Goal: Task Accomplishment & Management: Complete application form

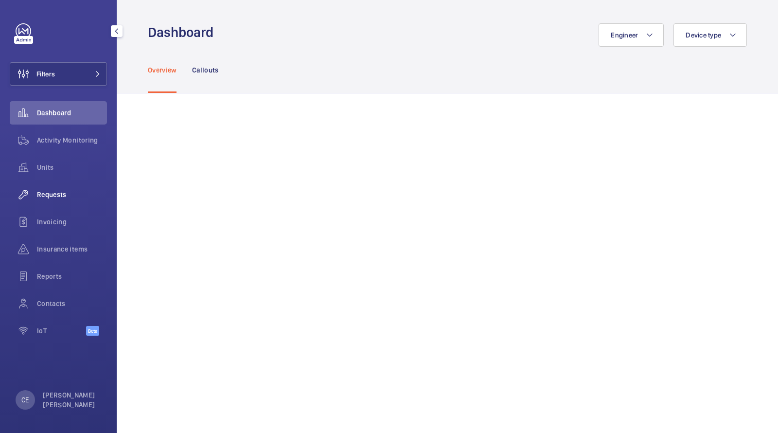
click at [45, 199] on div "Requests" at bounding box center [58, 194] width 97 height 23
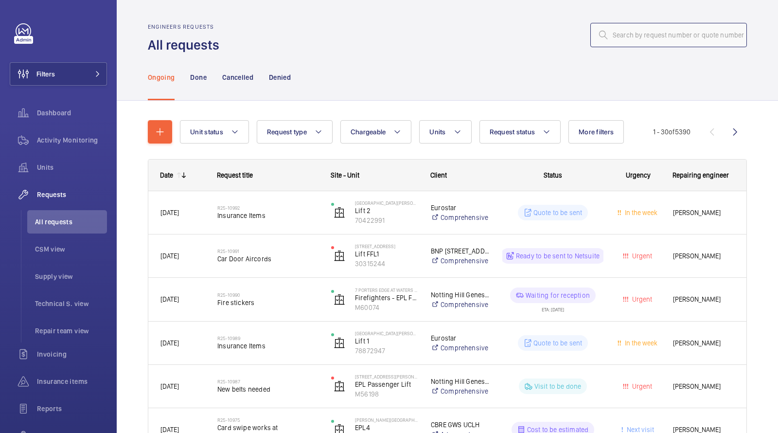
click at [649, 38] on input "text" at bounding box center [668, 35] width 157 height 24
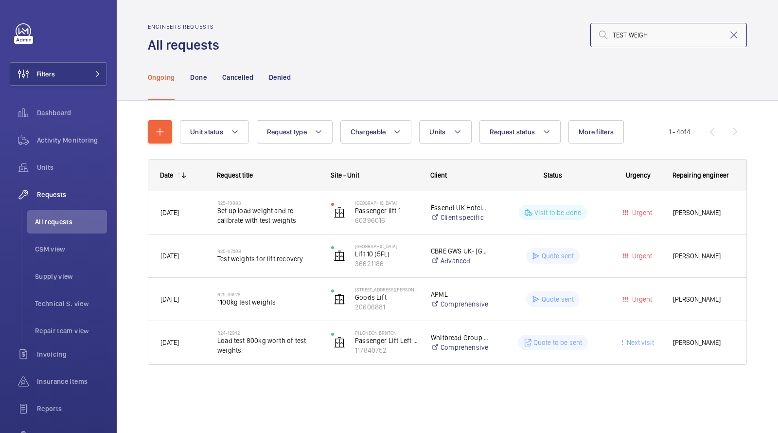
type input "TEST WEIGH"
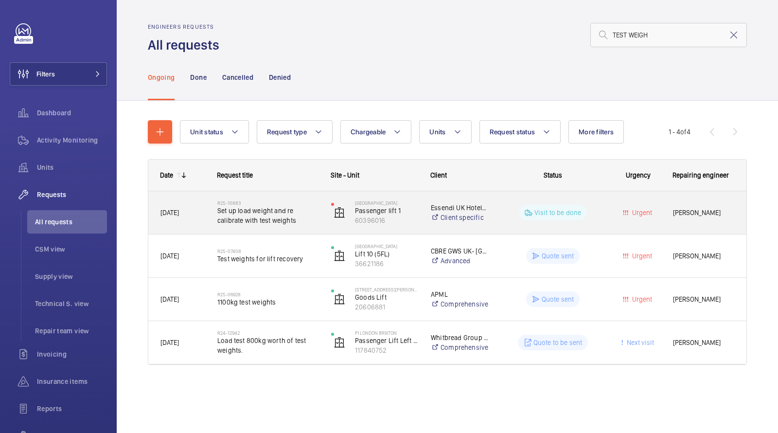
click at [270, 204] on h2 "R25-10883" at bounding box center [267, 203] width 101 height 6
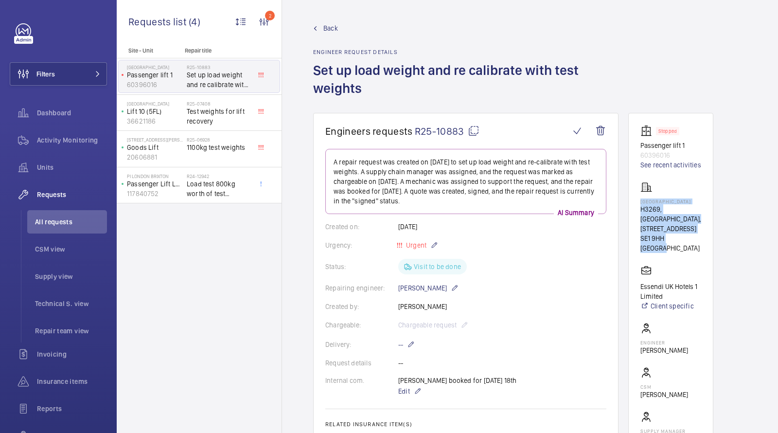
drag, startPoint x: 642, startPoint y: 201, endPoint x: 697, endPoint y: 250, distance: 73.4
click at [697, 250] on div "NOVOTEL LONDON BRIDGE CITY SOUTH H3269, NOVOTEL LONDON CITY SOUTH, 53-61 Southw…" at bounding box center [670, 216] width 61 height 71
click at [693, 253] on p "SE1 9HH LONDON" at bounding box center [670, 242] width 61 height 19
drag, startPoint x: 696, startPoint y: 255, endPoint x: 640, endPoint y: 200, distance: 78.8
click at [640, 200] on wm-front-card "Stopped Passenger lift 1 60396016 See recent activities NOVOTEL LONDON BRIDGE C…" at bounding box center [670, 294] width 85 height 362
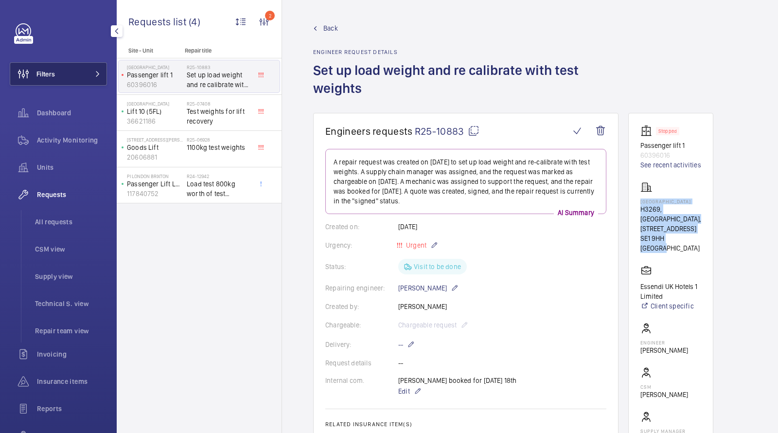
click at [78, 74] on button "Filters" at bounding box center [58, 73] width 97 height 23
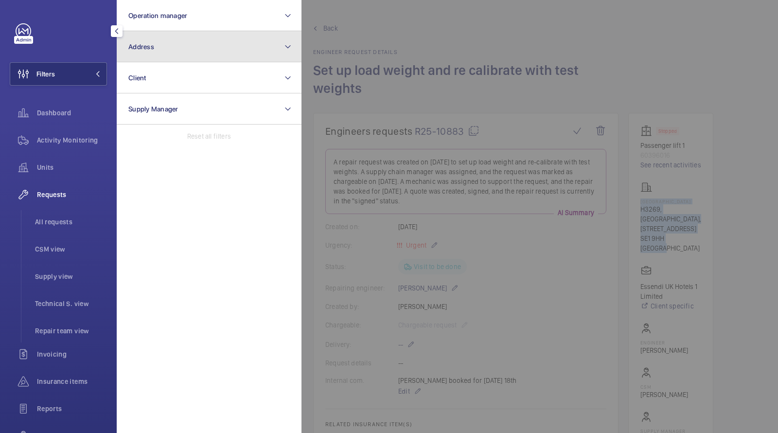
click at [146, 50] on span "Address" at bounding box center [141, 47] width 26 height 8
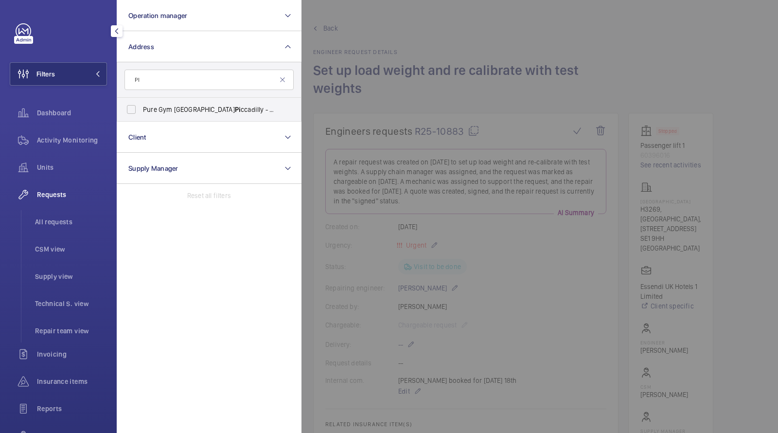
type input "P"
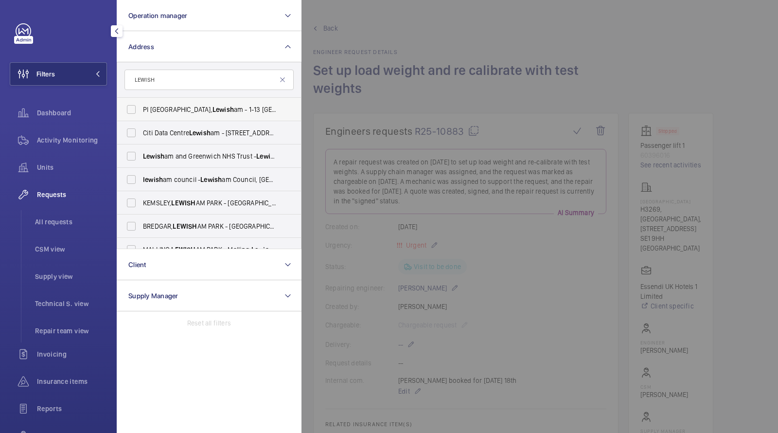
type input "LEWISH"
click at [213, 106] on span "Lewish" at bounding box center [223, 110] width 21 height 8
click at [141, 106] on input "PI London, Lewish am - 1-13 Kings Hall Mews, LEWISH AM SE13 5AF" at bounding box center [131, 109] width 19 height 19
checkbox input "true"
click at [63, 231] on li "All requests" at bounding box center [67, 221] width 80 height 23
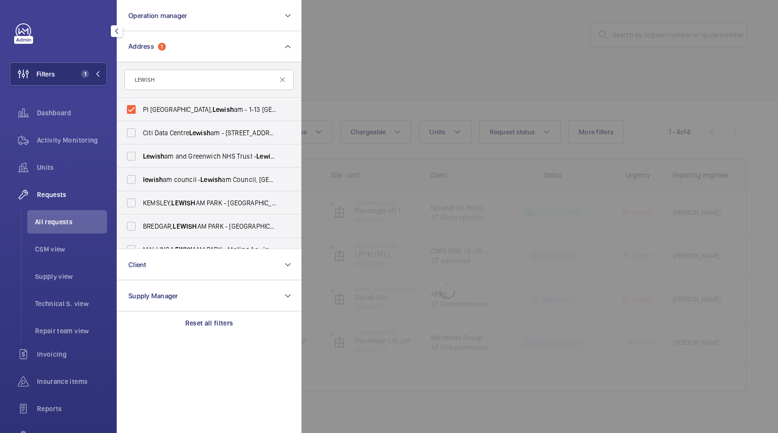
click at [497, 71] on div at bounding box center [691, 216] width 778 height 433
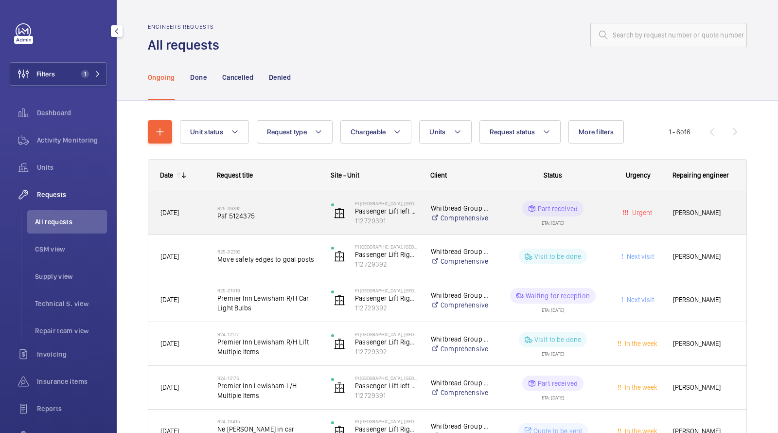
click at [285, 220] on span "Paf 5124375" at bounding box center [267, 216] width 101 height 10
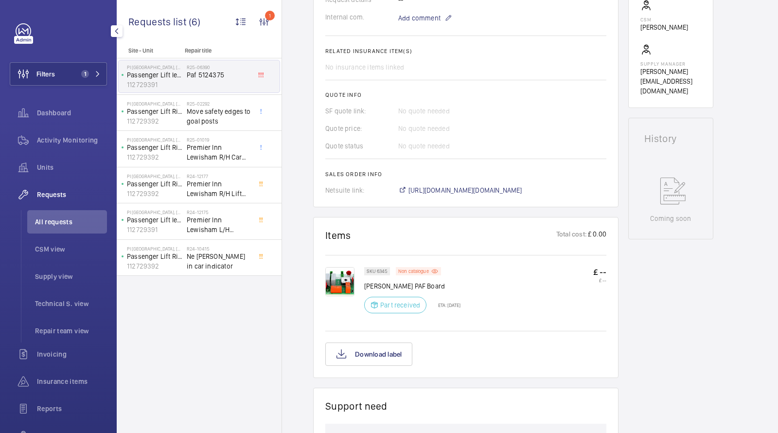
scroll to position [345, 0]
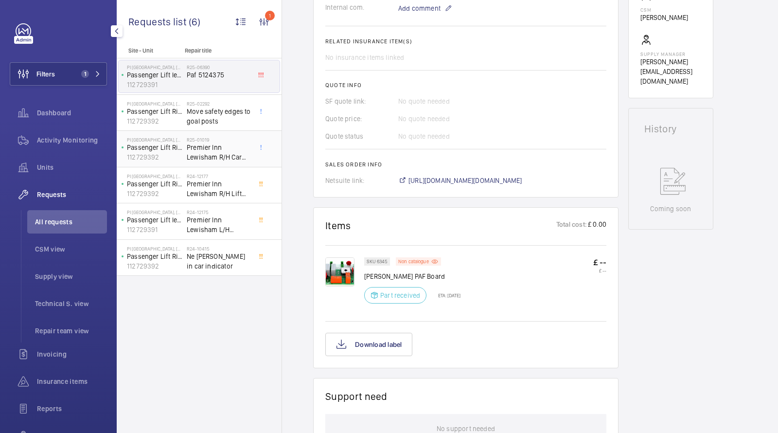
click at [206, 147] on span "Premier Inn Lewisham R/H Car Light Bulbs" at bounding box center [219, 151] width 64 height 19
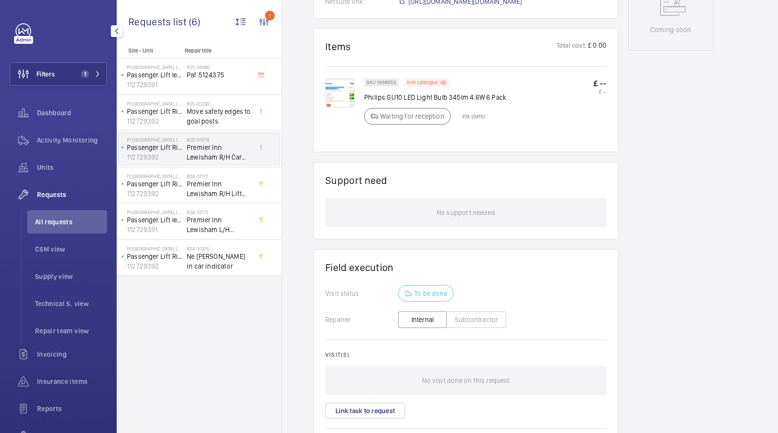
scroll to position [529, 0]
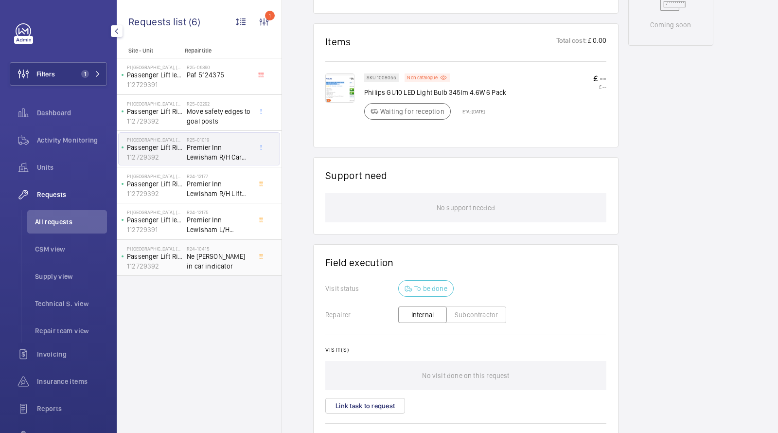
click at [215, 252] on span "Ne orona in car indicator" at bounding box center [219, 260] width 64 height 19
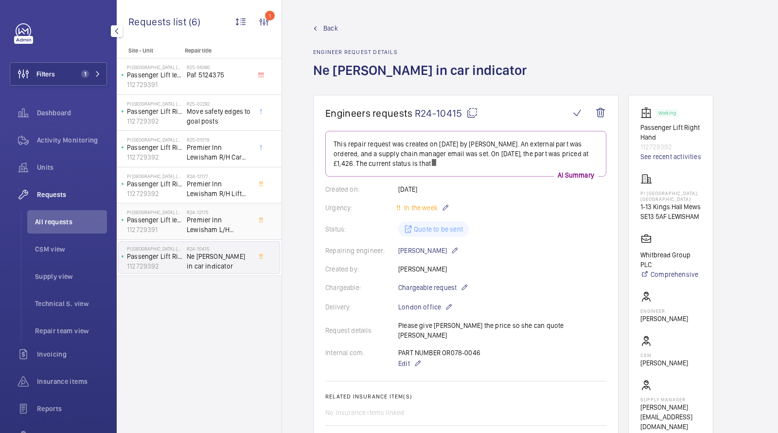
click at [214, 219] on span "Premier Inn Lewisham L/H Multiple Items" at bounding box center [219, 224] width 64 height 19
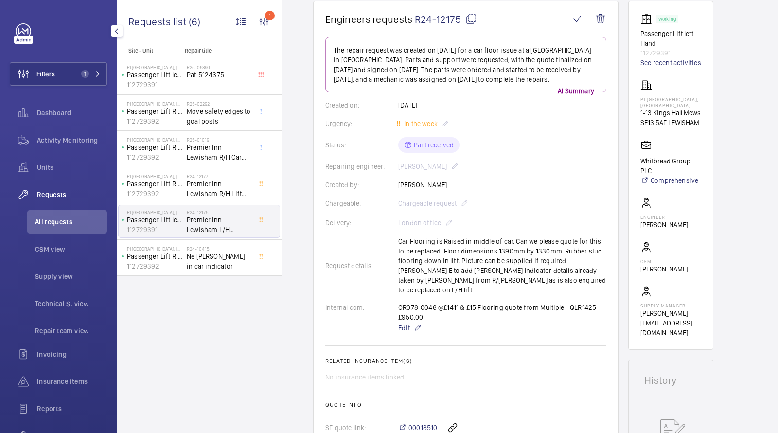
scroll to position [95, 0]
click at [671, 60] on link "See recent activities" at bounding box center [670, 62] width 61 height 10
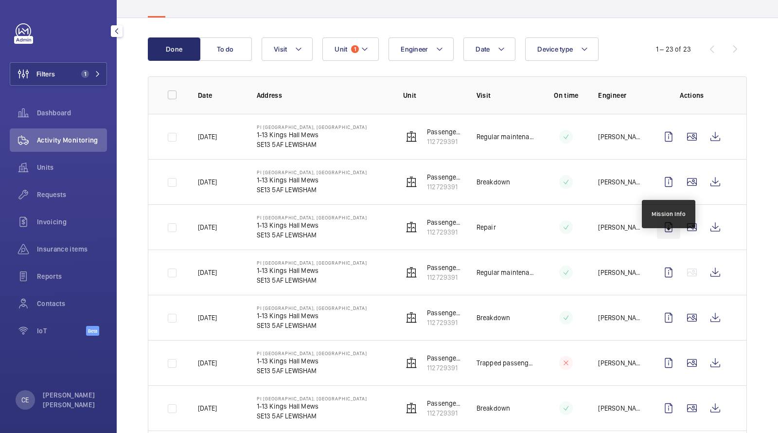
scroll to position [76, 0]
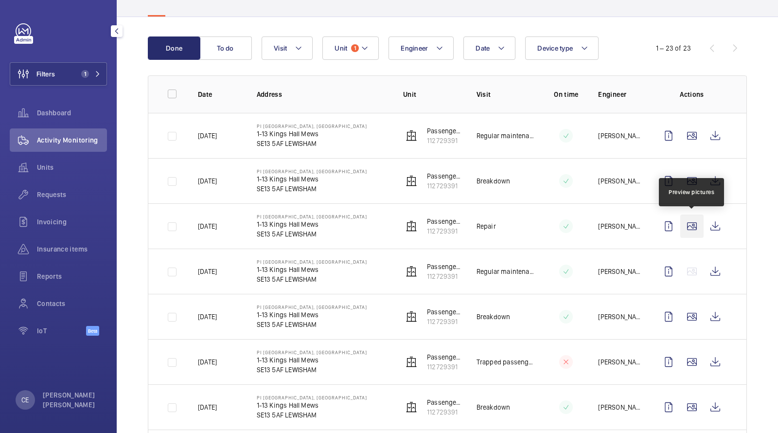
click at [694, 226] on wm-front-icon-button at bounding box center [691, 225] width 23 height 23
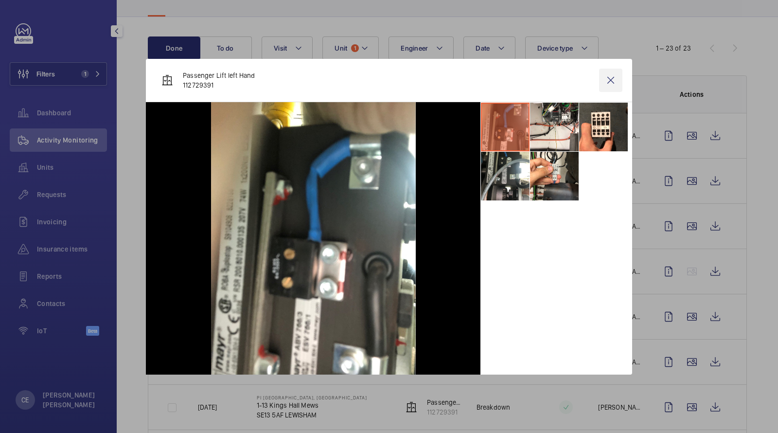
click at [610, 88] on wm-front-icon-button at bounding box center [610, 80] width 23 height 23
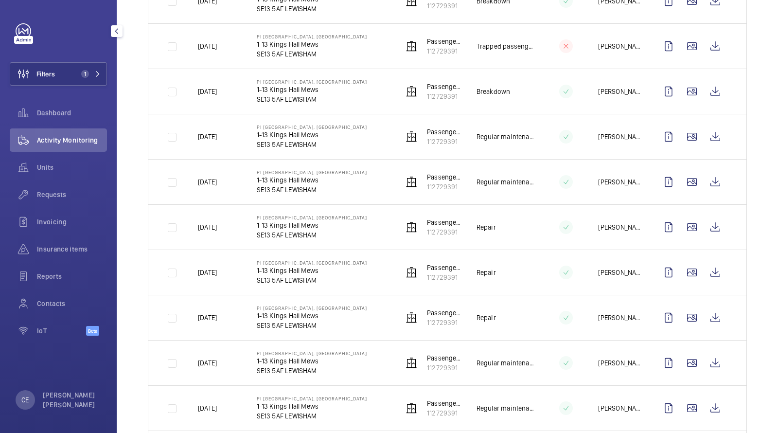
scroll to position [397, 0]
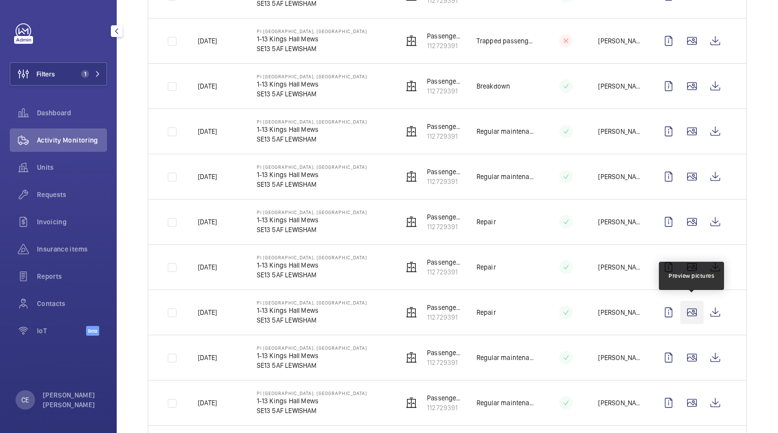
click at [695, 308] on wm-front-icon-button at bounding box center [691, 312] width 23 height 23
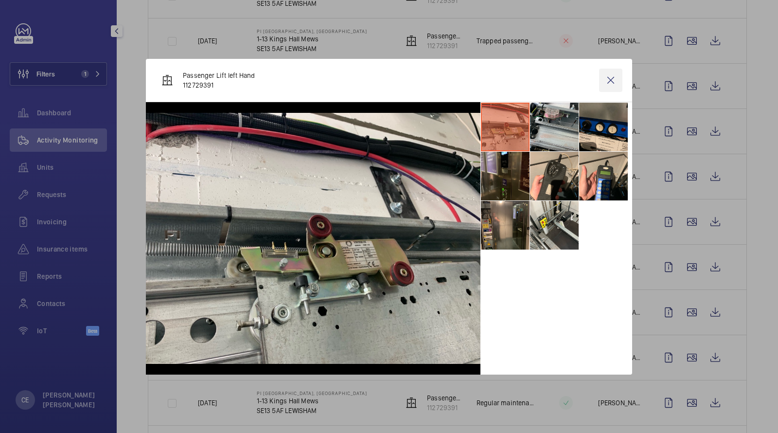
click at [610, 79] on wm-front-icon-button at bounding box center [610, 80] width 23 height 23
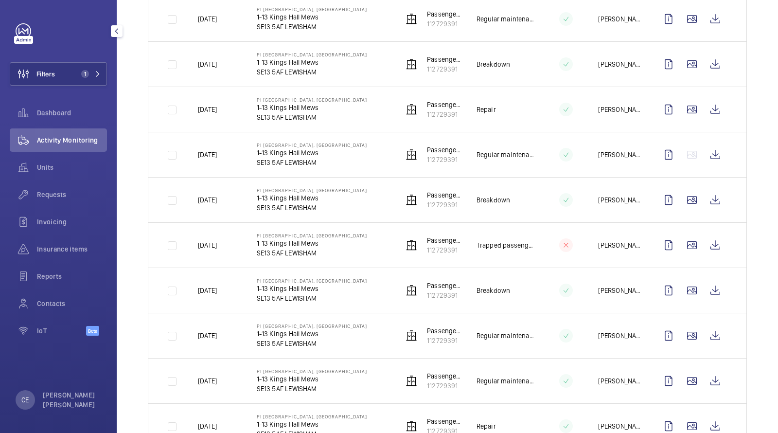
scroll to position [111, 0]
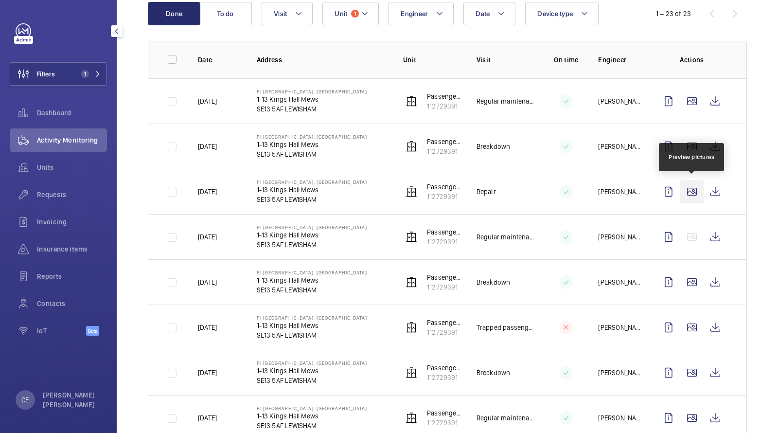
click at [695, 186] on wm-front-icon-button at bounding box center [691, 191] width 23 height 23
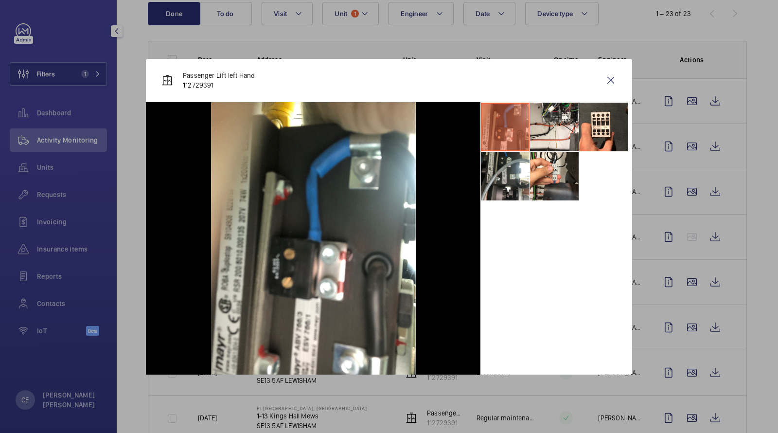
click at [609, 93] on div "Passenger Lift left Hand 112729391" at bounding box center [389, 80] width 486 height 43
click at [608, 80] on wm-front-icon-button at bounding box center [610, 80] width 23 height 23
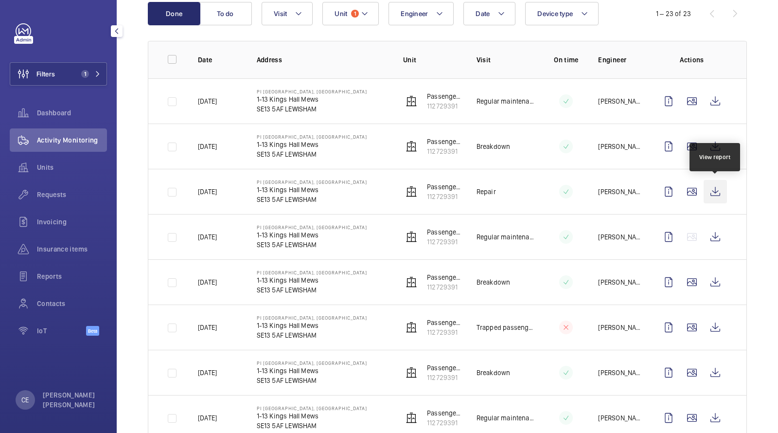
click at [713, 188] on wm-front-icon-button at bounding box center [715, 191] width 23 height 23
click at [54, 198] on span "Requests" at bounding box center [72, 195] width 70 height 10
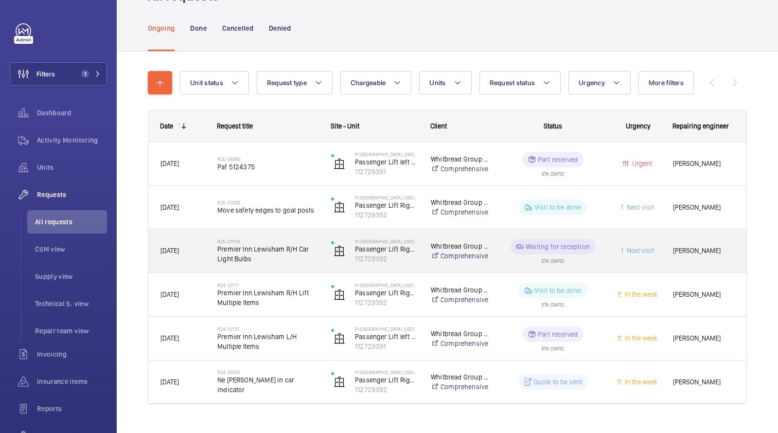
scroll to position [58, 0]
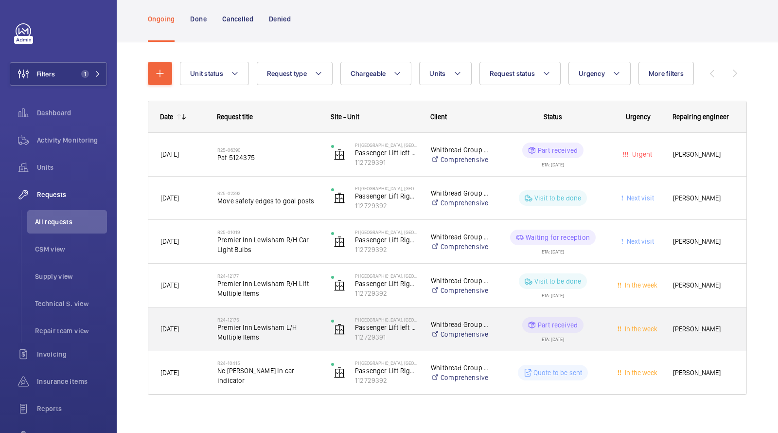
click at [256, 327] on span "Premier Inn Lewisham L/H Multiple Items" at bounding box center [267, 331] width 101 height 19
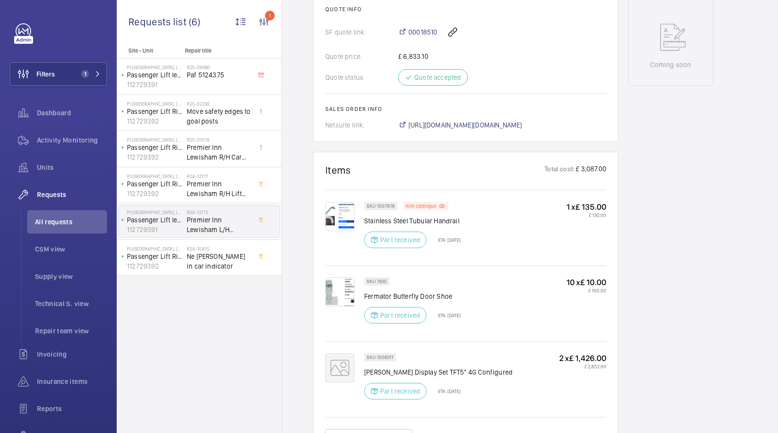
scroll to position [490, 0]
click at [345, 205] on img at bounding box center [339, 215] width 29 height 29
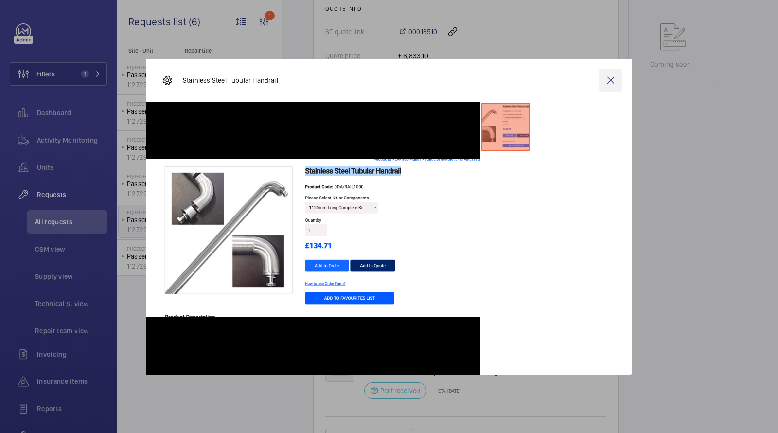
click at [613, 86] on wm-front-icon-button at bounding box center [610, 80] width 23 height 23
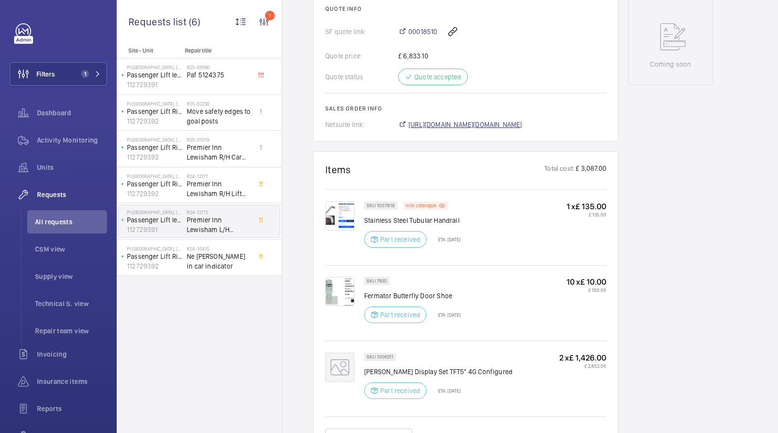
click at [430, 120] on span "https://6461500.app.netsuite.com/app/accounting/transactions/salesord.nl?id=261…" at bounding box center [466, 125] width 114 height 10
click at [339, 209] on img at bounding box center [339, 215] width 29 height 29
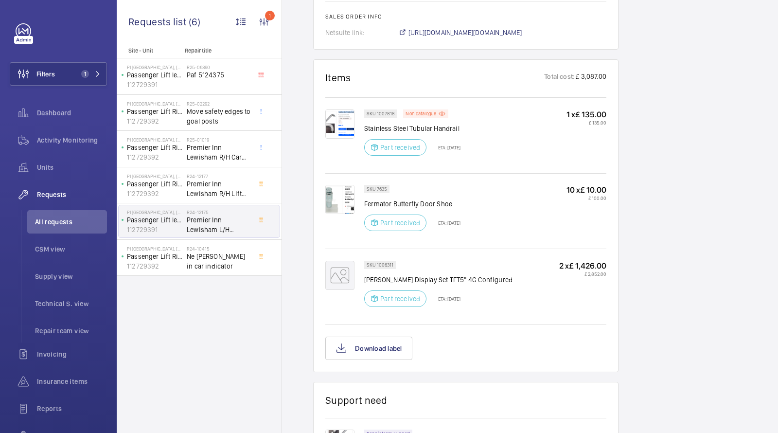
scroll to position [584, 0]
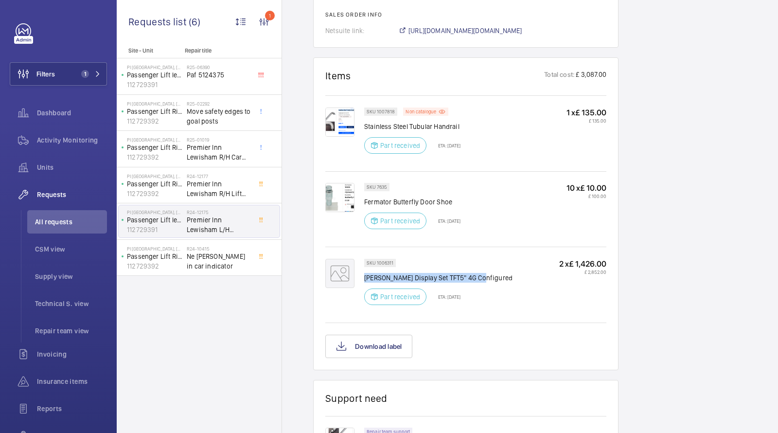
drag, startPoint x: 483, startPoint y: 268, endPoint x: 366, endPoint y: 267, distance: 117.2
click at [366, 267] on div "SKU 1006311 Orona Display Set TFT5" 4G Configured Part received ETA: 31 Jul 202…" at bounding box center [485, 285] width 242 height 52
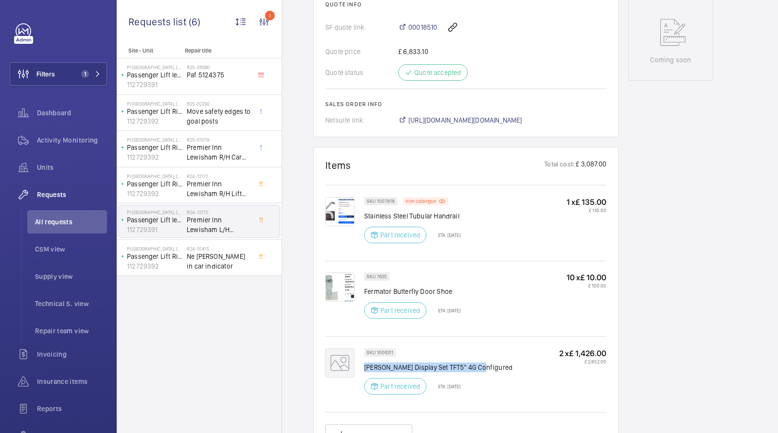
scroll to position [334, 0]
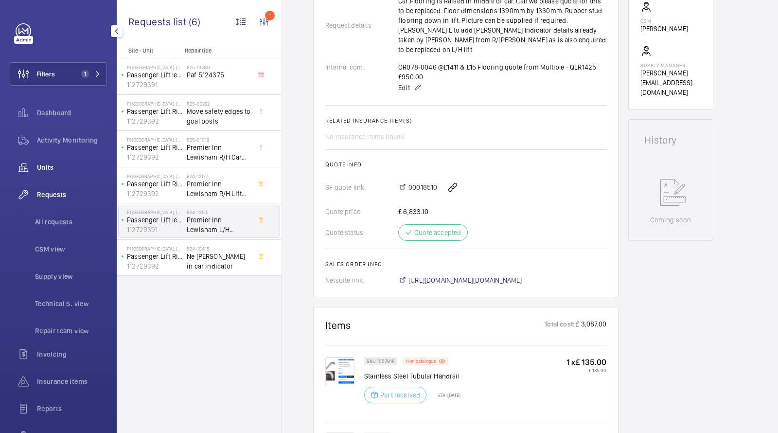
click at [49, 160] on div "Units" at bounding box center [58, 167] width 97 height 23
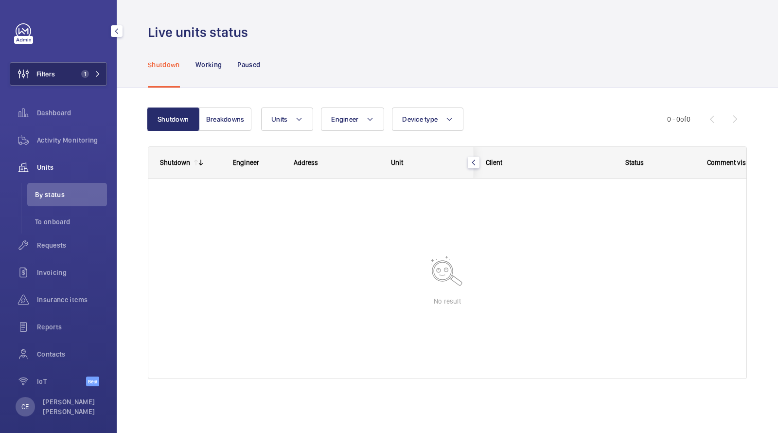
click at [95, 67] on button "Filters 1" at bounding box center [58, 73] width 97 height 23
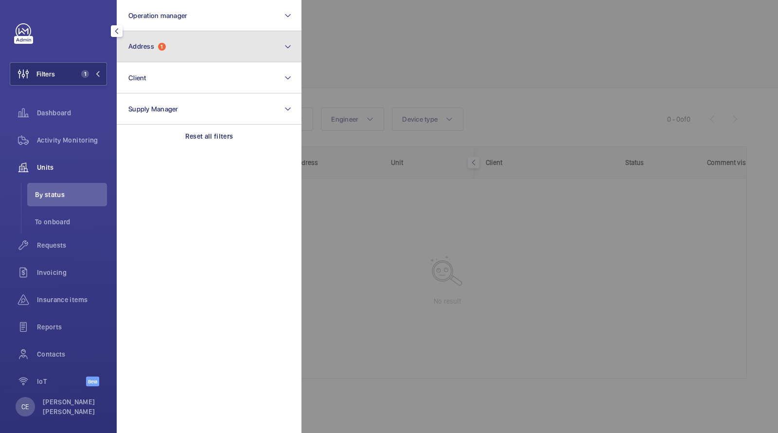
click at [168, 36] on button "Address 1" at bounding box center [209, 46] width 185 height 31
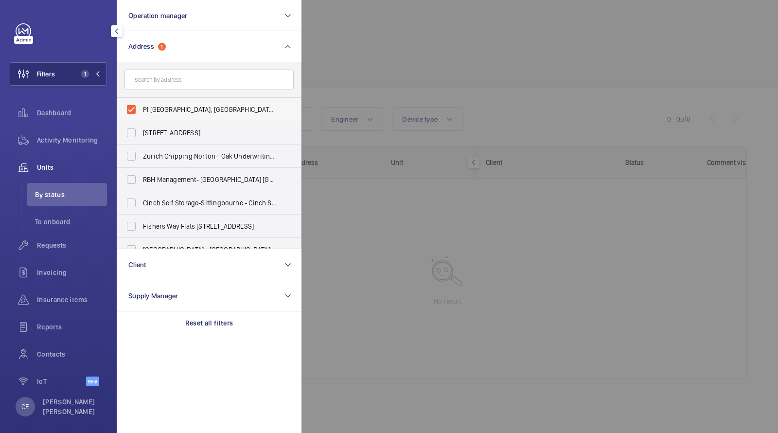
click at [160, 105] on span "PI London, Lewisham - 1-13 Kings Hall Mews, LEWISHAM SE13 5AF" at bounding box center [210, 110] width 134 height 10
click at [141, 104] on input "PI London, Lewisham - 1-13 Kings Hall Mews, LEWISHAM SE13 5AF" at bounding box center [131, 109] width 19 height 19
checkbox input "false"
click at [433, 54] on div at bounding box center [691, 216] width 778 height 433
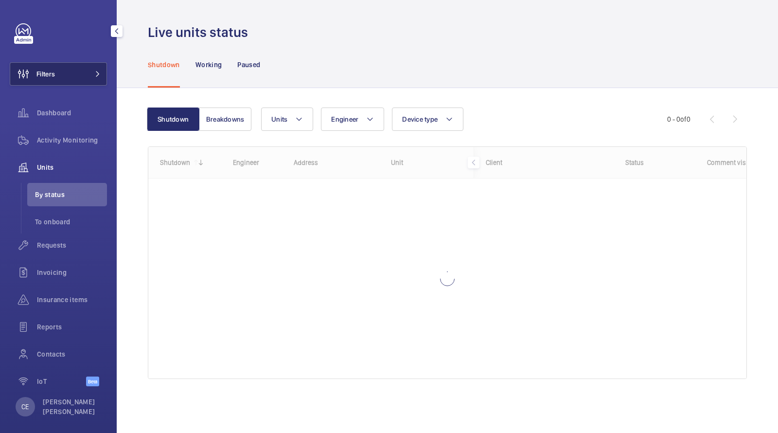
click at [76, 68] on button "Filters" at bounding box center [58, 73] width 97 height 23
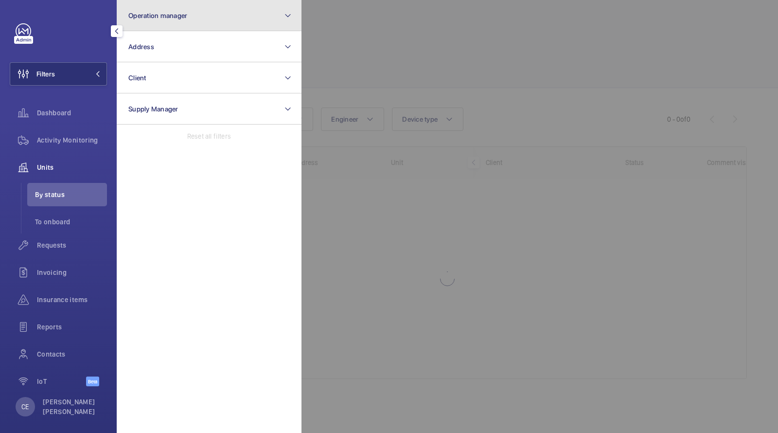
click at [176, 25] on button "Operation manager" at bounding box center [209, 15] width 185 height 31
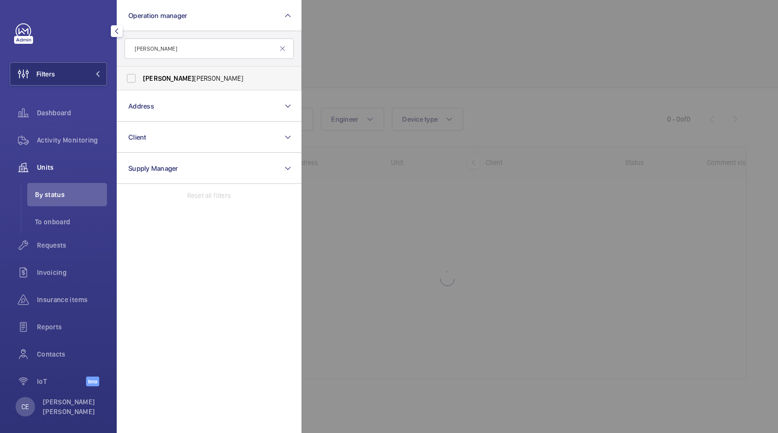
type input "SAM"
click at [144, 77] on span "[PERSON_NAME]" at bounding box center [168, 78] width 51 height 8
click at [141, 77] on input "[PERSON_NAME]" at bounding box center [131, 78] width 19 height 19
checkbox input "true"
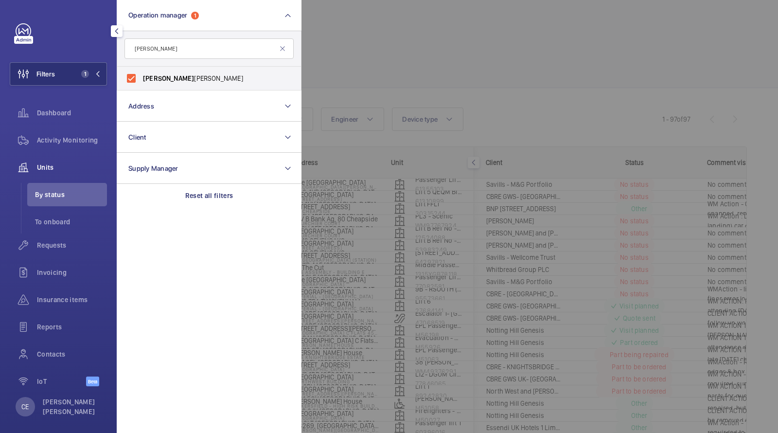
click at [484, 25] on div at bounding box center [691, 216] width 778 height 433
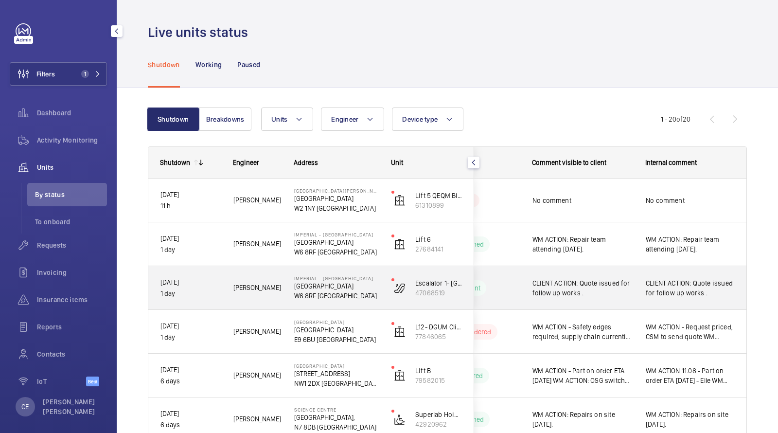
scroll to position [668, 0]
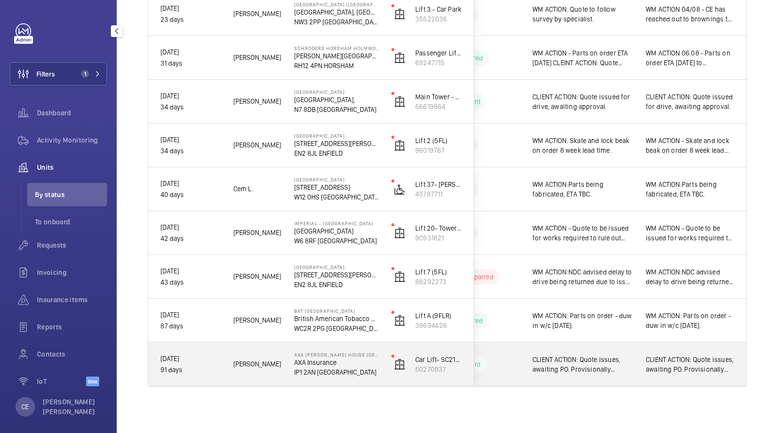
click at [560, 355] on span "CLIENT ACTION: Quote issues, awaiting PO. Provisionally booked for Tuesday 19th…" at bounding box center [583, 364] width 101 height 19
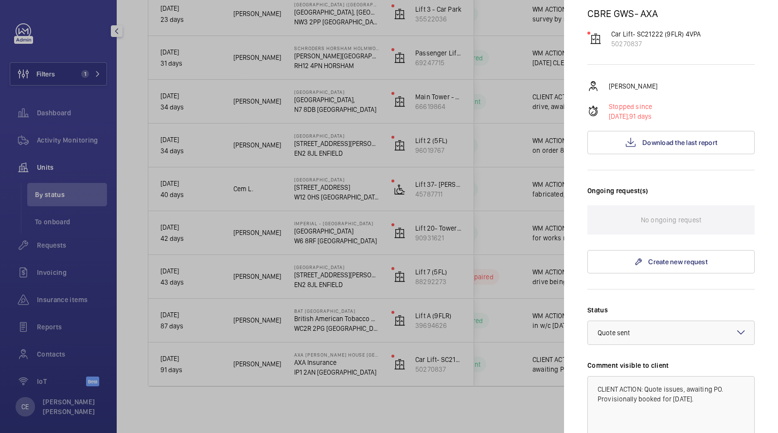
scroll to position [124, 0]
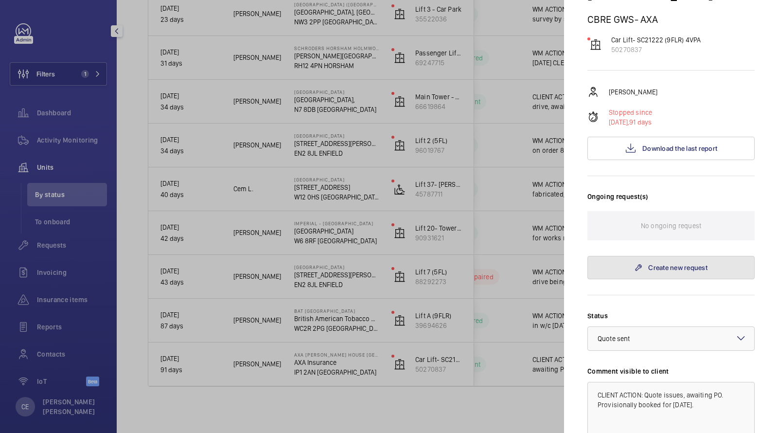
click at [649, 256] on link "Create new request" at bounding box center [670, 267] width 167 height 23
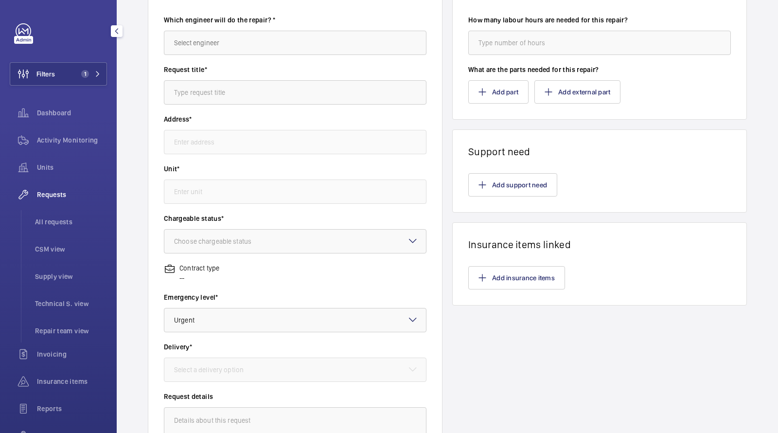
scroll to position [105, 0]
type input "AXA Brooke Lawrence House Ipswich AXA Insurance, IP1 2AN IPSWICH"
type input "50270837 - Car Lift- SC21222 (9FLR) 4VPA"
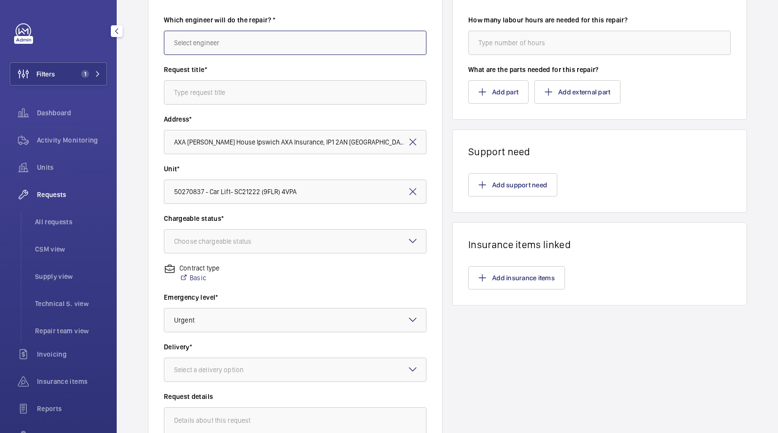
click at [254, 50] on input "text" at bounding box center [295, 43] width 263 height 24
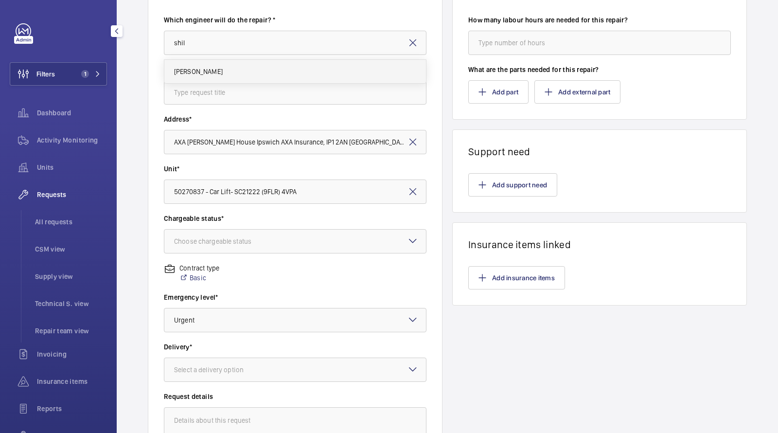
click at [218, 78] on mat-option "[PERSON_NAME]" at bounding box center [295, 71] width 262 height 23
type input "[PERSON_NAME]"
click at [210, 94] on input "text" at bounding box center [295, 92] width 263 height 24
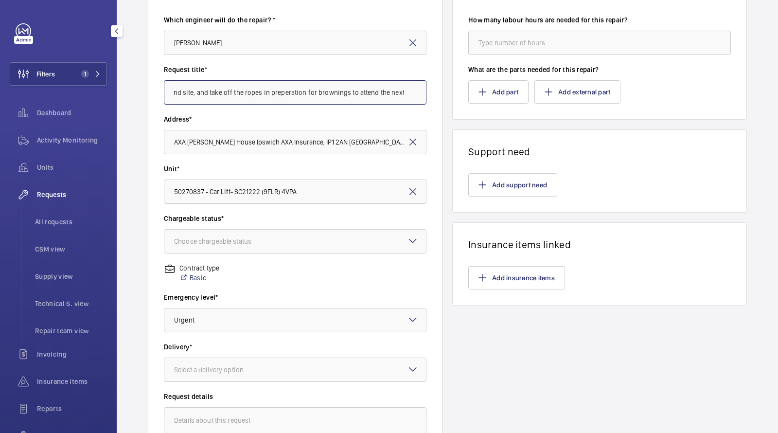
scroll to position [0, 19]
click at [265, 92] on input "Attend site, and take off the ropes in preparation for brownings to attend the …" at bounding box center [295, 92] width 263 height 24
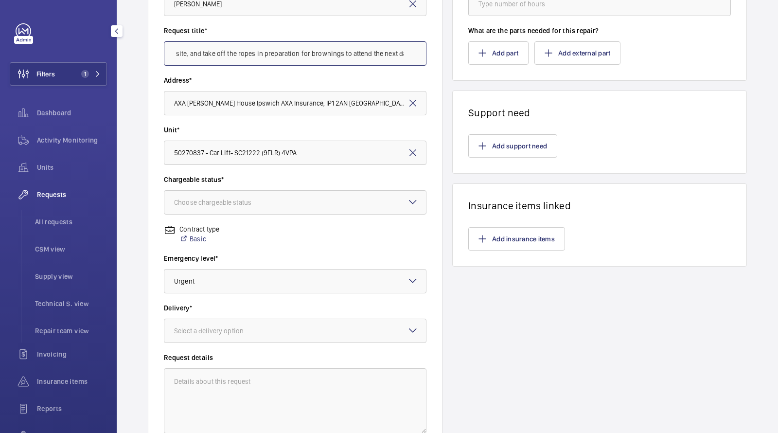
scroll to position [175, 0]
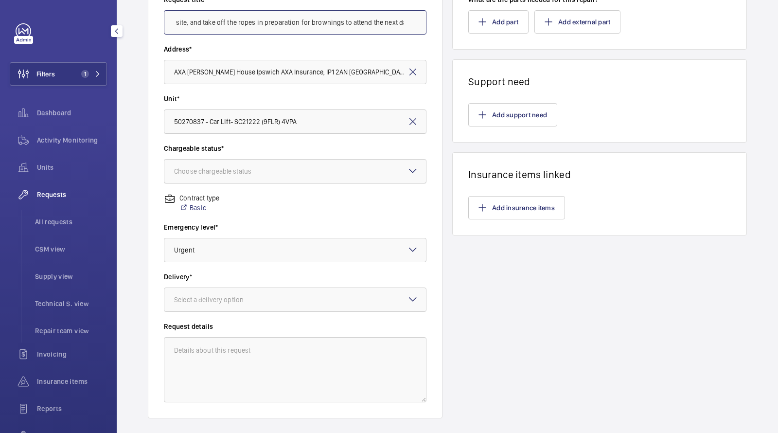
click at [248, 178] on div at bounding box center [295, 171] width 262 height 23
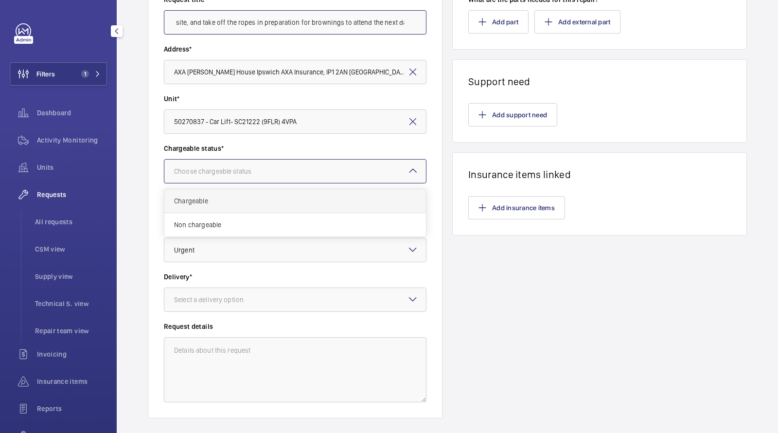
click at [208, 201] on span "Chargeable" at bounding box center [295, 201] width 242 height 10
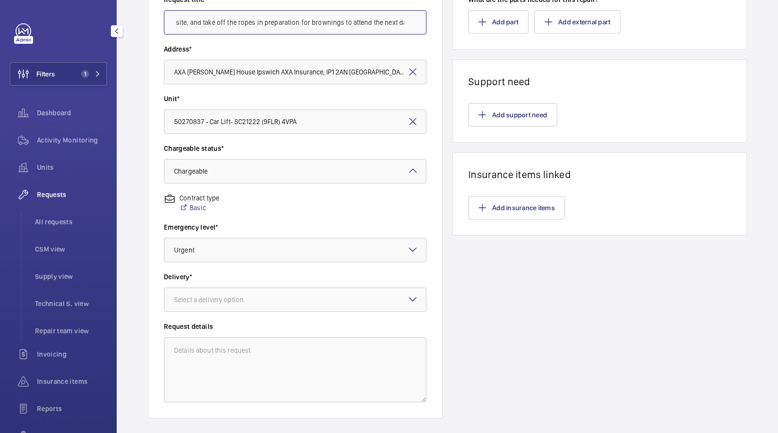
scroll to position [230, 0]
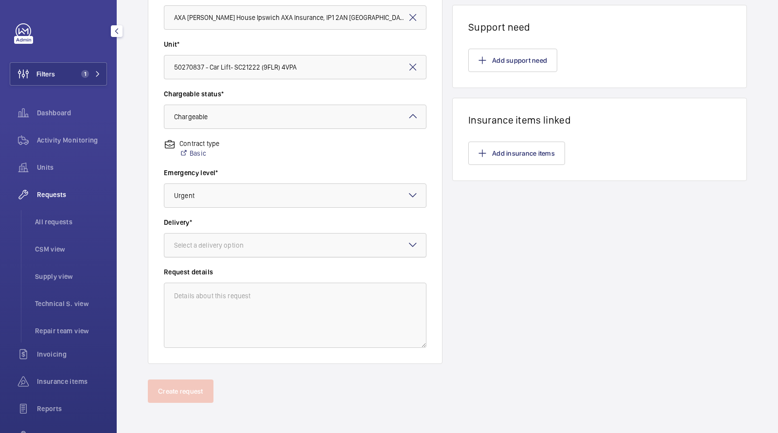
click at [226, 233] on div at bounding box center [295, 244] width 262 height 23
click at [225, 301] on span "On site" at bounding box center [295, 299] width 242 height 10
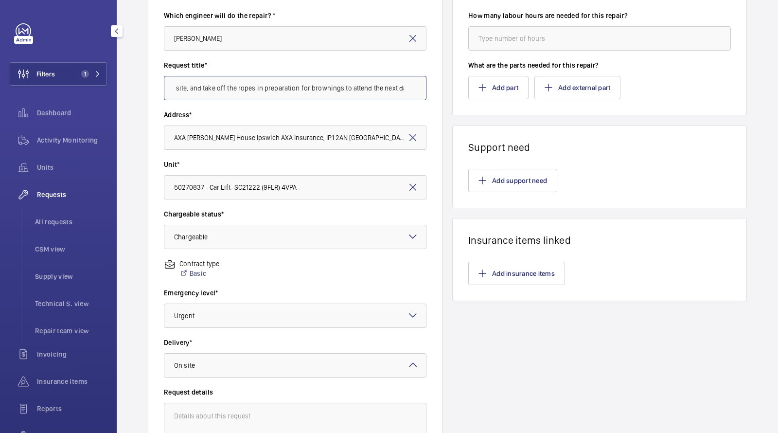
scroll to position [0, 0]
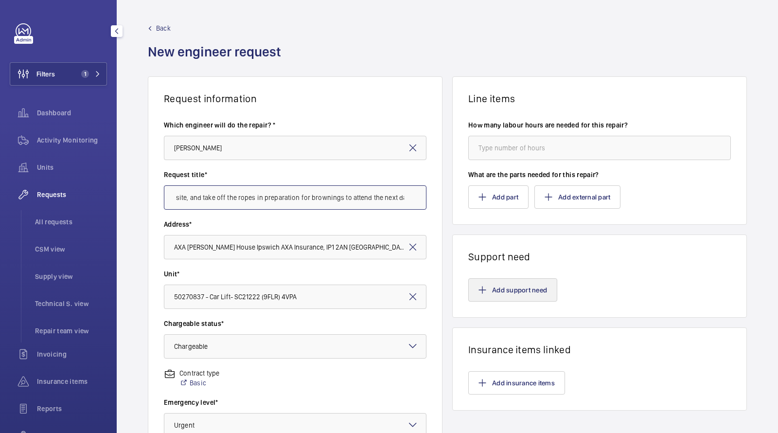
type input "Attend site, and take off the ropes in preparation for brownings to attend the …"
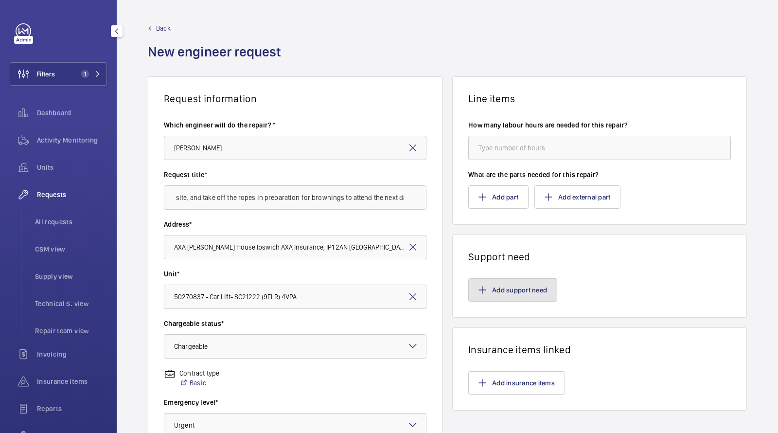
click at [505, 296] on button "Add support need" at bounding box center [512, 289] width 89 height 23
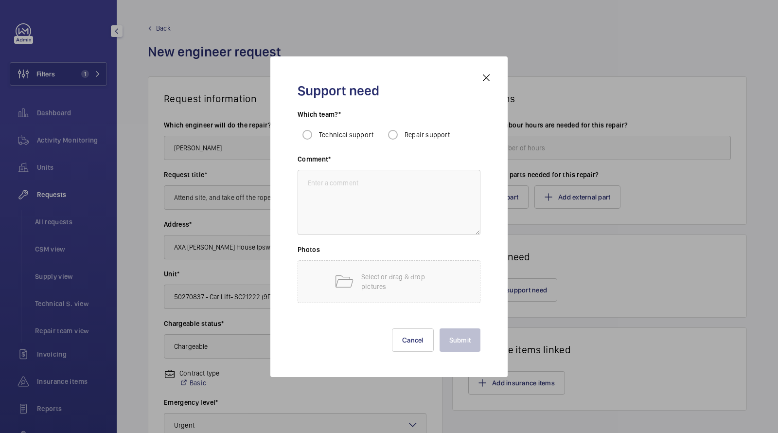
click at [425, 153] on div "Which team?* Technical support Repair support" at bounding box center [389, 131] width 183 height 45
click at [406, 137] on span "Repair support" at bounding box center [428, 135] width 46 height 8
click at [403, 137] on input "Repair support" at bounding box center [392, 134] width 19 height 19
radio input "true"
click at [379, 213] on textarea at bounding box center [389, 202] width 183 height 65
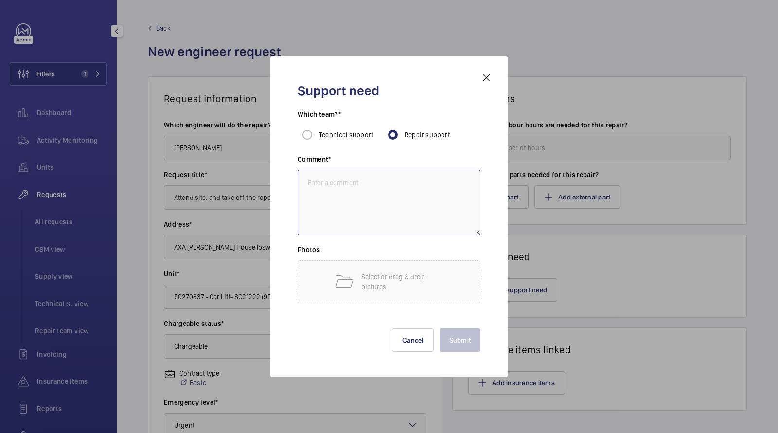
paste textarea "Attend site, and take off the ropes in preparation for brownings to attend the …"
type textarea "Attend site, and take off the ropes in preparation for brownings to attend the …"
click at [462, 338] on button "Submit" at bounding box center [460, 339] width 41 height 23
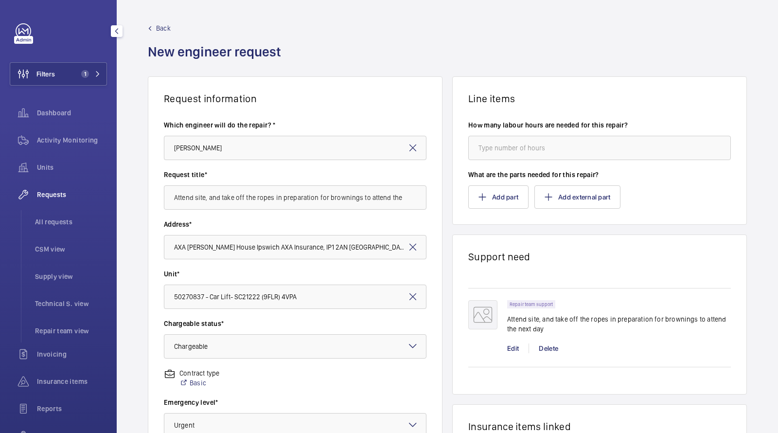
scroll to position [230, 0]
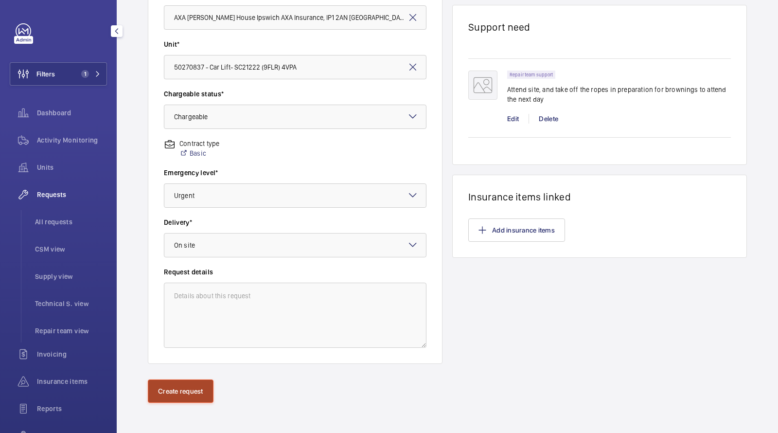
click at [188, 387] on button "Create request" at bounding box center [181, 390] width 66 height 23
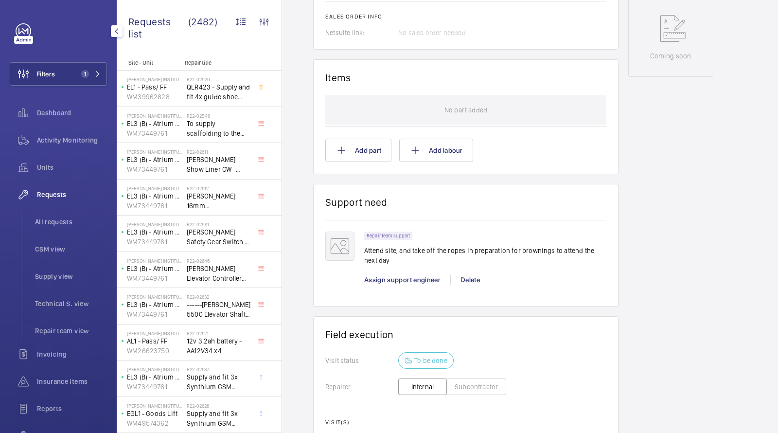
scroll to position [522, 0]
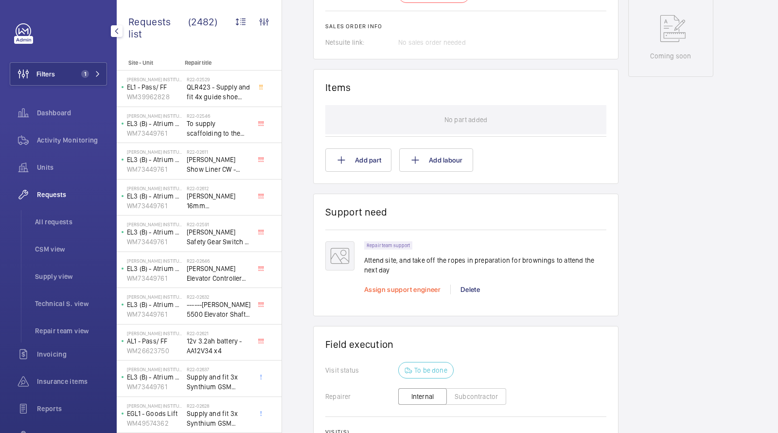
click at [403, 292] on span "Assign support engineer" at bounding box center [402, 289] width 76 height 8
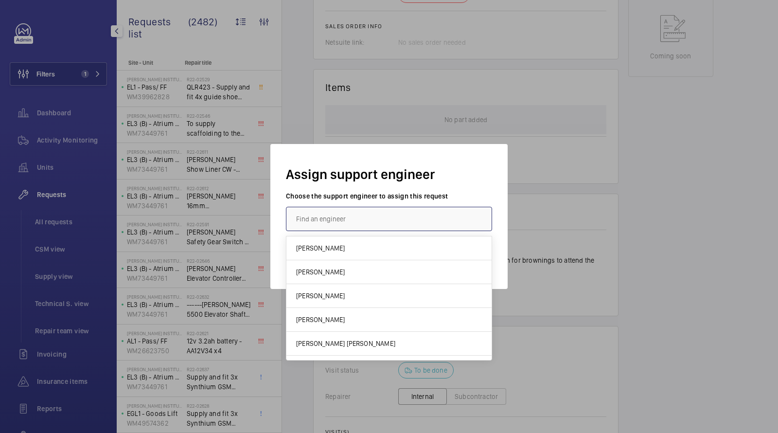
click at [382, 223] on input "text" at bounding box center [389, 219] width 206 height 24
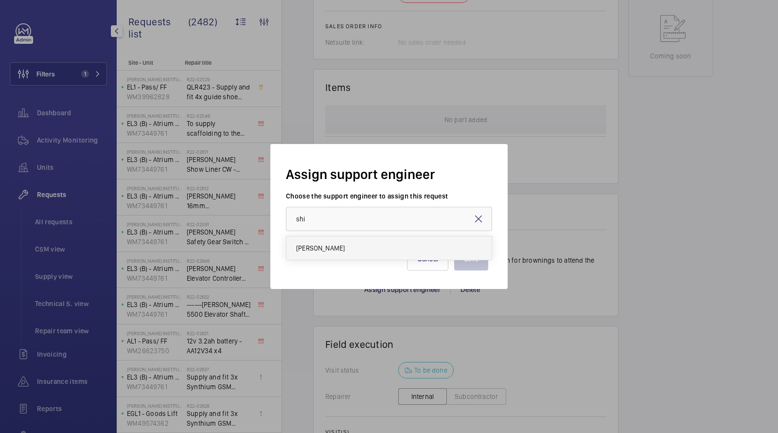
click at [349, 249] on mat-option "[PERSON_NAME]" at bounding box center [388, 247] width 205 height 23
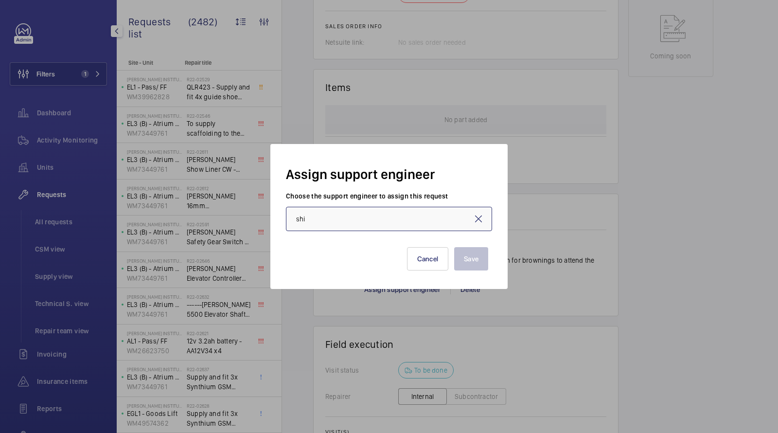
type input "[PERSON_NAME]"
click at [470, 258] on button "Save" at bounding box center [471, 258] width 34 height 23
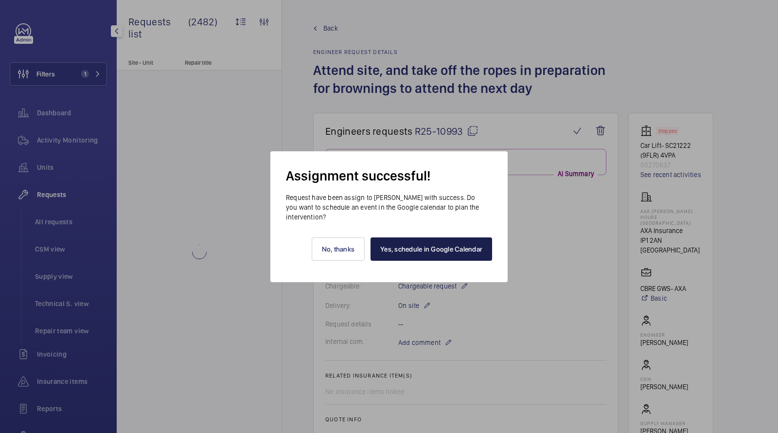
click at [439, 258] on link "Yes, schedule in Google Calendar" at bounding box center [432, 248] width 122 height 23
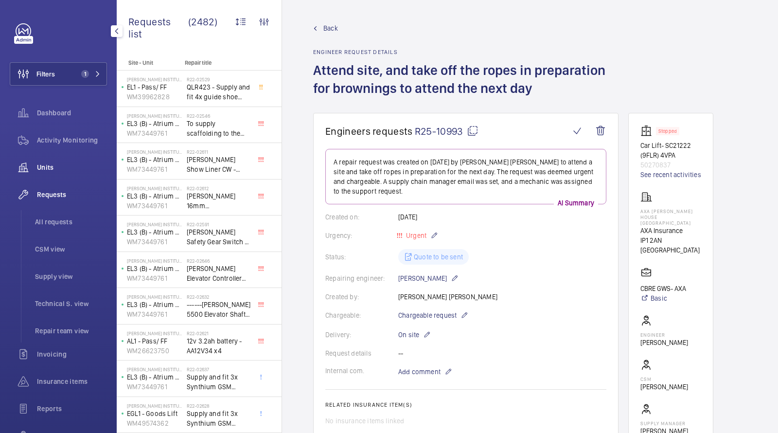
click at [61, 168] on span "Units" at bounding box center [72, 167] width 70 height 10
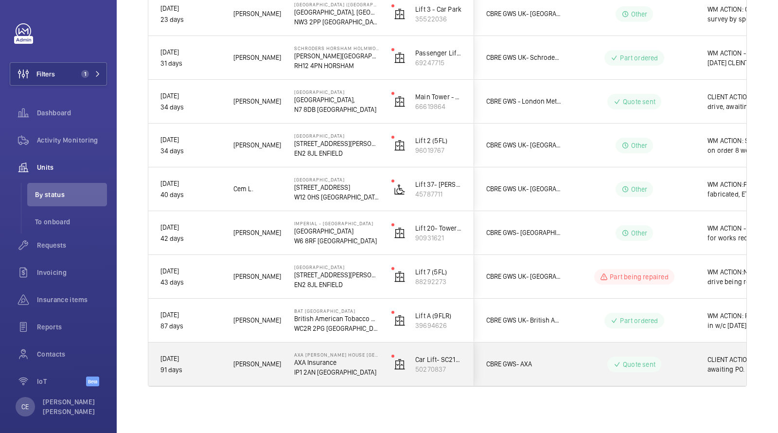
scroll to position [0, 175]
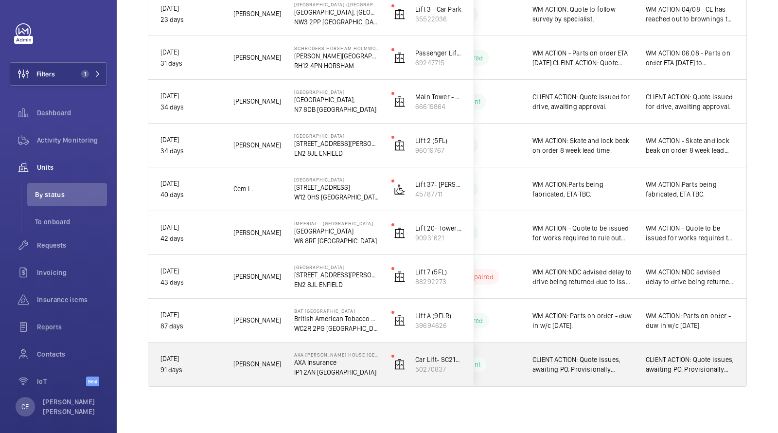
click at [610, 357] on span "CLIENT ACTION: Quote issues, awaiting PO. Provisionally booked for Tuesday 19th…" at bounding box center [583, 364] width 101 height 19
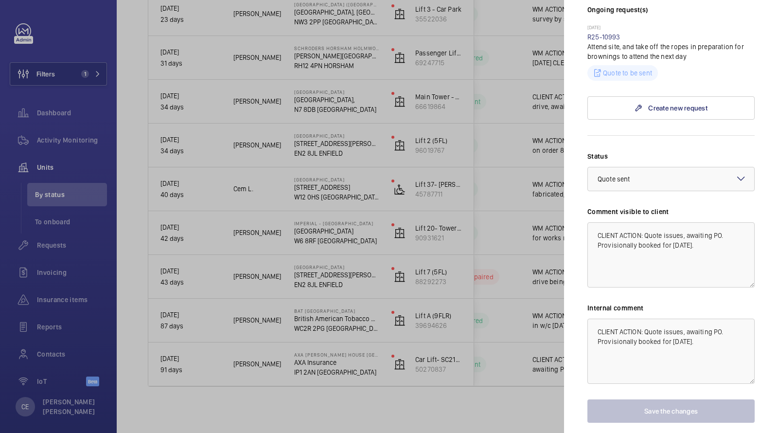
scroll to position [337, 0]
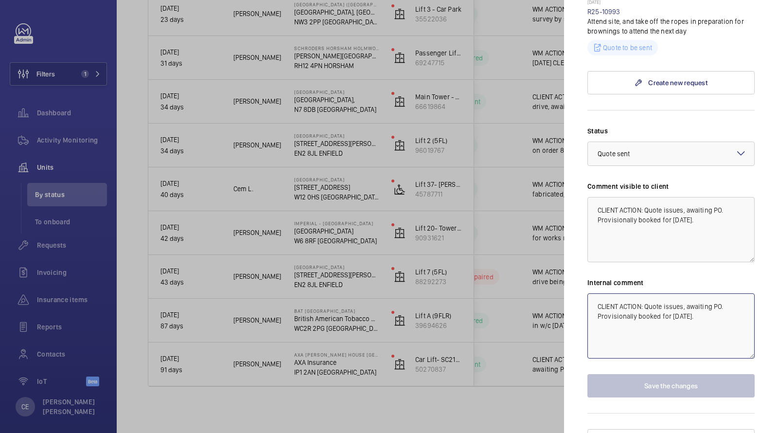
click at [597, 293] on textarea "CLIENT ACTION: Quote issues, awaiting PO. Provisionally booked for Tuesday 19th…" at bounding box center [670, 325] width 167 height 65
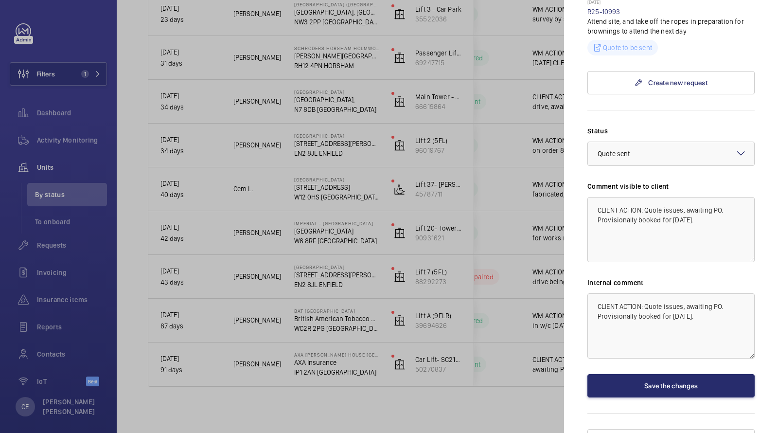
click at [613, 278] on div "Internal comment CLIENT ACTION: Quote issues, awaiting PO. Provisionally booked…" at bounding box center [670, 318] width 167 height 81
click at [609, 293] on textarea "CLIENT ACTION: Quote issues, awaiting PO. Provisionally booked for Tuesday 19th…" at bounding box center [670, 325] width 167 height 65
type textarea "WM ACTION 15/08 - R CLIENT ACTION: Quote issues, awaiting PO. Provisionally boo…"
click at [681, 293] on textarea "WM ACTION 15/08 - R CLIENT ACTION: Quote issues, awaiting PO. Provisionally boo…" at bounding box center [670, 325] width 167 height 65
drag, startPoint x: 689, startPoint y: 304, endPoint x: 595, endPoint y: 241, distance: 112.8
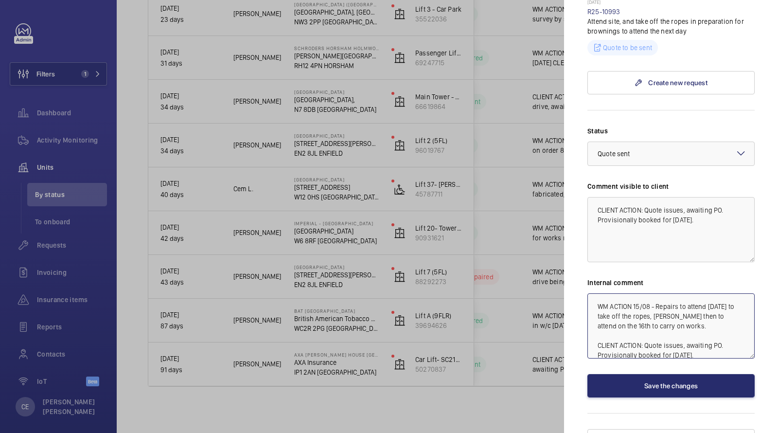
click at [597, 247] on div "Status Select a status × Quote sent × Comment visible to client CLIENT ACTION: …" at bounding box center [670, 261] width 167 height 271
type textarea "WM ACTION 15/08 - Repairs to attend [DATE] to take off the ropes, [PERSON_NAME]…"
click at [593, 197] on textarea "CLIENT ACTION: Quote issues, awaiting PO. Provisionally booked for Tuesday 19th…" at bounding box center [670, 229] width 167 height 65
paste textarea "WM ACTION 15/08 - Repairs to attend on Monday to take off the ropes, brownings …"
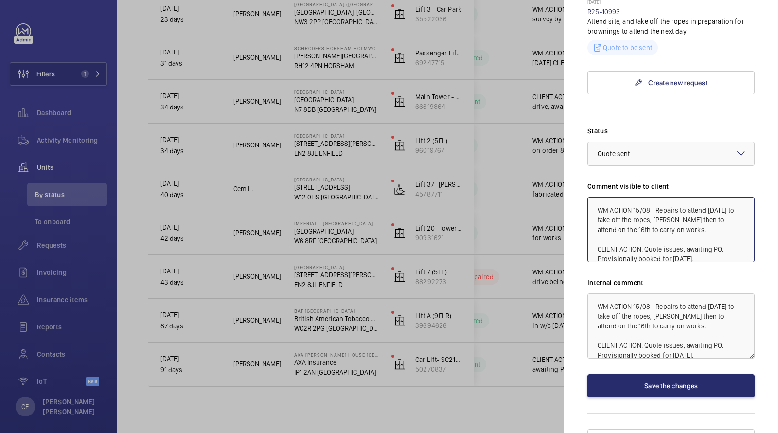
click at [673, 202] on textarea "WM ACTION 15/08 - Repairs to attend [DATE] to take off the ropes, [PERSON_NAME]…" at bounding box center [670, 229] width 167 height 65
click at [626, 142] on div at bounding box center [671, 153] width 166 height 23
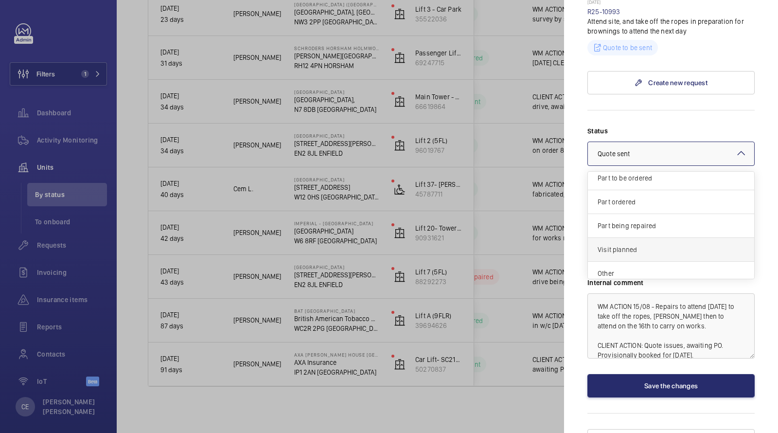
scroll to position [82, 0]
click at [615, 233] on div "Visit planned" at bounding box center [671, 245] width 166 height 24
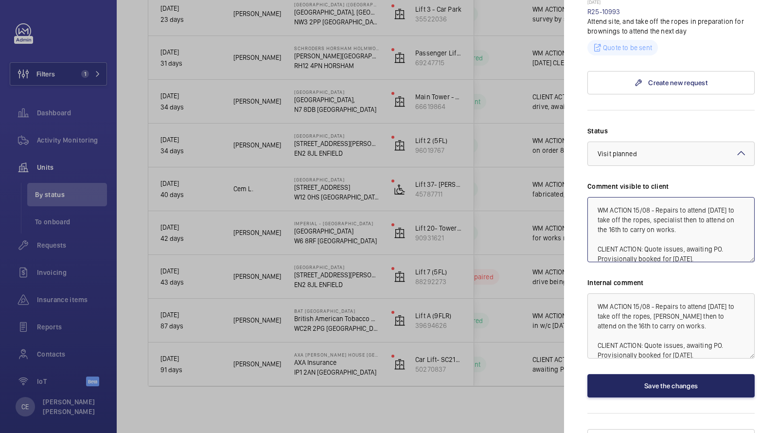
type textarea "WM ACTION 15/08 - Repairs to attend [DATE] to take off the ropes, specialist th…"
click at [656, 374] on button "Save the changes" at bounding box center [670, 385] width 167 height 23
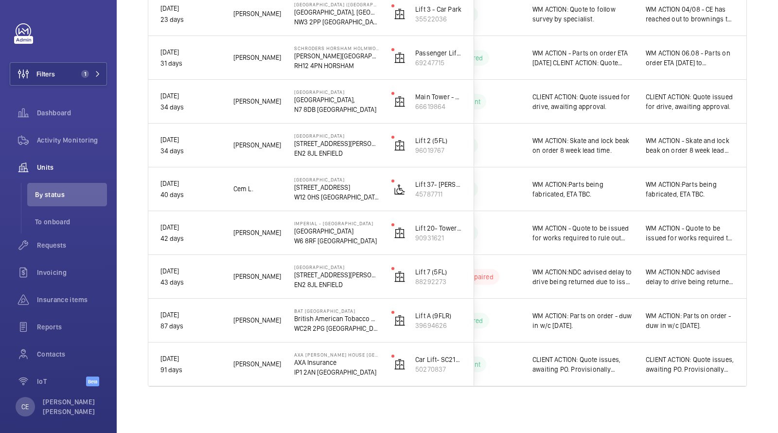
scroll to position [0, 0]
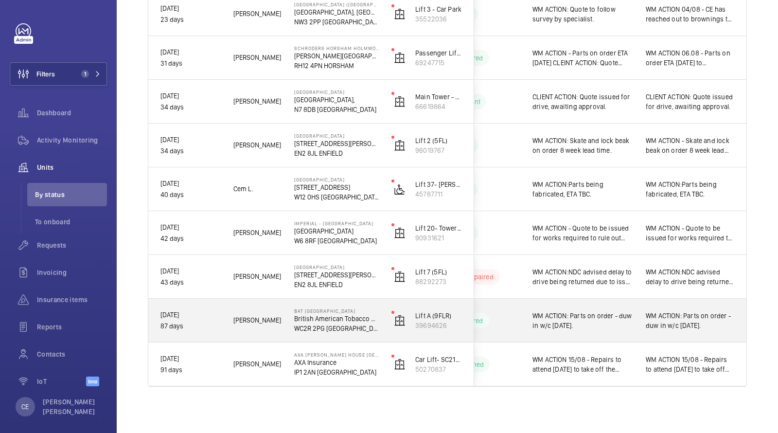
click at [591, 316] on span "WM ACTION: Parts on order - duw in w/c 11th August." at bounding box center [583, 320] width 101 height 19
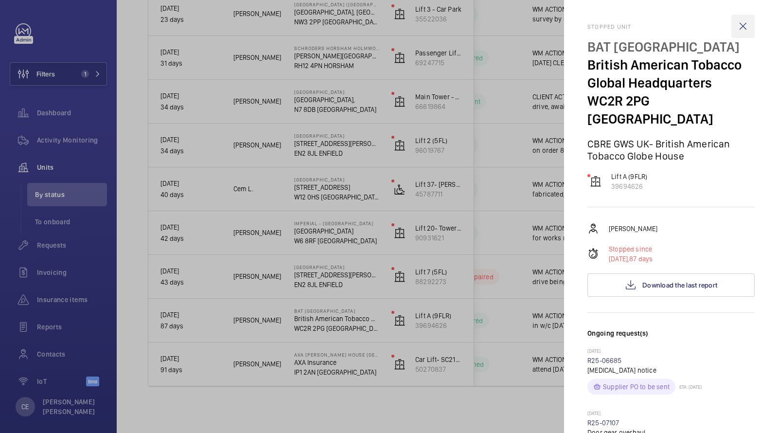
click at [748, 26] on wm-front-icon-button at bounding box center [742, 26] width 23 height 23
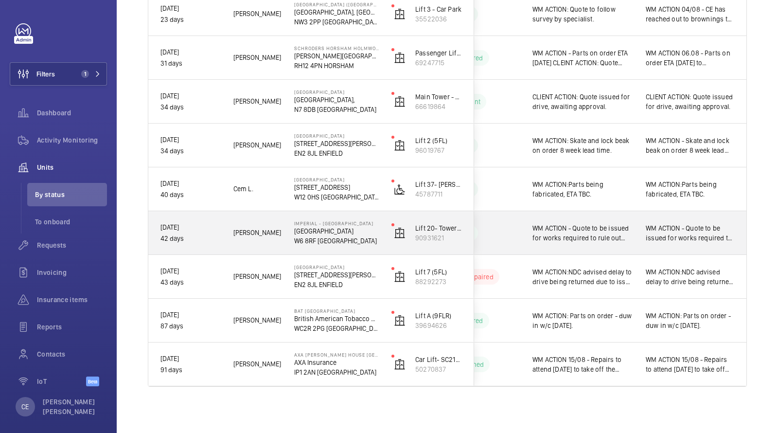
click at [555, 255] on div "WM ACTION:NDC advised delay to drive being returned due to issue with top board…" at bounding box center [576, 276] width 113 height 43
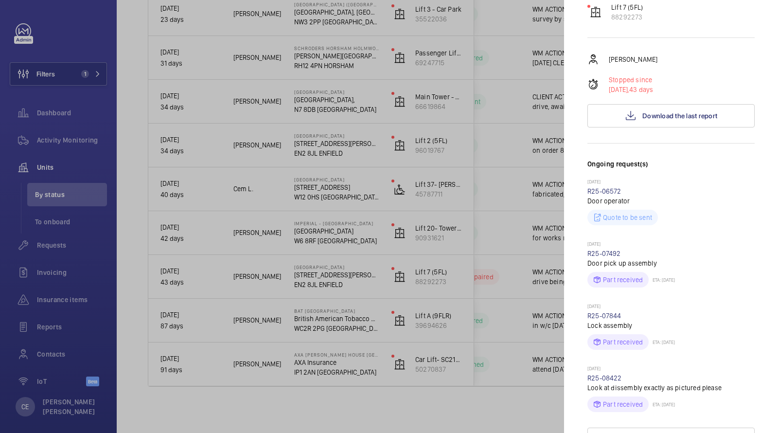
scroll to position [56, 0]
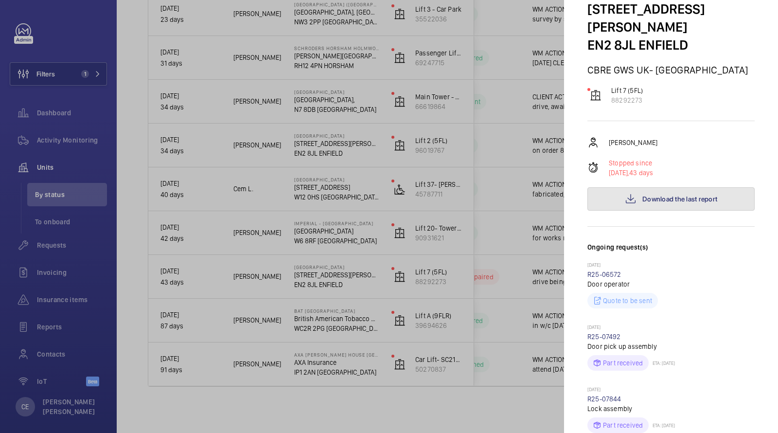
click at [669, 187] on button "Download the last report" at bounding box center [670, 198] width 167 height 23
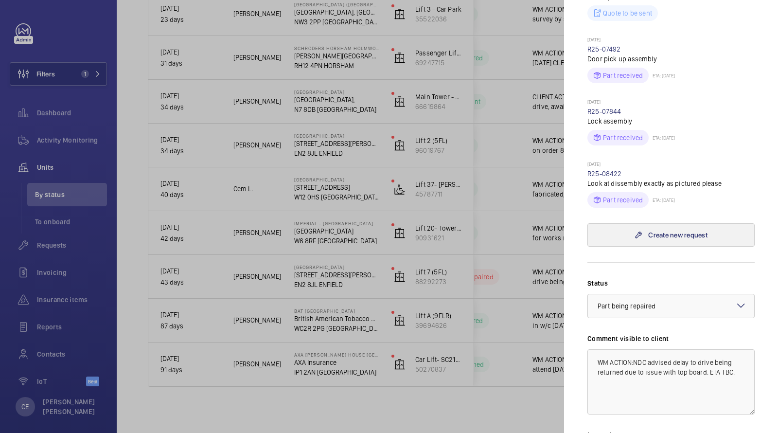
scroll to position [496, 0]
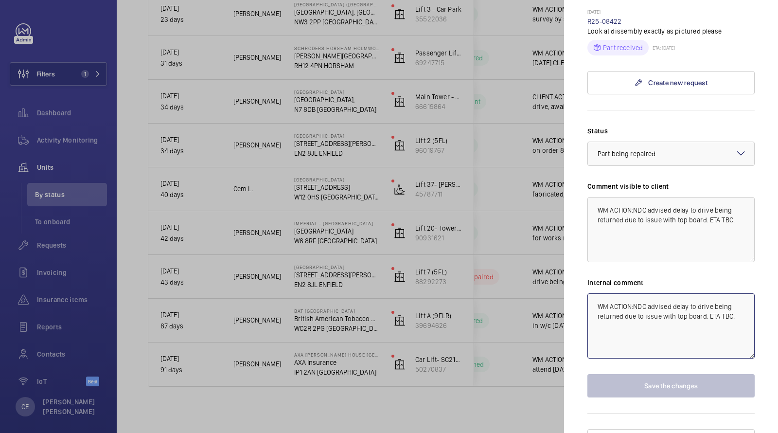
click at [596, 293] on textarea "WM ACTION:NDC advised delay to drive being returned due to issue with top board…" at bounding box center [670, 325] width 167 height 65
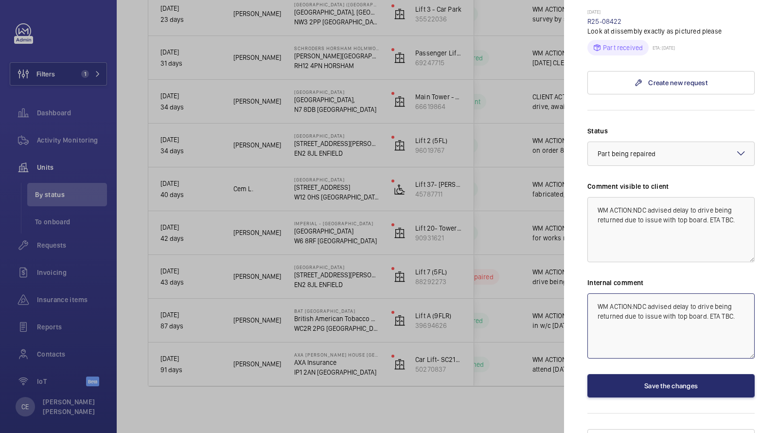
click at [607, 293] on textarea "WM ACTION:NDC advised delay to drive being returned due to issue with top board…" at bounding box center [670, 325] width 167 height 65
drag, startPoint x: 656, startPoint y: 298, endPoint x: 562, endPoint y: 225, distance: 118.5
click at [566, 229] on mat-sidenav "Stopped unit Chase Farm Hospital 127 The Ridgeway EN2 8JL ENFIELD CBRE GWS UK- …" at bounding box center [671, 216] width 214 height 433
type textarea "WM ACTION 15/08 - New drive to be sourced, quote to follow. WM ACTION:NDC advis…"
click at [601, 197] on textarea "WM ACTION:NDC advised delay to drive being returned due to issue with top board…" at bounding box center [670, 229] width 167 height 65
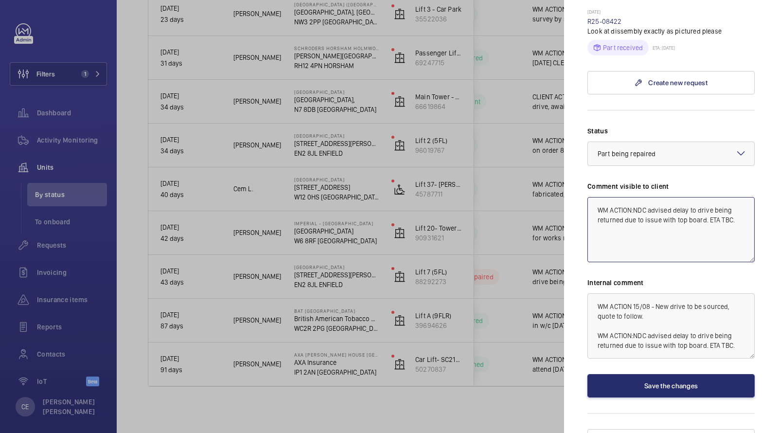
click at [595, 197] on textarea "WM ACTION:NDC advised delay to drive being returned due to issue with top board…" at bounding box center [670, 229] width 167 height 65
paste textarea "WM ACTION 15/08 - New drive to be sourced, quote to follow."
click at [664, 149] on div "× Part being repaired" at bounding box center [639, 154] width 82 height 10
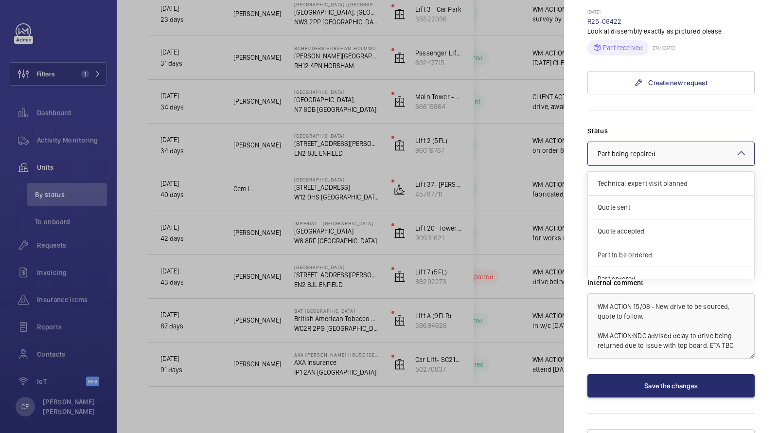
scroll to position [82, 0]
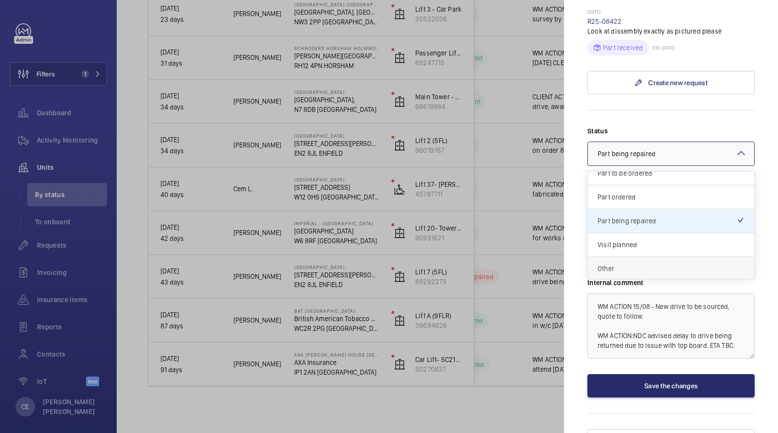
click at [628, 264] on span "Other" at bounding box center [671, 269] width 147 height 10
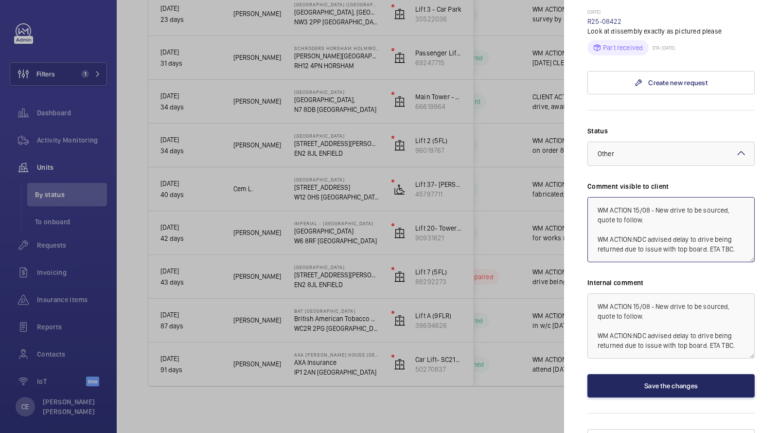
type textarea "WM ACTION 15/08 - New drive to be sourced, quote to follow. WM ACTION:NDC advis…"
click at [645, 374] on button "Save the changes" at bounding box center [670, 385] width 167 height 23
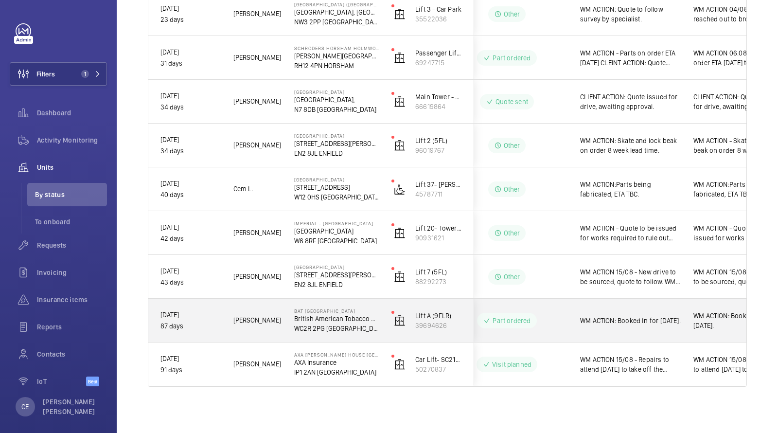
scroll to position [0, 175]
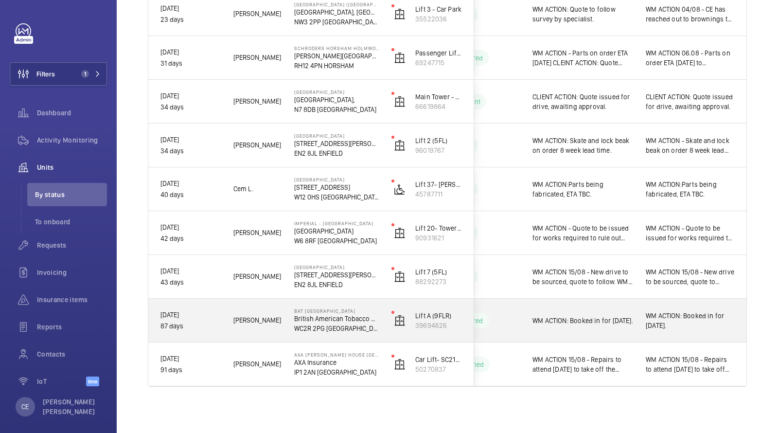
click at [630, 322] on span "WM ACTION: Booked in for [DATE]." at bounding box center [583, 321] width 101 height 10
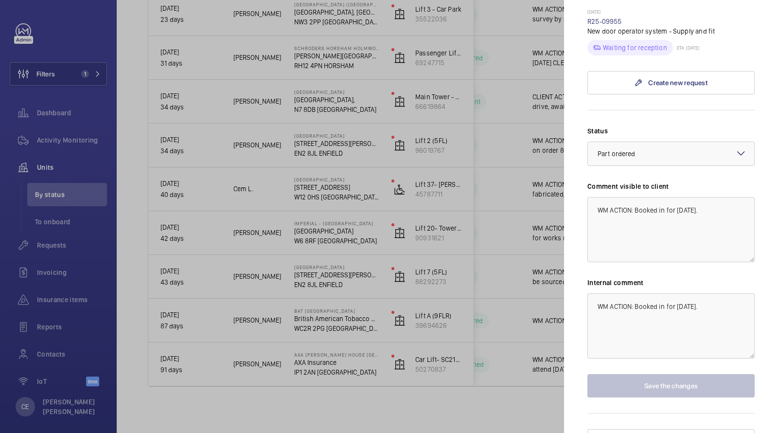
scroll to position [0, 0]
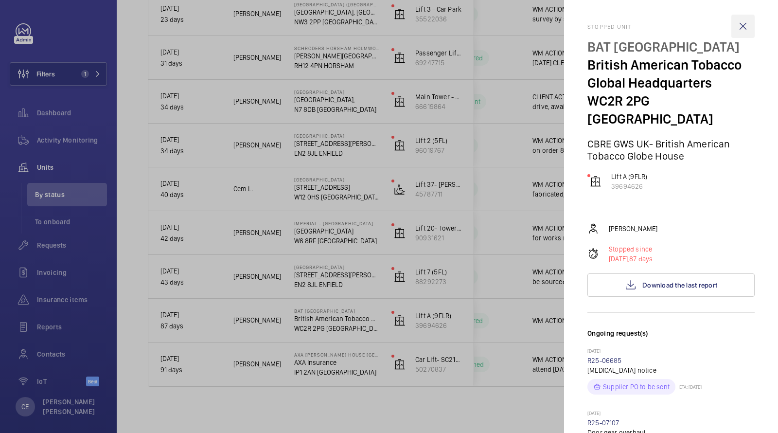
click at [736, 18] on wm-front-icon-button at bounding box center [742, 26] width 23 height 23
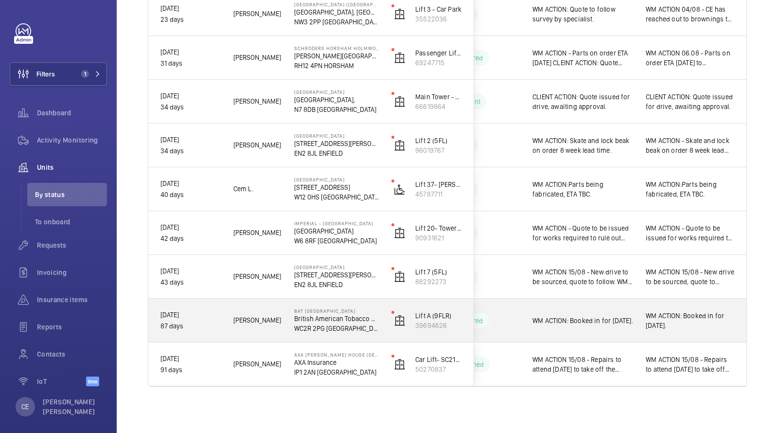
click at [643, 328] on div "WM ACTION: Booked in for [DATE]." at bounding box center [690, 321] width 112 height 42
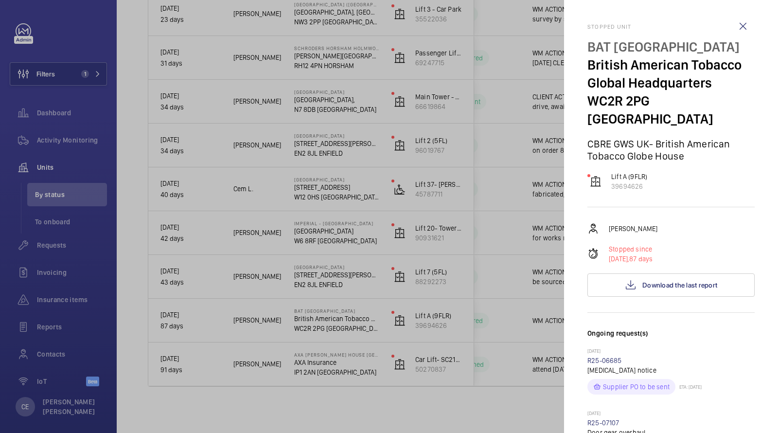
scroll to position [526, 0]
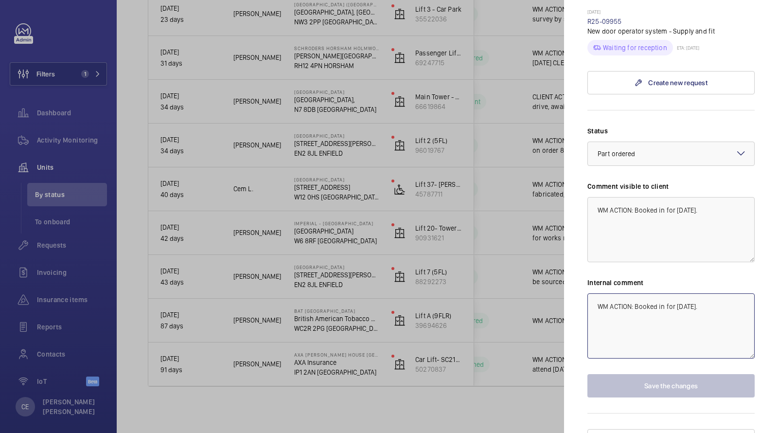
click at [632, 293] on textarea "WM ACTION: Booked in for [DATE]." at bounding box center [670, 325] width 167 height 65
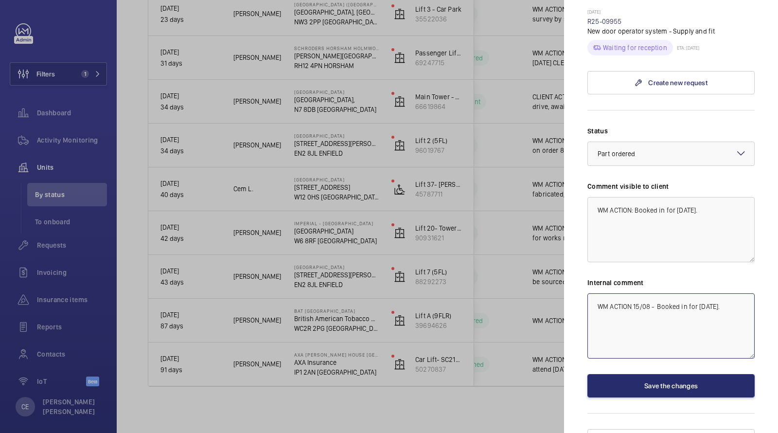
drag, startPoint x: 690, startPoint y: 313, endPoint x: 543, endPoint y: 230, distance: 168.6
click at [544, 230] on mat-sidenav-container "Filters 1 Dashboard Activity Monitoring Units By status To onboard Requests Inv…" at bounding box center [389, 216] width 778 height 433
type textarea "WM ACTION 15/08 - Booked in for [DATE]."
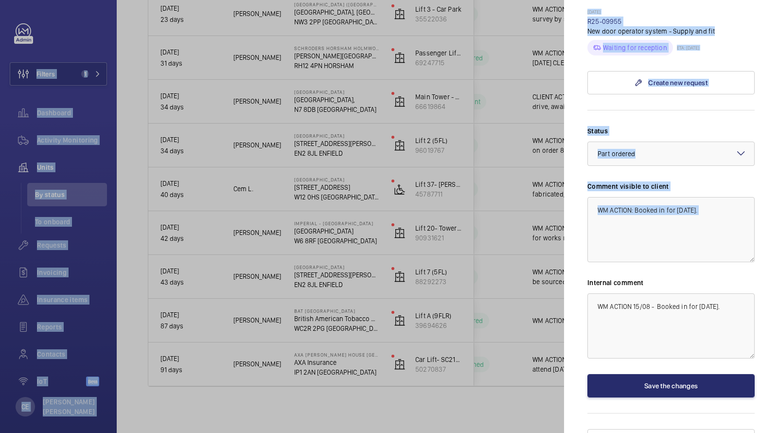
drag, startPoint x: 670, startPoint y: 246, endPoint x: 515, endPoint y: 120, distance: 200.5
click at [518, 130] on mat-sidenav-container "Filters 1 Dashboard Activity Monitoring Units By status To onboard Requests Inv…" at bounding box center [389, 216] width 778 height 433
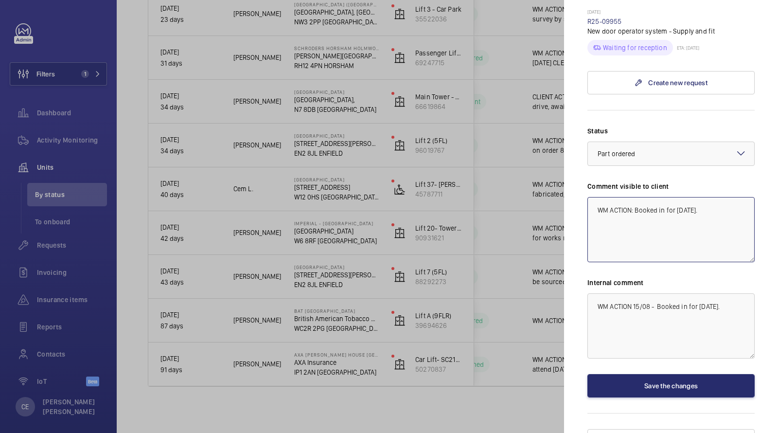
click at [625, 199] on textarea "WM ACTION: Booked in for [DATE]." at bounding box center [670, 229] width 167 height 65
drag, startPoint x: 649, startPoint y: 218, endPoint x: 531, endPoint y: 141, distance: 140.6
click at [531, 142] on mat-sidenav-container "Filters 1 Dashboard Activity Monitoring Units By status To onboard Requests Inv…" at bounding box center [389, 216] width 778 height 433
paste textarea "15/08 -"
type textarea "WM ACTION 15/08 - Booked in for [DATE]."
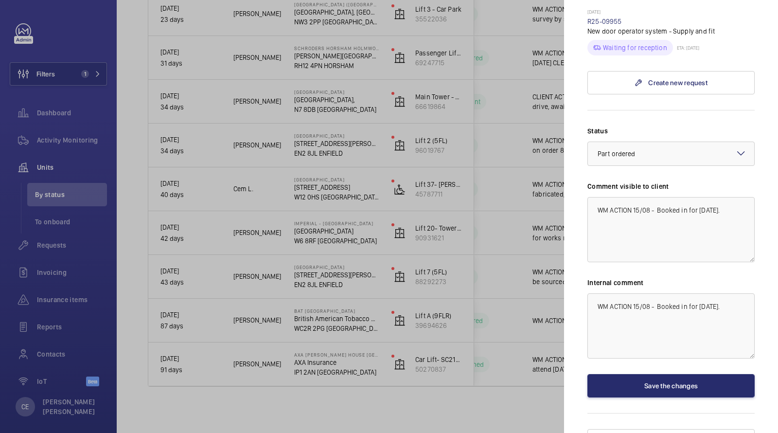
click at [627, 126] on wm-front-input-dropdown "Status Select a status × Part ordered ×" at bounding box center [670, 146] width 167 height 40
click at [623, 142] on div at bounding box center [671, 153] width 166 height 23
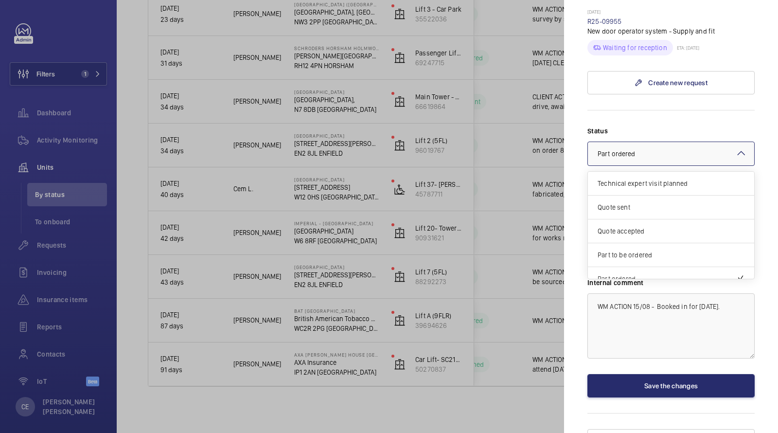
scroll to position [82, 0]
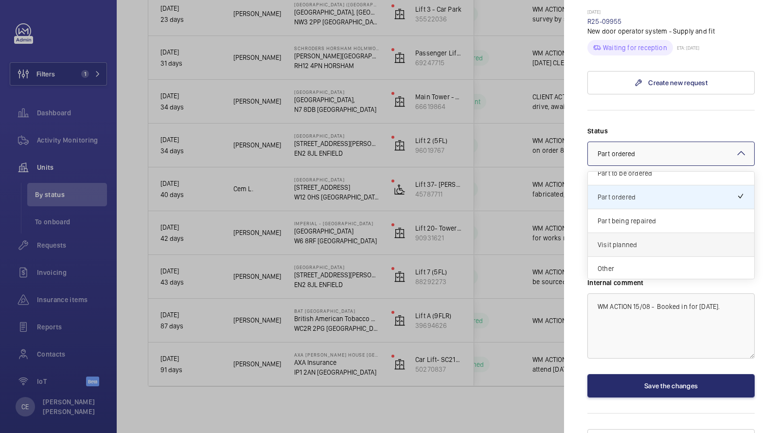
click at [615, 233] on div "Visit planned" at bounding box center [671, 245] width 166 height 24
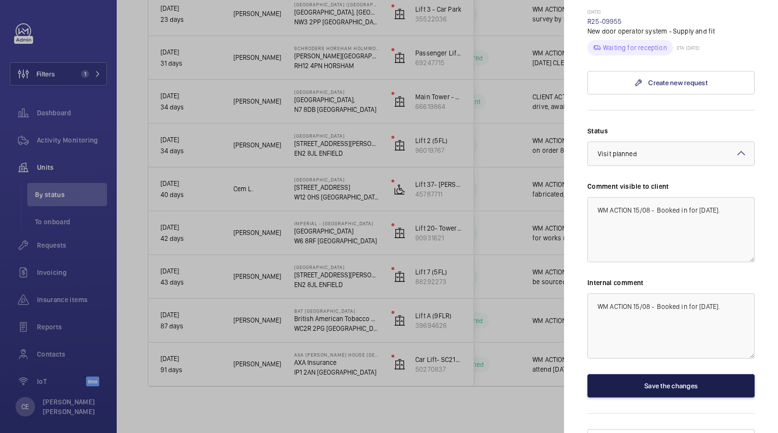
click at [628, 374] on button "Save the changes" at bounding box center [670, 385] width 167 height 23
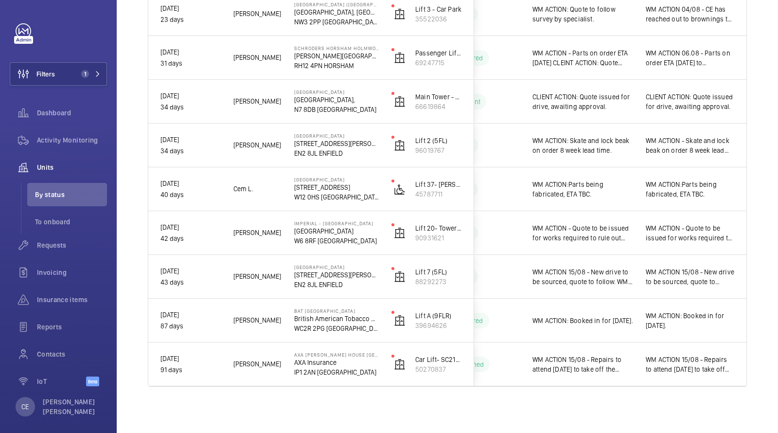
scroll to position [0, 0]
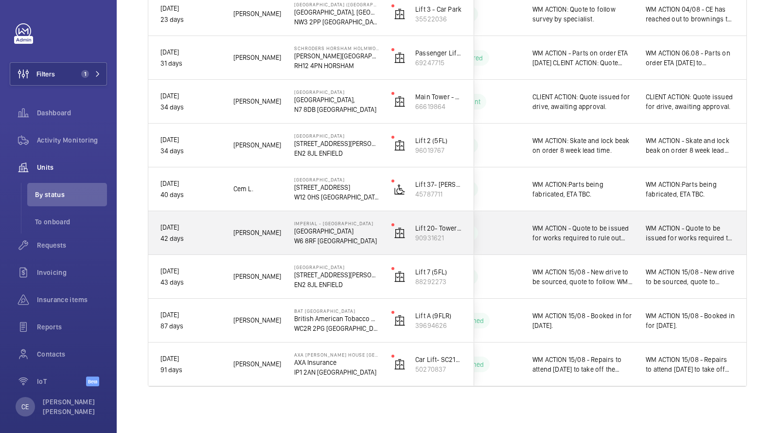
click at [619, 238] on span "WM ACTION - Quote to be issued for works required to rule out motor by connecti…" at bounding box center [583, 232] width 101 height 19
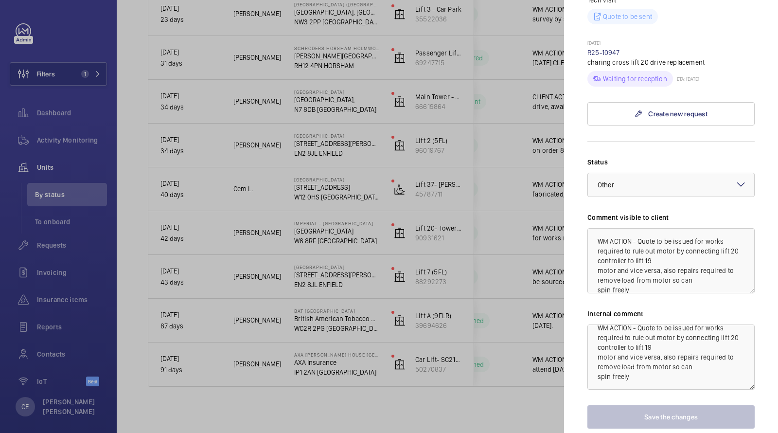
scroll to position [655, 0]
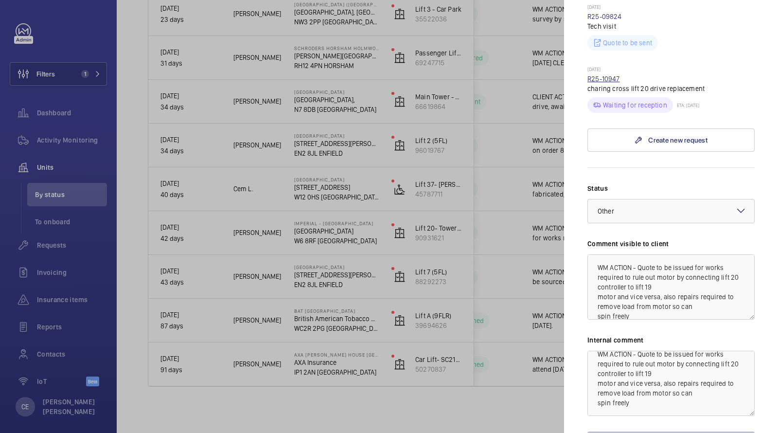
click at [604, 75] on link "R25-10947" at bounding box center [603, 79] width 33 height 8
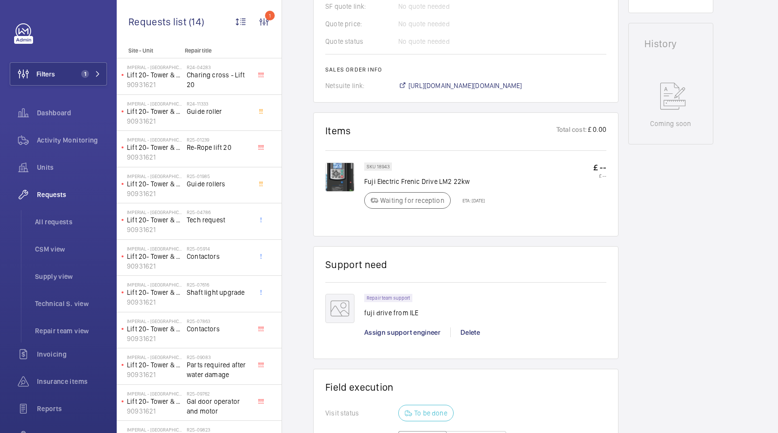
scroll to position [470, 0]
click at [403, 184] on p "Fuji Electric Frenic Drive LM2 22kw" at bounding box center [424, 181] width 121 height 10
click at [403, 180] on p "Fuji Electric Frenic Drive LM2 22kw" at bounding box center [424, 181] width 121 height 10
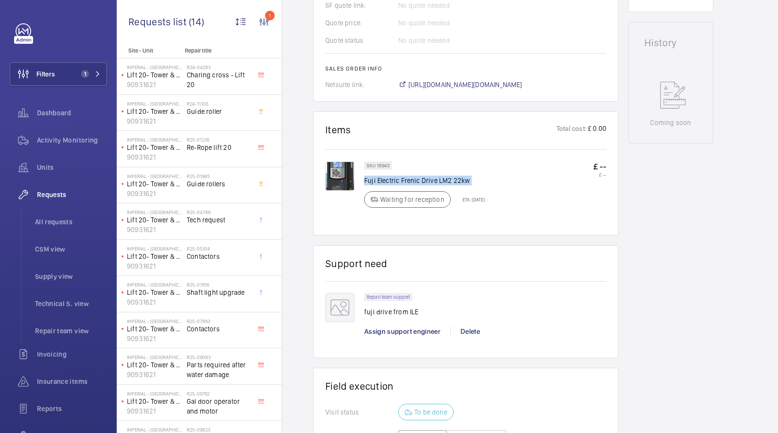
click at [403, 180] on p "Fuji Electric Frenic Drive LM2 22kw" at bounding box center [424, 181] width 121 height 10
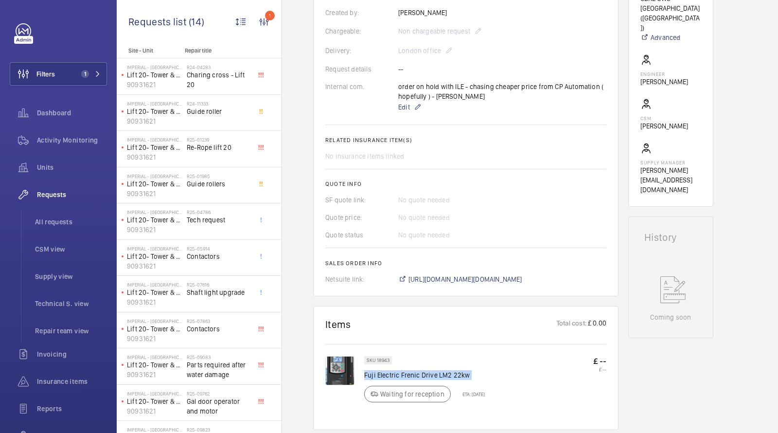
scroll to position [319, 0]
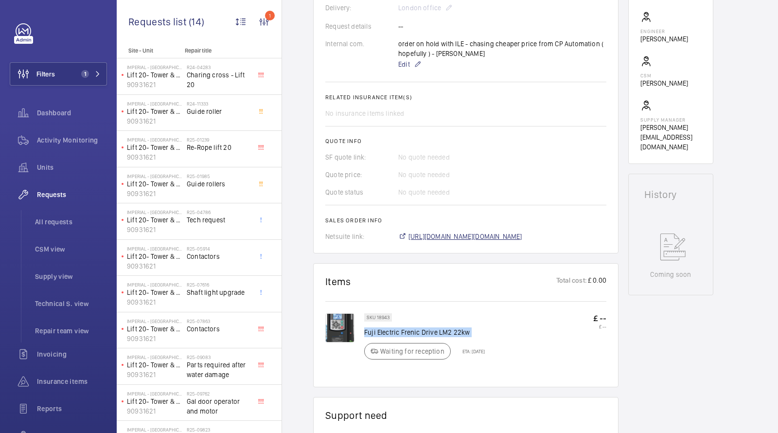
click at [428, 236] on span "https://6461500.app.netsuite.com/app/accounting/transactions/salesord.nl?id=290…" at bounding box center [466, 236] width 114 height 10
click at [45, 167] on span "Units" at bounding box center [72, 167] width 70 height 10
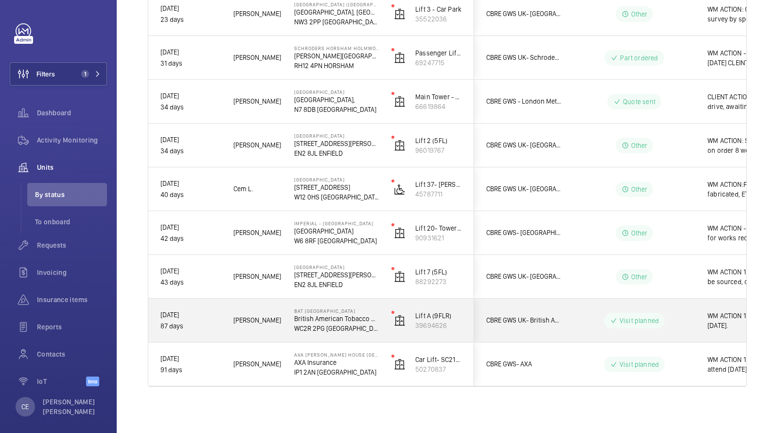
scroll to position [0, 175]
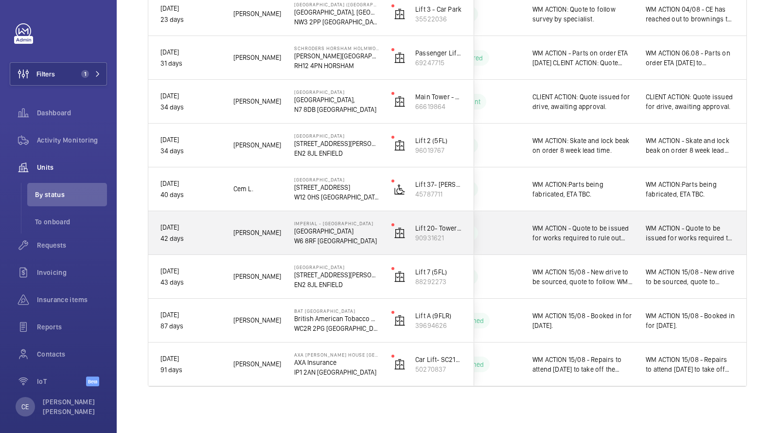
click at [607, 235] on span "WM ACTION - Quote to be issued for works required to rule out motor by connecti…" at bounding box center [583, 232] width 101 height 19
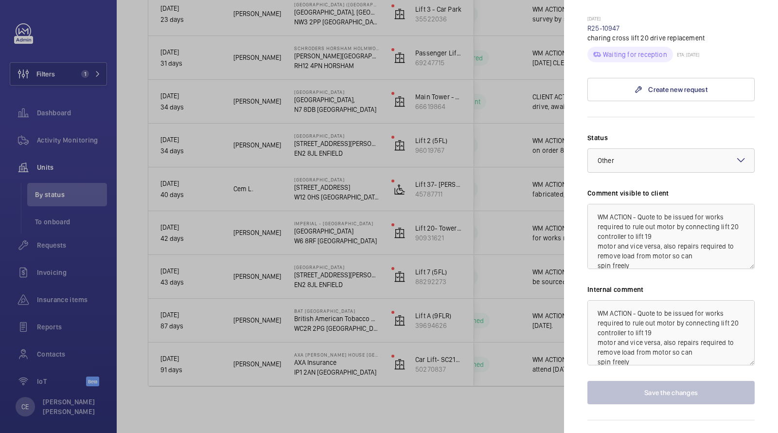
scroll to position [708, 0]
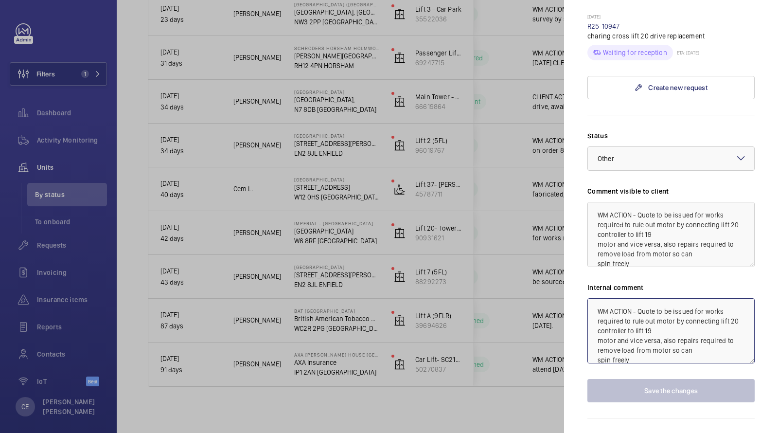
click at [595, 298] on textarea "WM ACTION - Quote to be issued for works required to rule out motor by connecti…" at bounding box center [670, 330] width 167 height 65
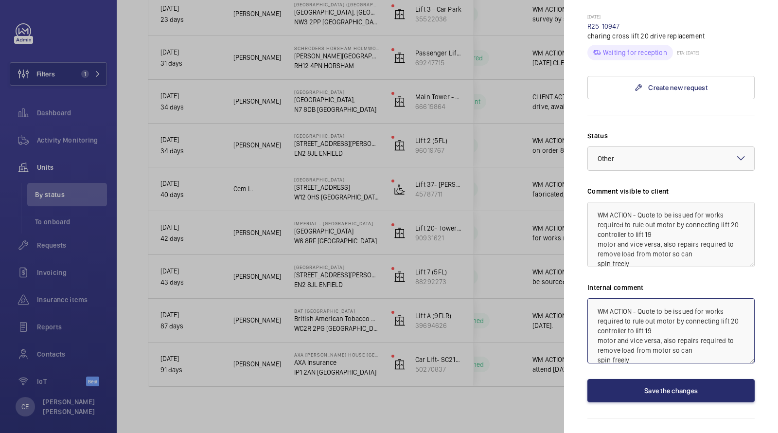
click at [593, 298] on textarea "WM ACTION - Quote to be issued for works required to rule out motor by connecti…" at bounding box center [670, 330] width 167 height 65
type textarea "WM ACTION 15/08 - [PERSON_NAME] to discuss next steps with [PERSON_NAME]. WM AC…"
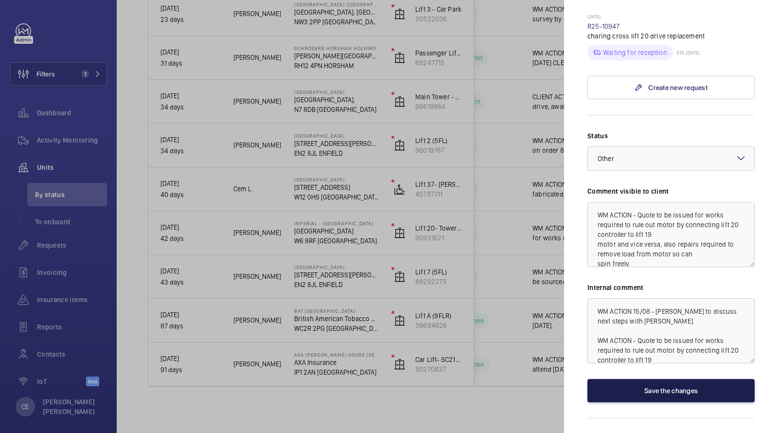
click at [642, 379] on button "Save the changes" at bounding box center [670, 390] width 167 height 23
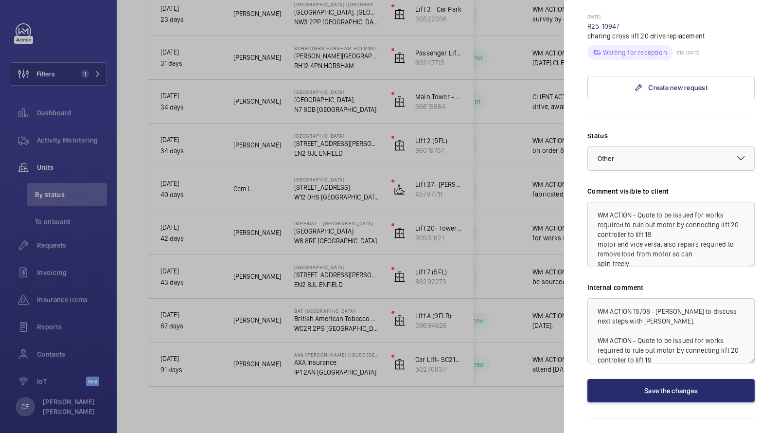
scroll to position [0, 0]
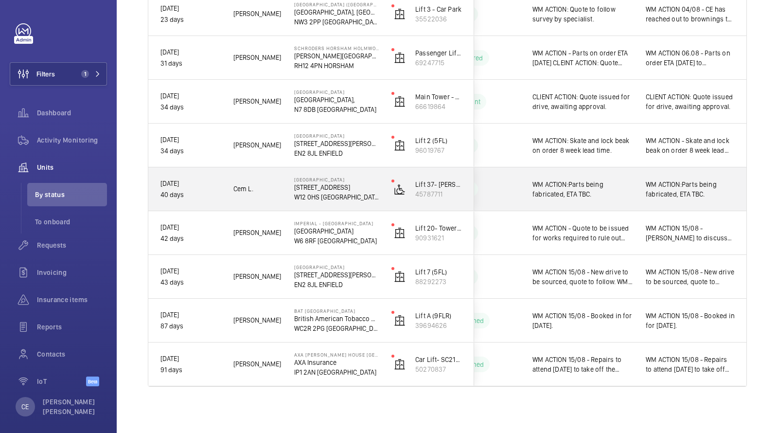
click at [580, 193] on span "WM ACTION:Parts being fabricated, ETA TBC." at bounding box center [583, 188] width 101 height 19
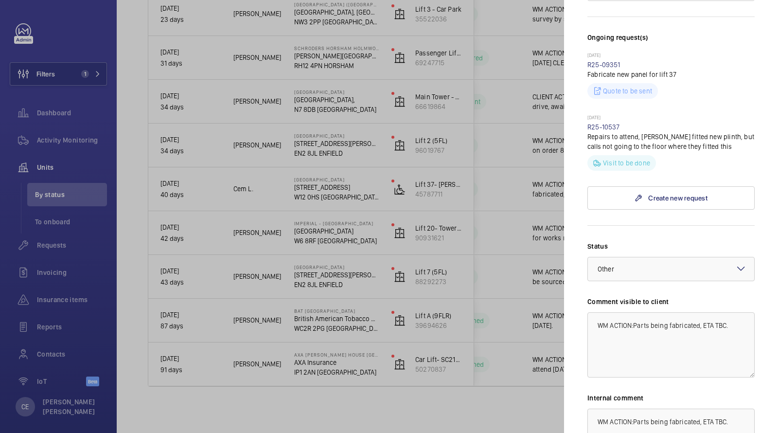
scroll to position [302, 0]
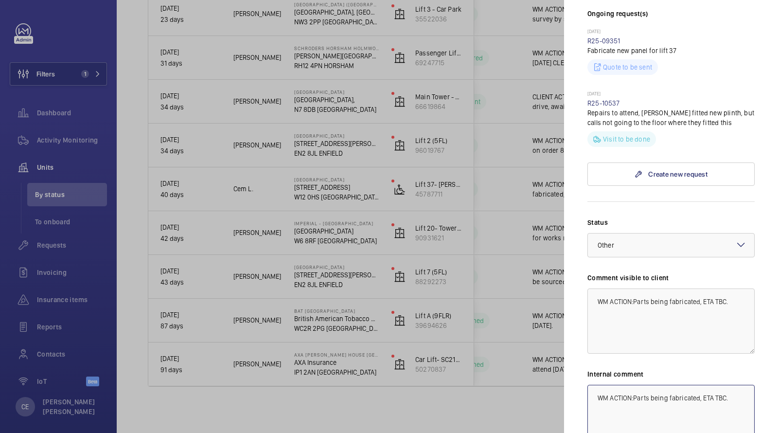
click at [595, 385] on textarea "WM ACTION:Parts being fabricated, ETA TBC." at bounding box center [670, 417] width 167 height 65
click at [594, 385] on textarea "WM ACTION:Parts being fabricated, ETA TBC." at bounding box center [670, 417] width 167 height 65
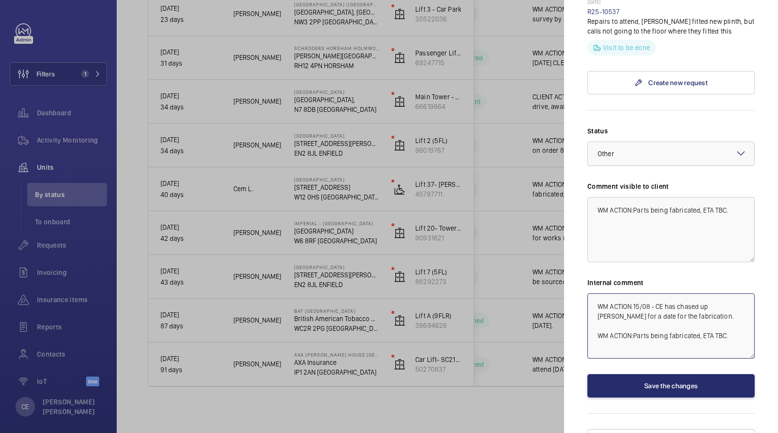
click at [630, 142] on div at bounding box center [671, 153] width 166 height 23
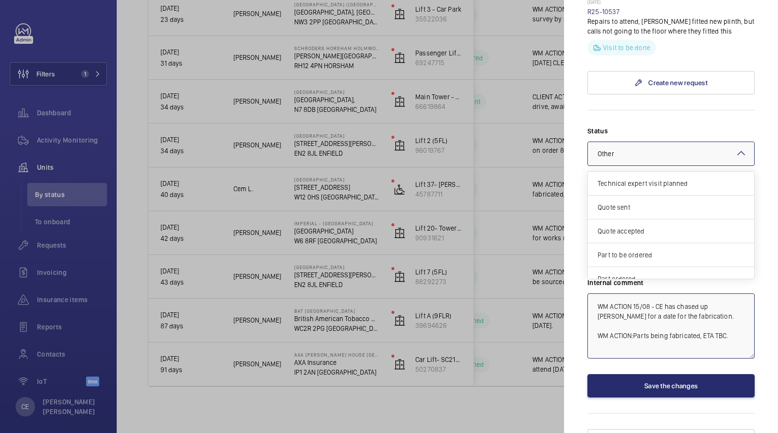
scroll to position [82, 0]
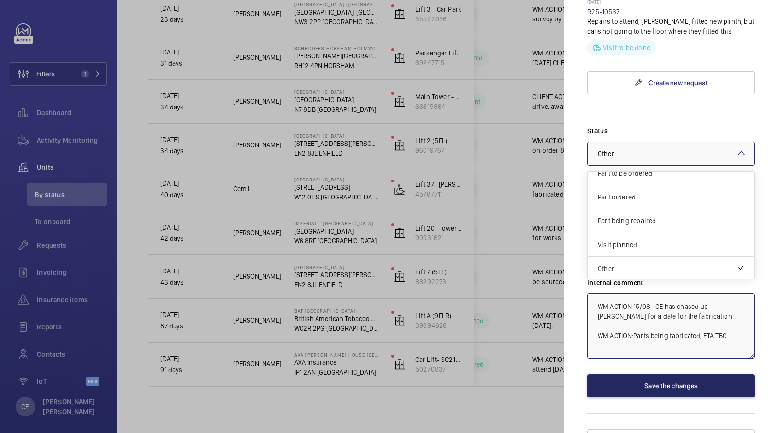
type textarea "WM ACTION 15/08 - CE has chased up [PERSON_NAME] for a date for the fabrication…"
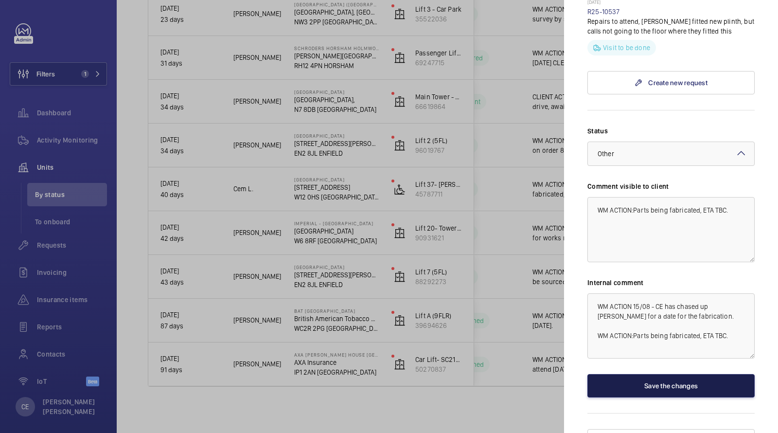
click at [618, 374] on button "Save the changes" at bounding box center [670, 385] width 167 height 23
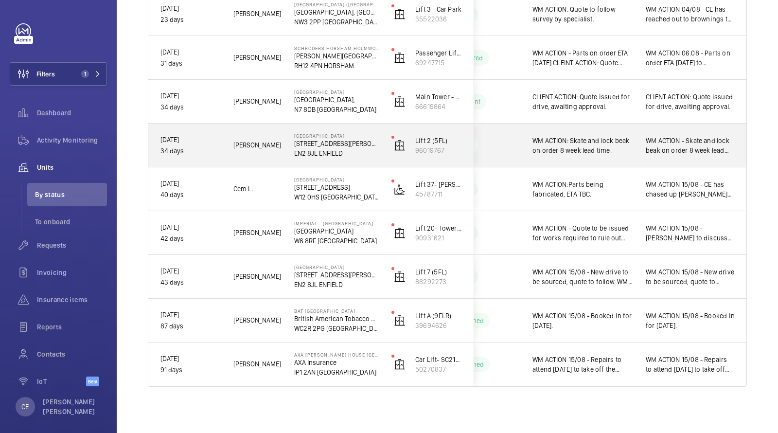
click at [622, 146] on span "WM ACTION: Skate and lock beak on order 8 week lead time." at bounding box center [583, 145] width 101 height 19
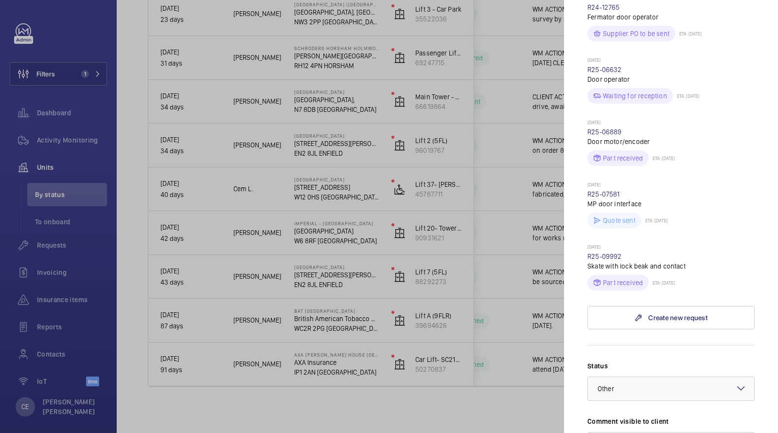
scroll to position [427, 0]
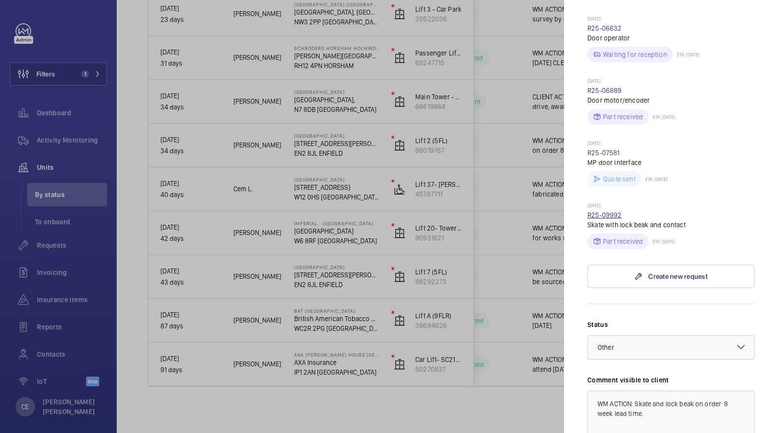
click at [603, 211] on link "R25-09992" at bounding box center [604, 215] width 35 height 8
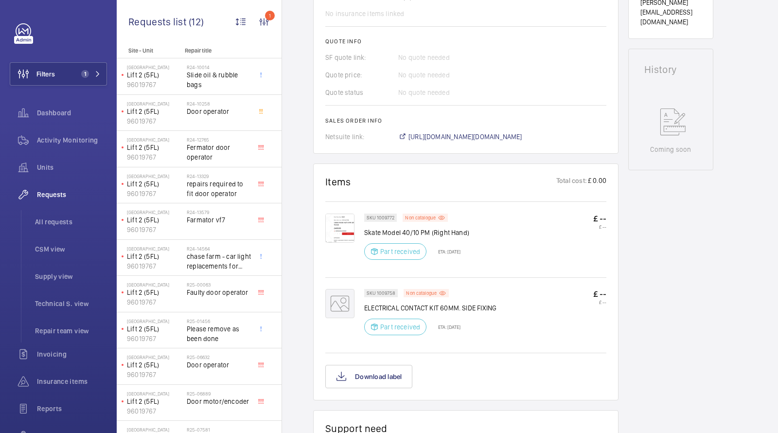
scroll to position [373, 0]
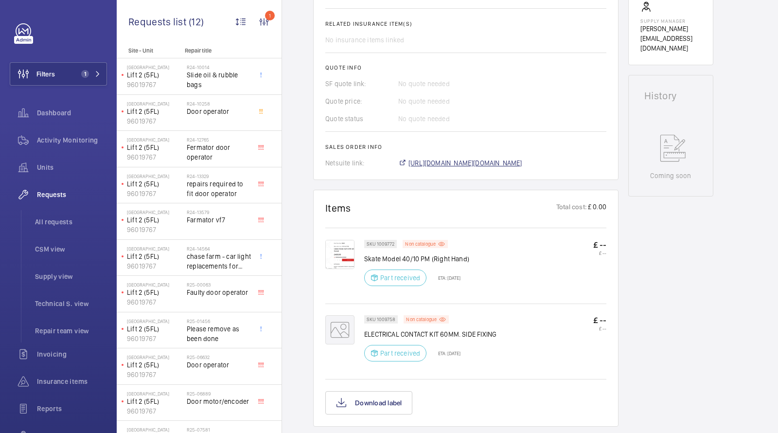
click at [443, 161] on span "https://6461500.app.netsuite.com/app/accounting/transactions/salesord.nl?id=285…" at bounding box center [466, 163] width 114 height 10
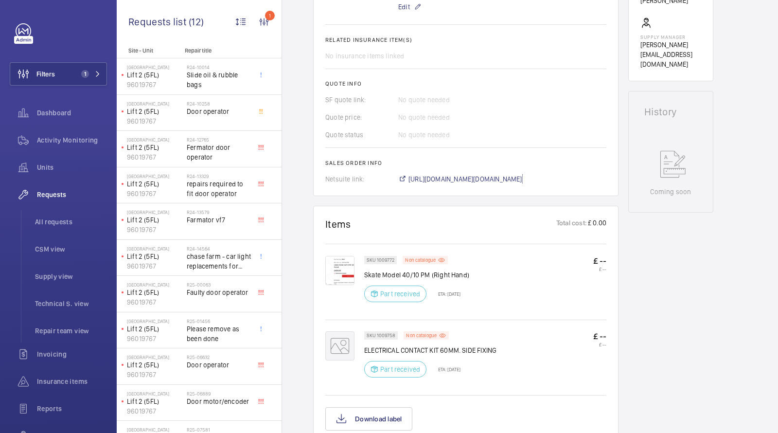
scroll to position [356, 0]
click at [430, 259] on p "Non catalogue" at bounding box center [420, 260] width 31 height 3
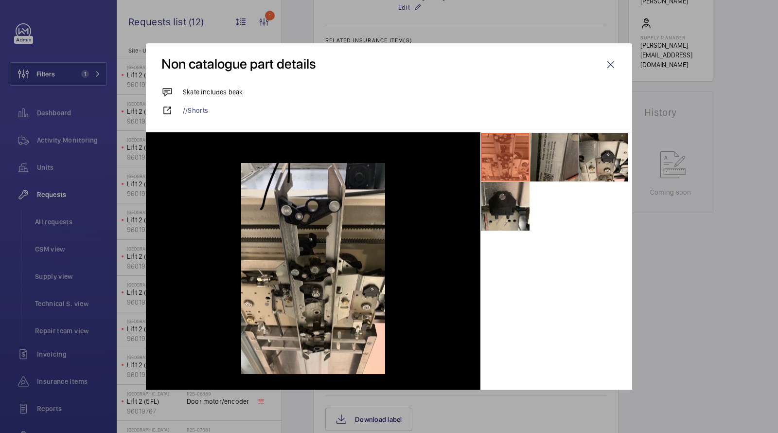
click at [560, 152] on li at bounding box center [554, 157] width 49 height 49
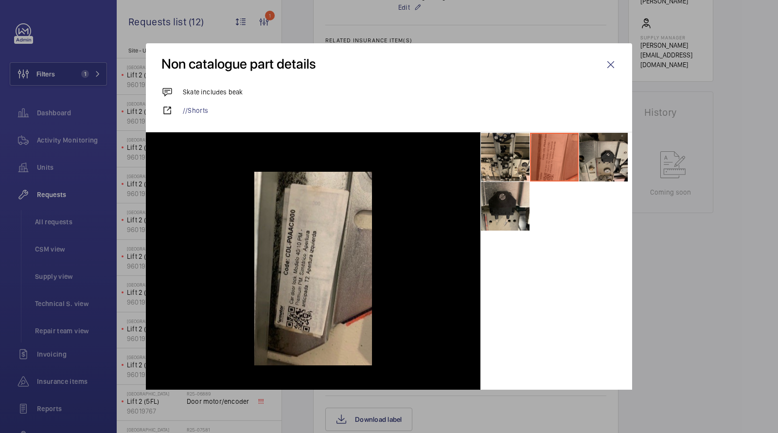
click at [616, 153] on li at bounding box center [603, 157] width 49 height 49
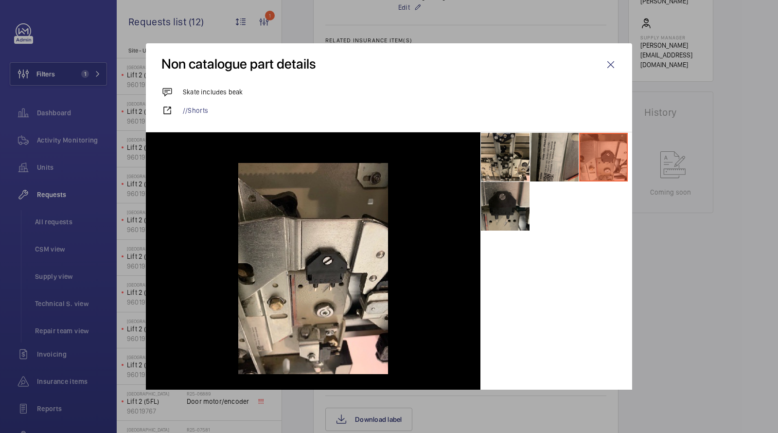
click at [518, 223] on li at bounding box center [505, 206] width 49 height 49
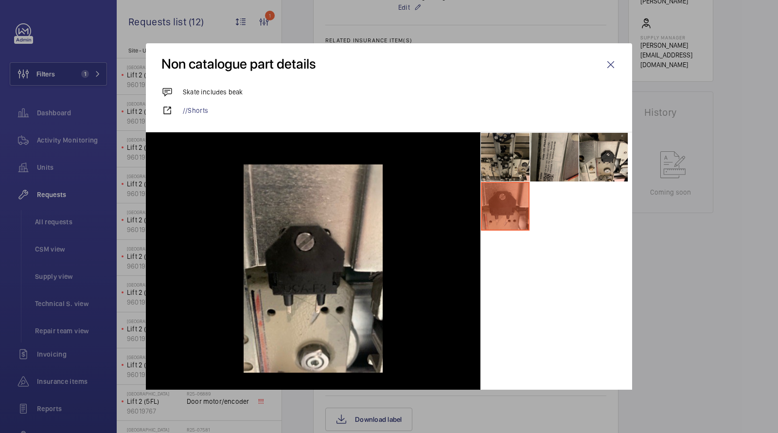
click at [509, 168] on li at bounding box center [505, 157] width 49 height 49
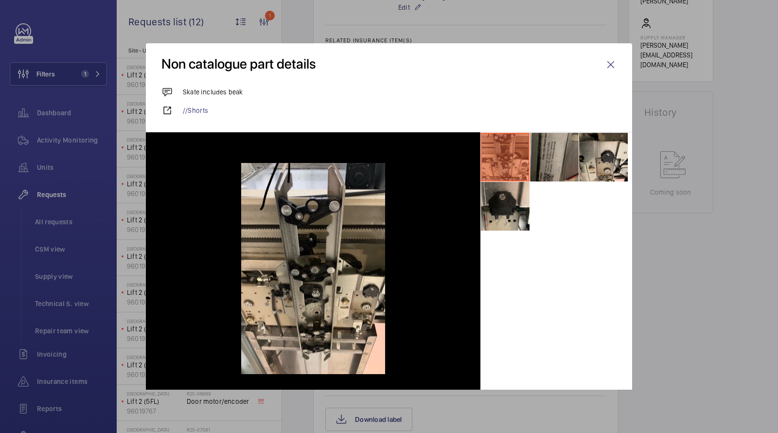
click at [550, 162] on li at bounding box center [554, 157] width 49 height 49
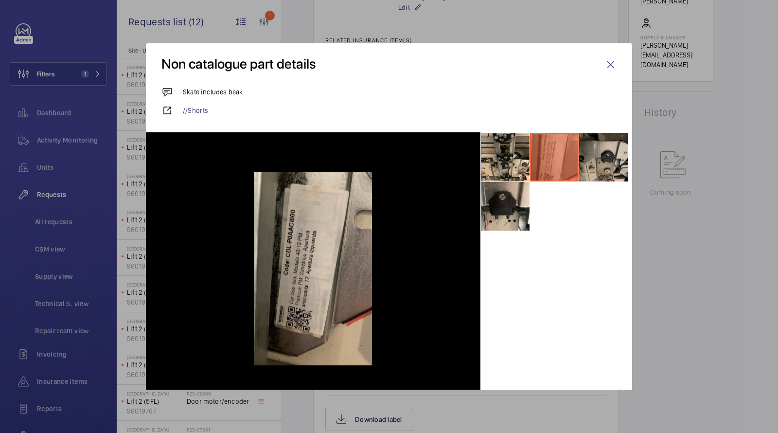
click at [610, 163] on li at bounding box center [603, 157] width 49 height 49
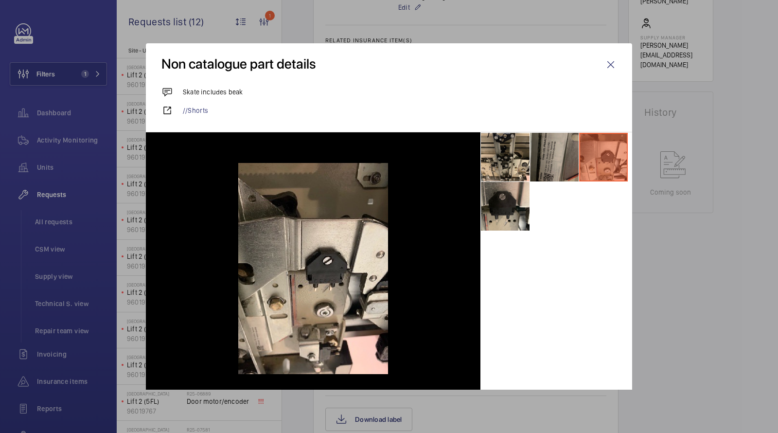
click at [551, 159] on li at bounding box center [554, 157] width 49 height 49
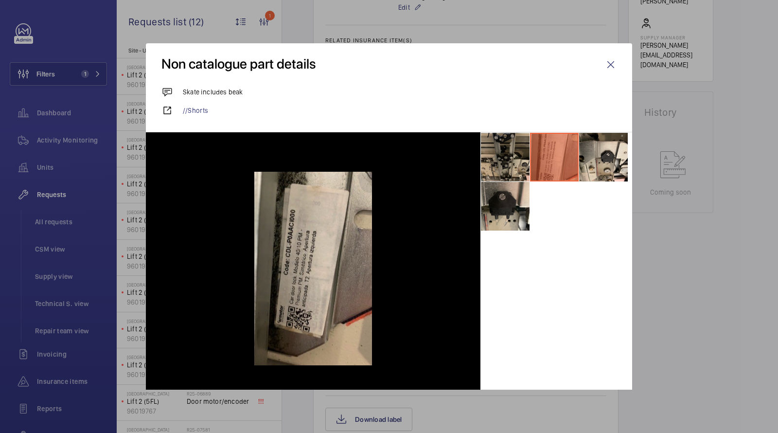
click at [513, 159] on li at bounding box center [505, 157] width 49 height 49
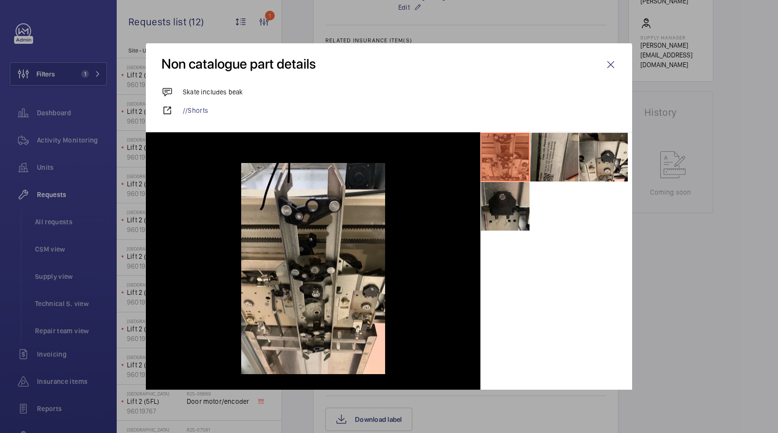
click at [504, 214] on li at bounding box center [505, 206] width 49 height 49
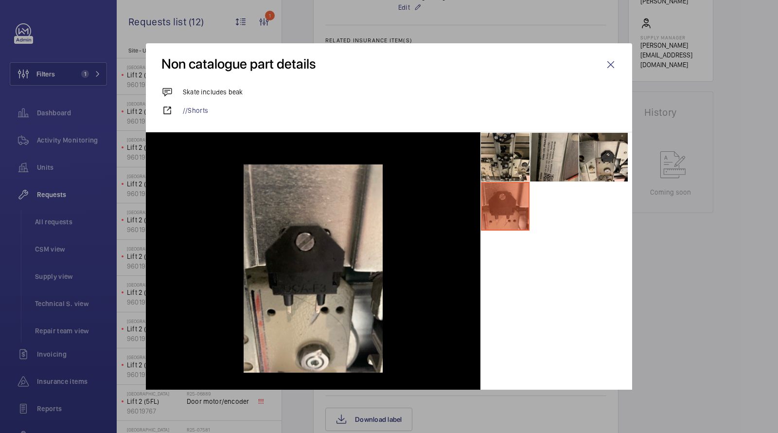
click at [192, 93] on p "Skate includes beak" at bounding box center [213, 92] width 60 height 10
click at [192, 94] on p "Skate includes beak" at bounding box center [213, 92] width 60 height 10
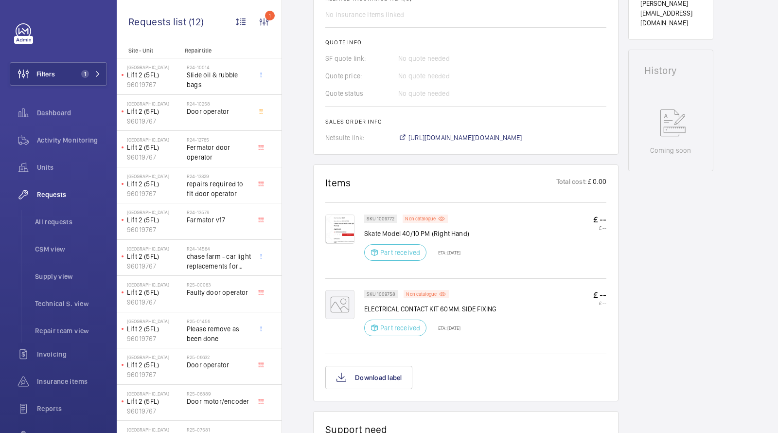
scroll to position [403, 0]
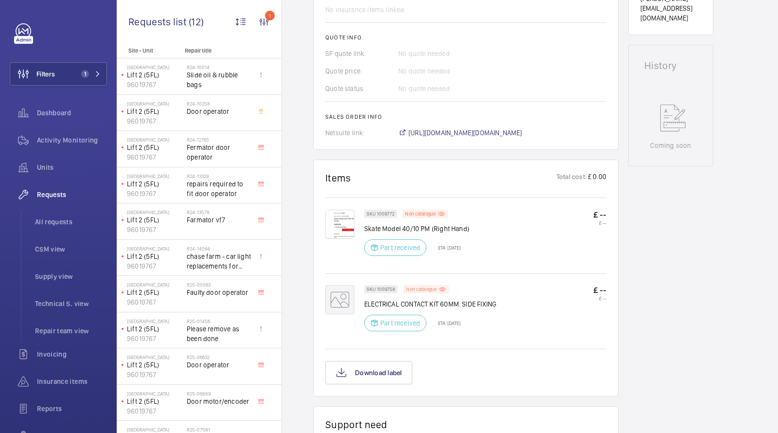
click at [425, 287] on p "Non catalogue" at bounding box center [421, 288] width 31 height 3
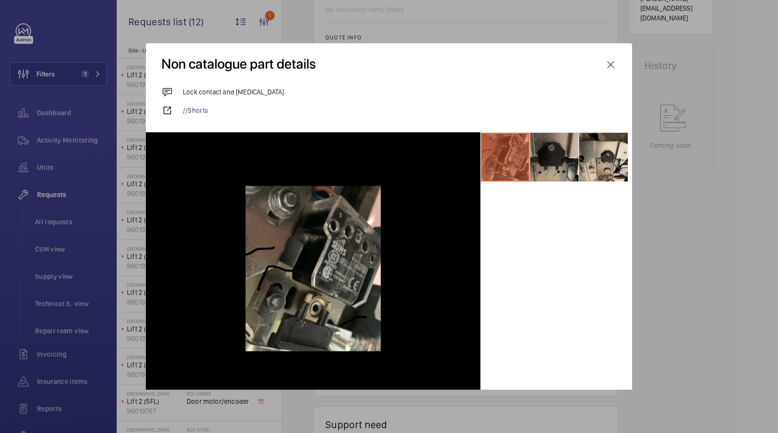
click at [537, 158] on li at bounding box center [554, 157] width 49 height 49
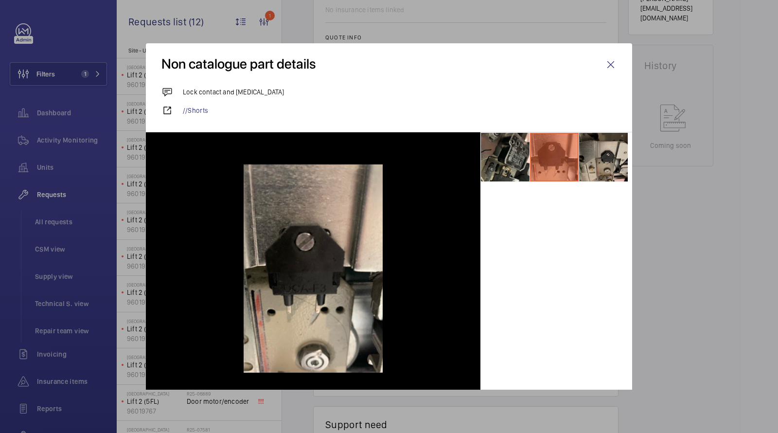
click at [604, 149] on li at bounding box center [603, 157] width 49 height 49
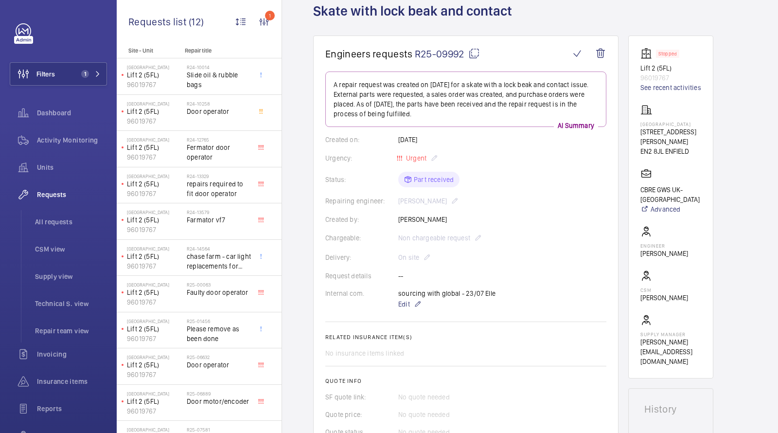
scroll to position [63, 0]
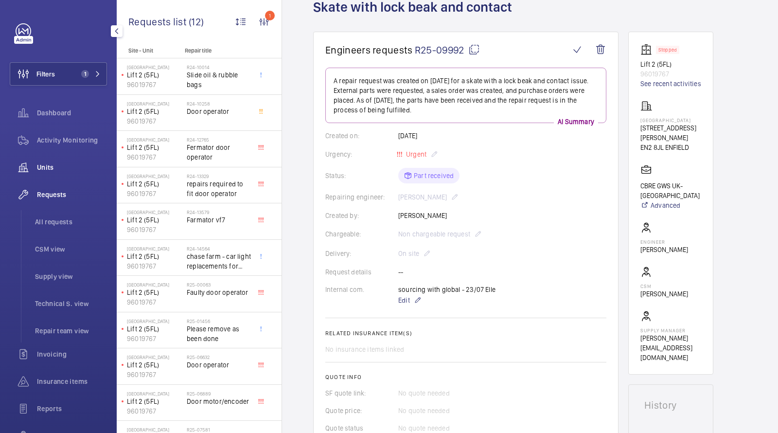
click at [63, 163] on span "Units" at bounding box center [72, 167] width 70 height 10
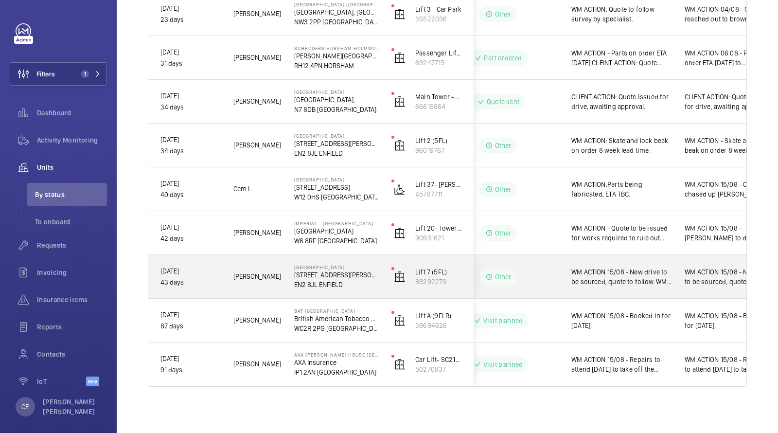
scroll to position [0, 175]
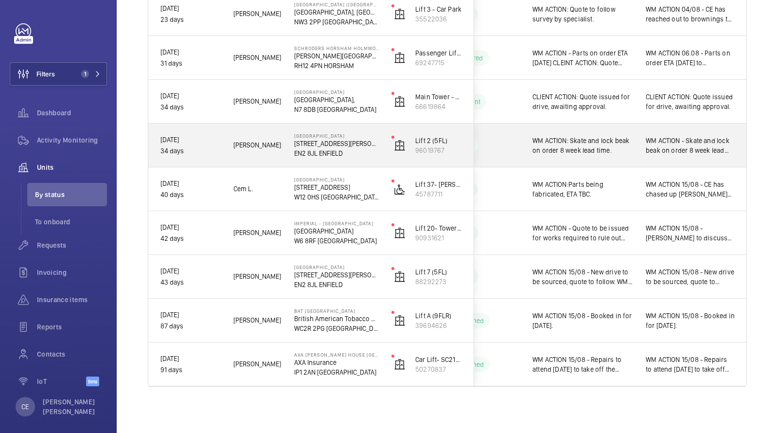
click at [635, 142] on div "WM ACTION - Skate and lock beak on order 8 week lead time." at bounding box center [690, 145] width 112 height 42
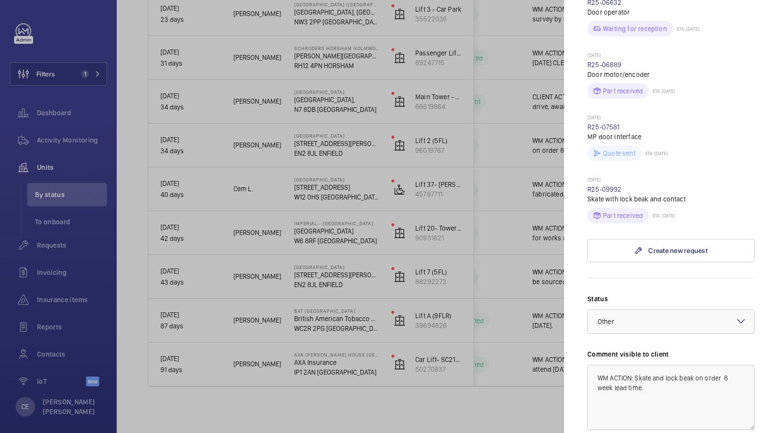
scroll to position [620, 0]
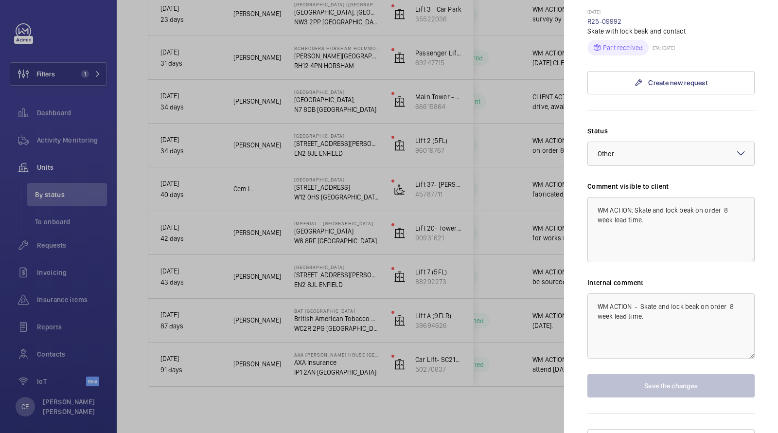
click at [587, 287] on mat-sidenav "Stopped unit Chase Farm Hospital 127 The Ridgeway EN2 8JL ENFIELD CBRE GWS UK- …" at bounding box center [671, 216] width 214 height 433
click at [591, 293] on textarea "WM ACTION - Skate and lock beak on order 8 week lead time." at bounding box center [670, 325] width 167 height 65
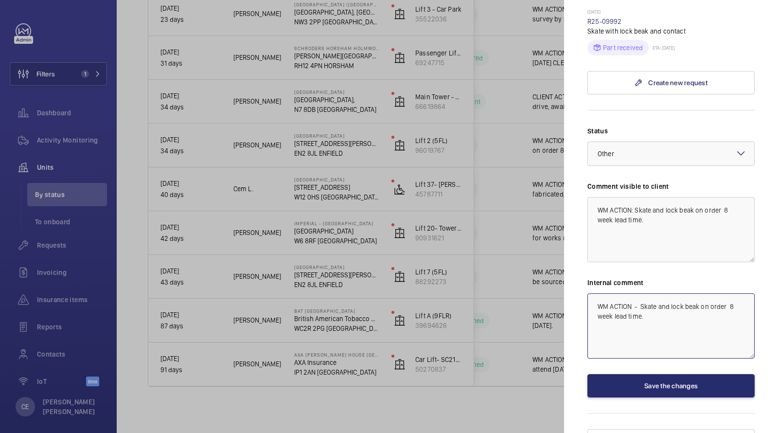
click at [591, 293] on textarea "WM ACTION - Skate and lock beak on order 8 week lead time." at bounding box center [670, 325] width 167 height 65
drag, startPoint x: 726, startPoint y: 299, endPoint x: 458, endPoint y: 191, distance: 288.7
click at [460, 194] on mat-sidenav-container "Filters 1 Dashboard Activity Monitoring Units By status To onboard Requests Inv…" at bounding box center [389, 216] width 778 height 433
type textarea "WM ACTION 15/08 - Engineer to attend [DATE] 19th to fit new skate and contact. …"
click at [597, 197] on textarea "WM ACTION: Skate and lock beak on order 8 week lead time." at bounding box center [670, 229] width 167 height 65
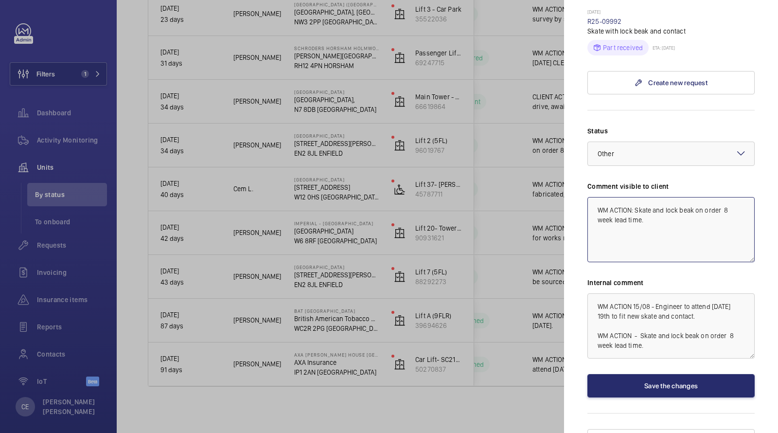
click at [589, 197] on textarea "WM ACTION: Skate and lock beak on order 8 week lead time." at bounding box center [670, 229] width 167 height 65
paste textarea "WM ACTION 15/08 - Engineer to attend on Tuesday 19th to fit new skate and conta…"
click at [649, 144] on div at bounding box center [671, 153] width 166 height 23
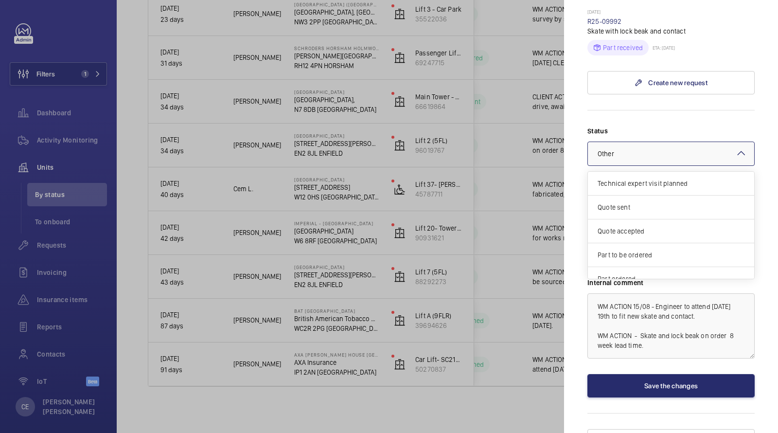
scroll to position [82, 0]
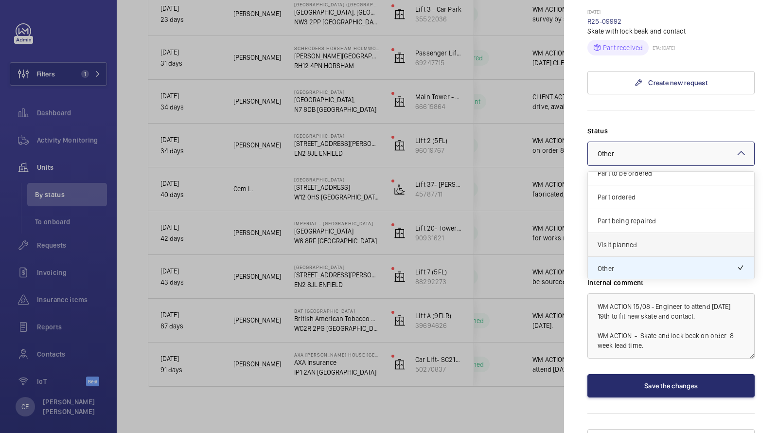
click at [624, 240] on span "Visit planned" at bounding box center [671, 245] width 147 height 10
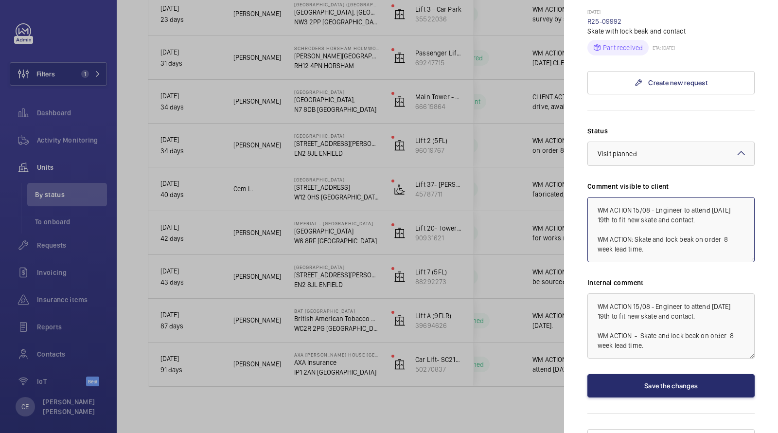
drag, startPoint x: 651, startPoint y: 188, endPoint x: 637, endPoint y: 190, distance: 14.2
click at [637, 197] on textarea "WM ACTION 15/08 - Engineer to attend on Tuesday 19th to fit new skate and conta…" at bounding box center [670, 229] width 167 height 65
type textarea "WM ACTION - Engineer to attend [DATE] 19th to fit new skate and contact. WM ACT…"
click at [663, 374] on button "Save the changes" at bounding box center [670, 385] width 167 height 23
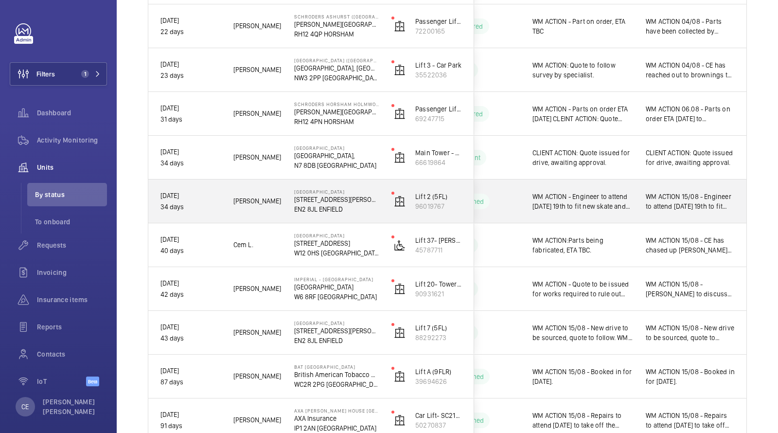
scroll to position [608, 0]
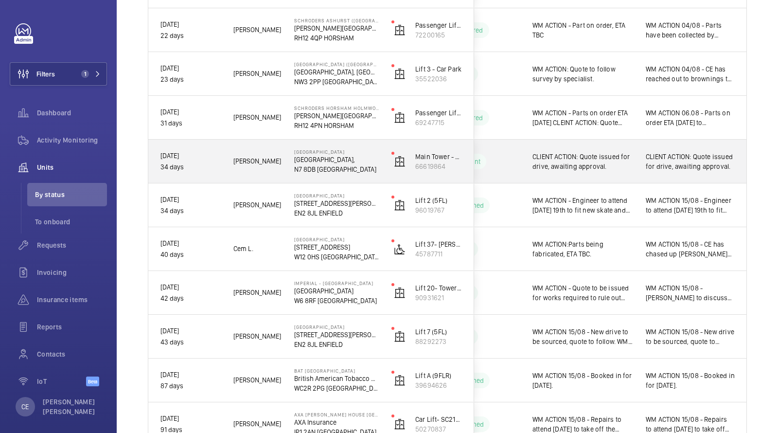
click at [626, 173] on div "CLIENT ACTION: Quote issued for drive, awaiting approval." at bounding box center [577, 162] width 112 height 42
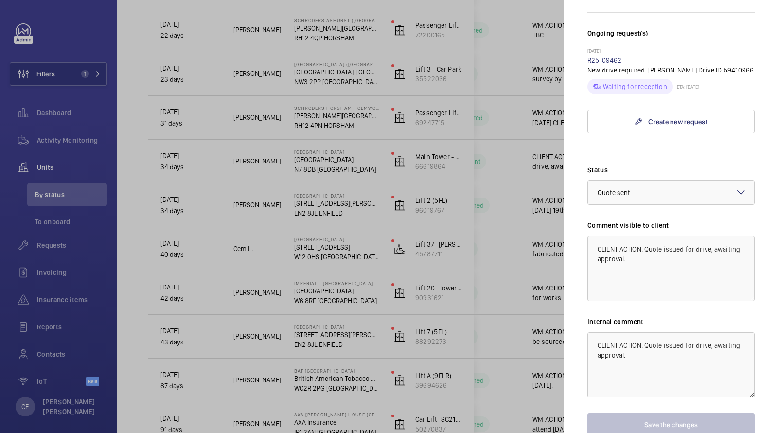
scroll to position [282, 0]
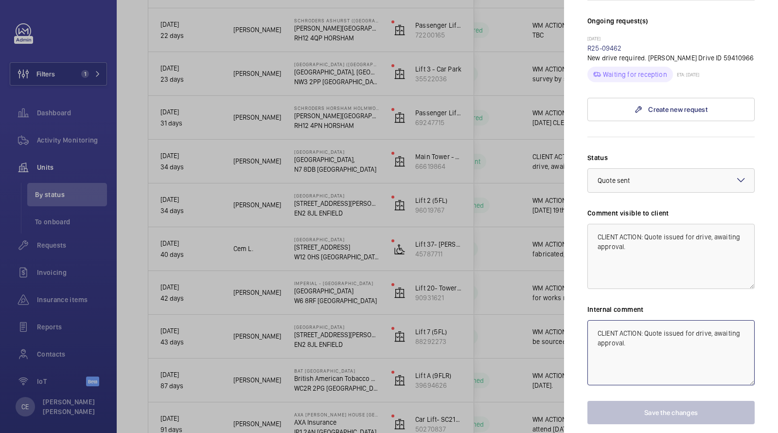
click at [589, 320] on textarea "CLIENT ACTION: Quote issued for drive, awaiting approval." at bounding box center [670, 352] width 167 height 65
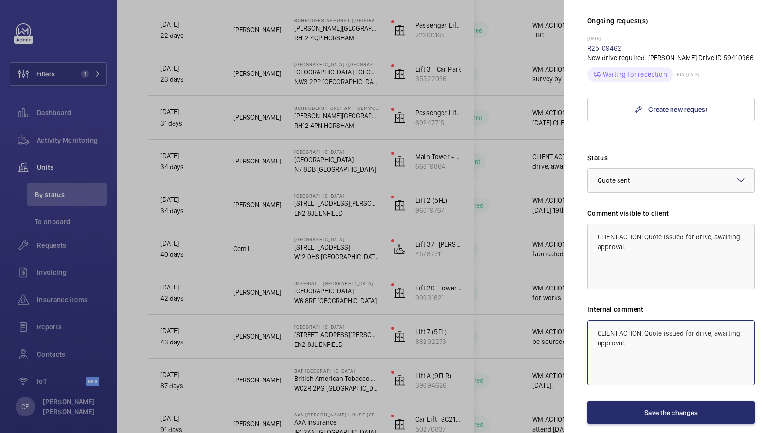
click at [589, 320] on textarea "CLIENT ACTION: Quote issued for drive, awaiting approval." at bounding box center [670, 352] width 167 height 65
drag, startPoint x: 632, startPoint y: 328, endPoint x: 541, endPoint y: 248, distance: 121.3
click at [545, 254] on mat-sidenav-container "Filters 1 Dashboard Activity Monitoring Units By status To onboard Requests Inv…" at bounding box center [389, 216] width 778 height 433
type textarea "WM ACTION 15/08 - Drive on order, ETA [DATE] 18th. CLIENT ACTION: Quote issued …"
click at [596, 224] on textarea "CLIENT ACTION: Quote issued for drive, awaiting approval." at bounding box center [670, 256] width 167 height 65
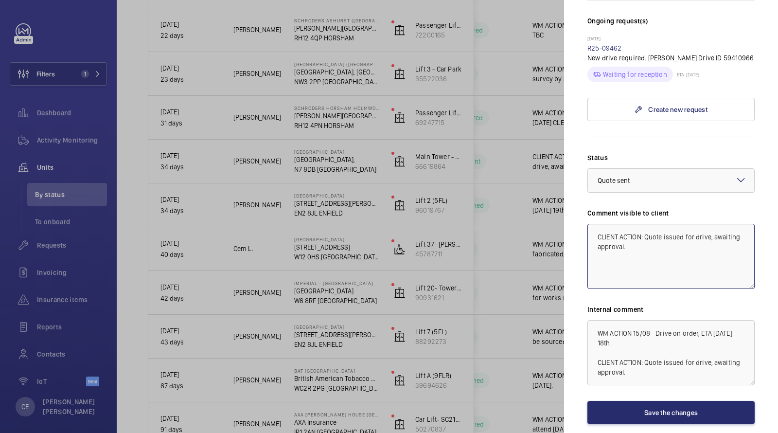
click at [593, 224] on textarea "CLIENT ACTION: Quote issued for drive, awaiting approval." at bounding box center [670, 256] width 167 height 65
click at [629, 169] on div at bounding box center [671, 180] width 166 height 23
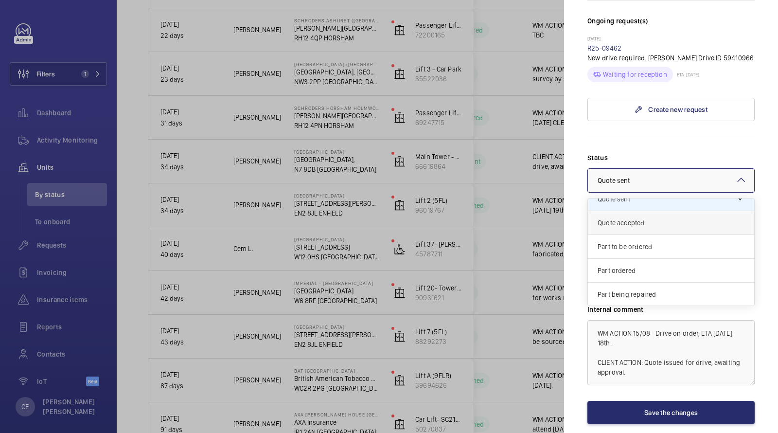
scroll to position [37, 0]
click at [618, 264] on span "Part ordered" at bounding box center [671, 269] width 147 height 10
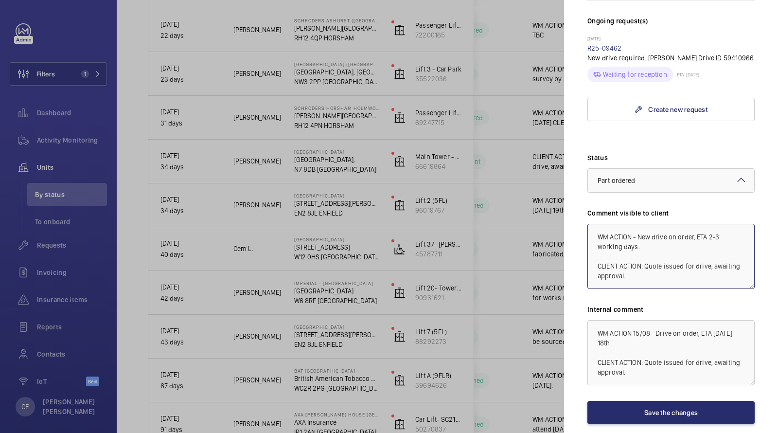
type textarea "WM ACTION - New drive on order, ETA 2-3 working days. CLIENT ACTION: Quote issu…"
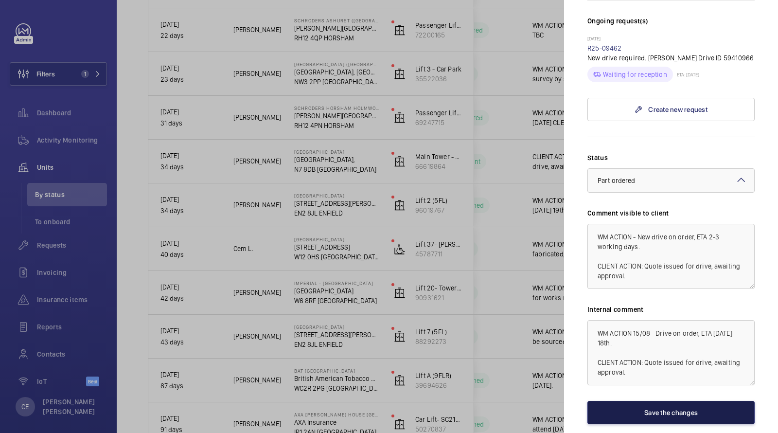
click at [616, 401] on button "Save the changes" at bounding box center [670, 412] width 167 height 23
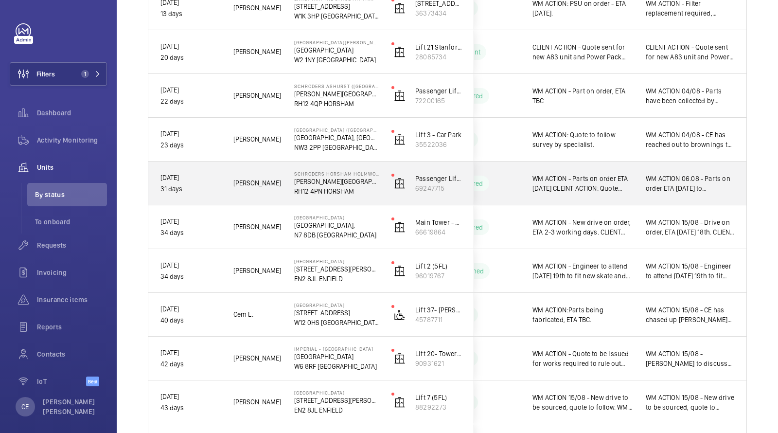
scroll to position [516, 0]
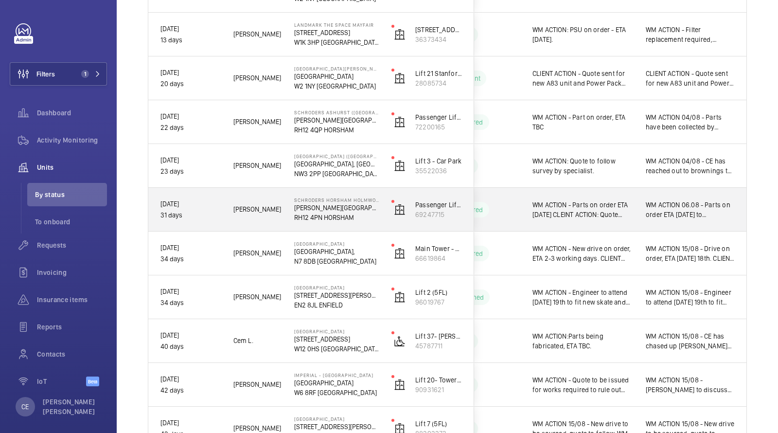
click at [640, 205] on div "WM ACTION 06.08 - Parts on order ETA Friday to Lewis H home address - Elle CLEI…" at bounding box center [690, 210] width 112 height 42
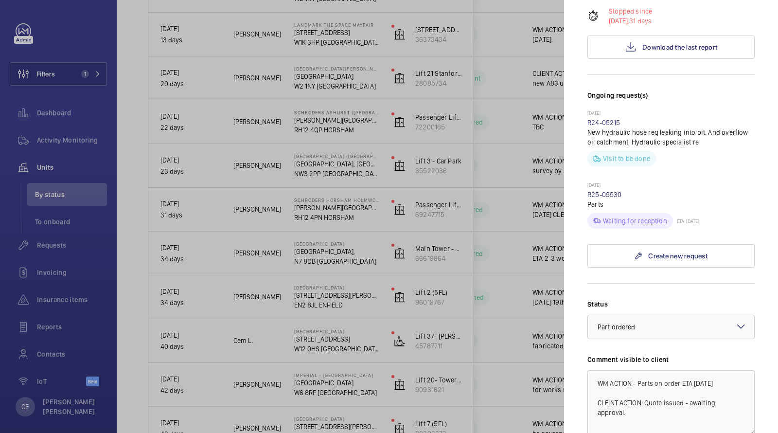
scroll to position [320, 0]
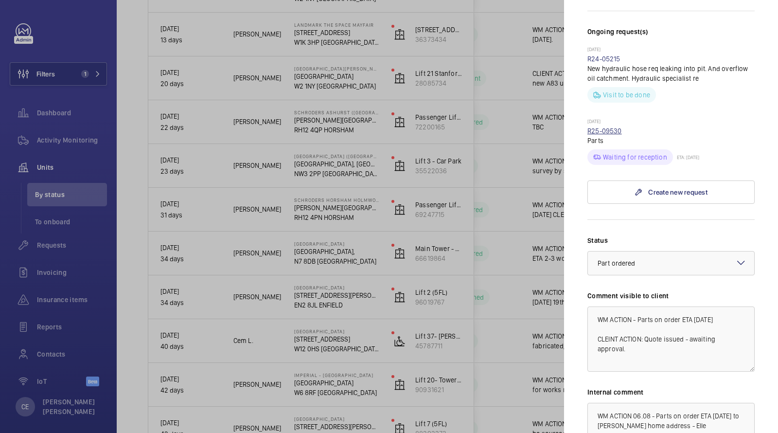
click at [603, 127] on link "R25-09530" at bounding box center [604, 131] width 35 height 8
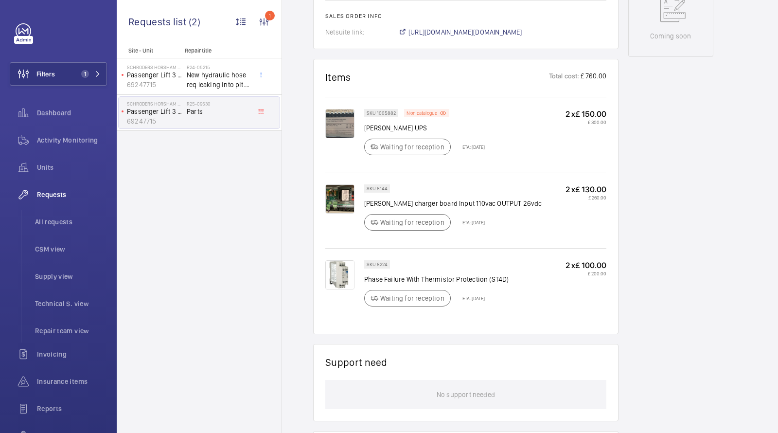
scroll to position [594, 0]
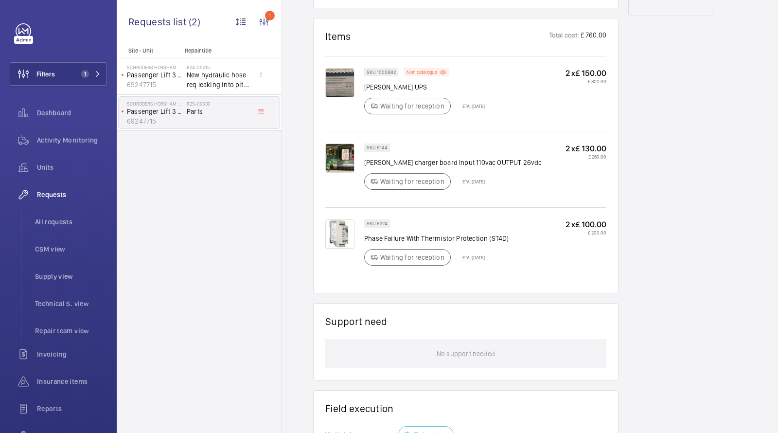
click at [654, 158] on div "Stopped Passenger Lift 3 (G-2) 69247715 See recent activities Schroders Horsham…" at bounding box center [670, 59] width 85 height 1116
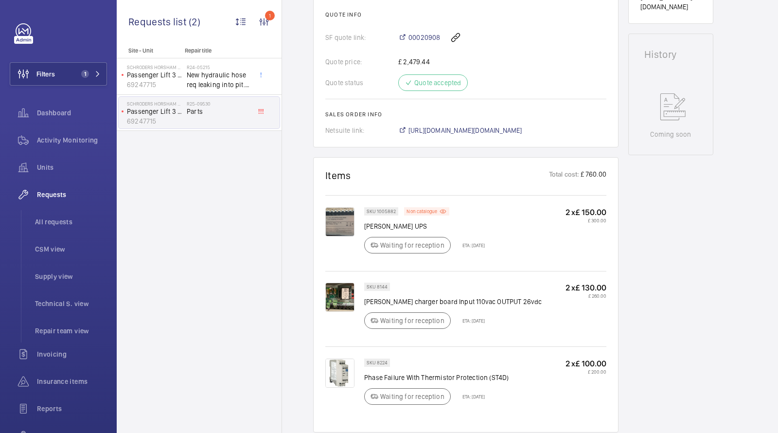
scroll to position [408, 0]
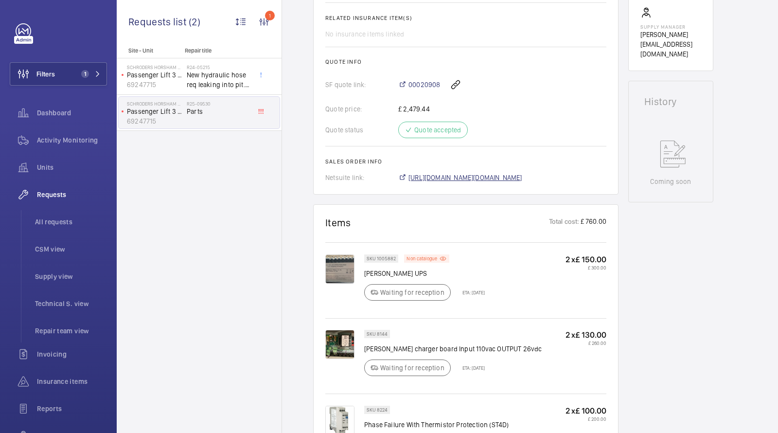
click at [507, 180] on span "https://6461500.app.netsuite.com/app/accounting/transactions/salesord.nl?id=288…" at bounding box center [466, 178] width 114 height 10
click at [59, 172] on span "Units" at bounding box center [72, 167] width 70 height 10
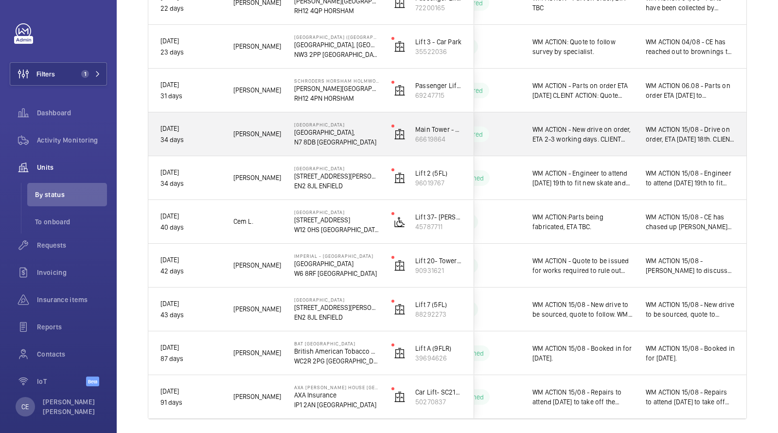
scroll to position [635, 0]
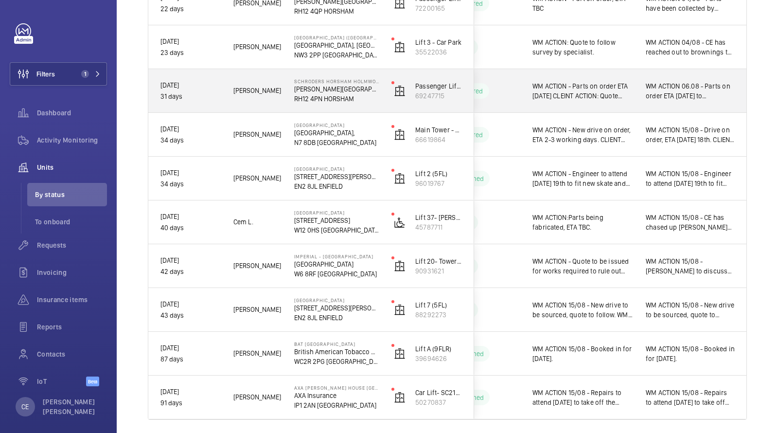
click at [622, 103] on div "WM ACTION - Parts on order ETA [DATE] CLEINT ACTION: Quote issued - awaiting ap…" at bounding box center [577, 91] width 112 height 42
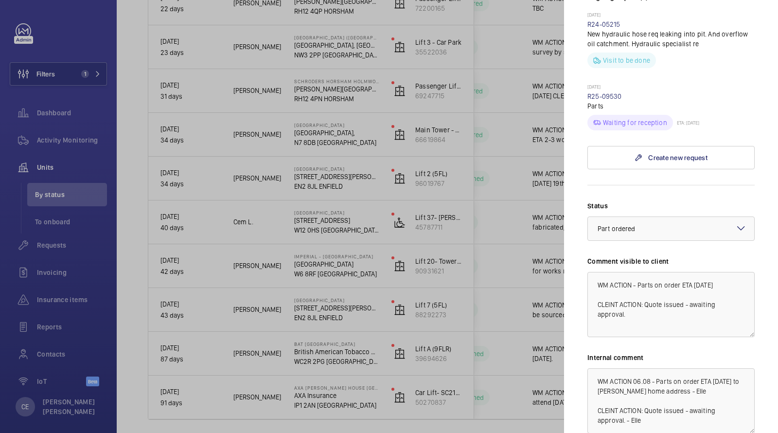
scroll to position [428, 0]
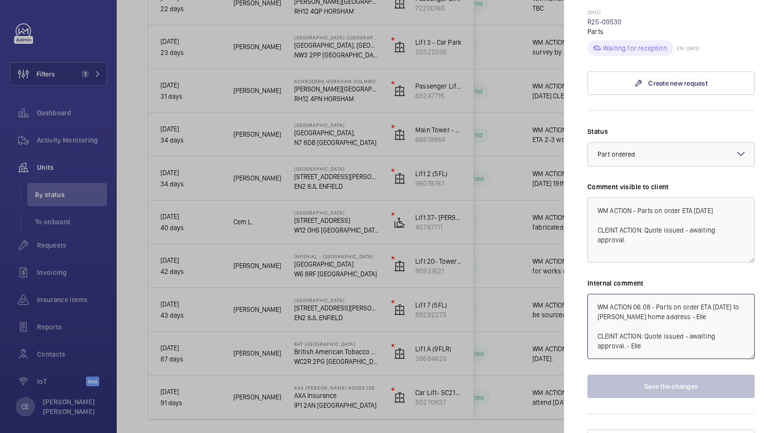
click at [594, 294] on textarea "WM ACTION 06.08 - Parts on order ETA Friday to Lewis H home address - Elle CLEI…" at bounding box center [670, 326] width 167 height 65
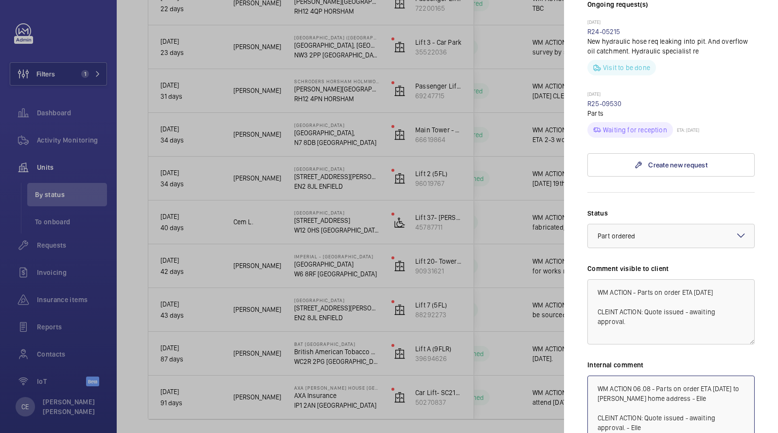
click at [603, 375] on textarea "WM ACTION 06.08 - Parts on order ETA Friday to Lewis H home address - Elle CLEI…" at bounding box center [670, 407] width 167 height 65
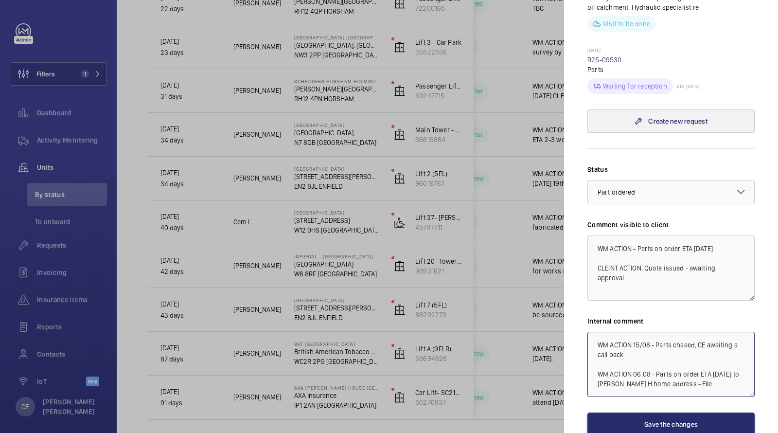
scroll to position [404, 0]
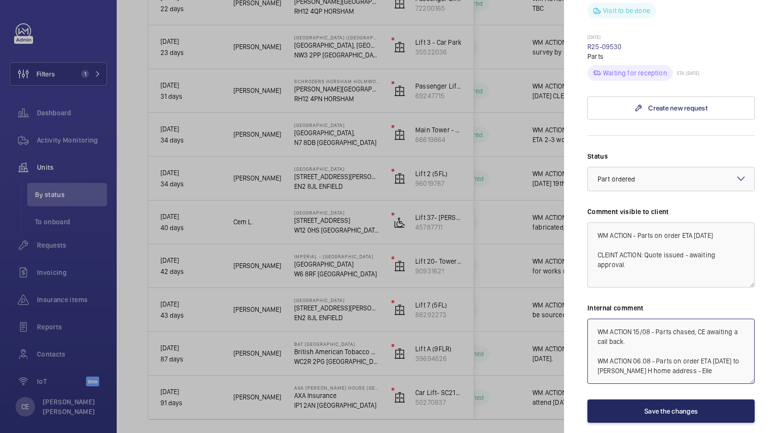
type textarea "WM ACTION 15/08 - Parts chased, CE awaiting a call back. WM ACTION 06.08 - Part…"
click at [675, 399] on button "Save the changes" at bounding box center [670, 410] width 167 height 23
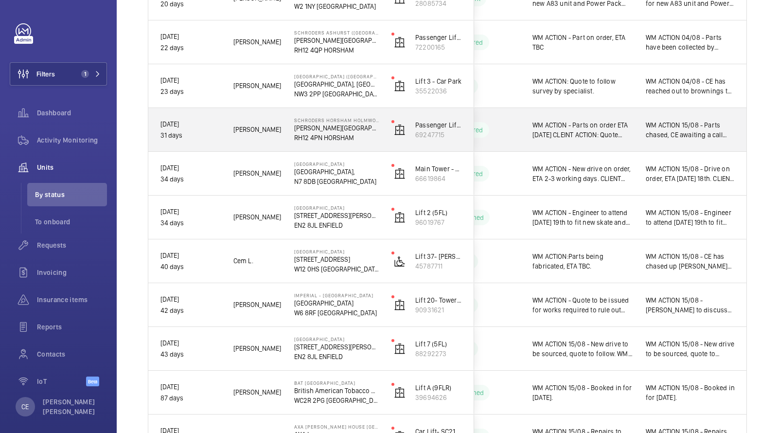
scroll to position [591, 0]
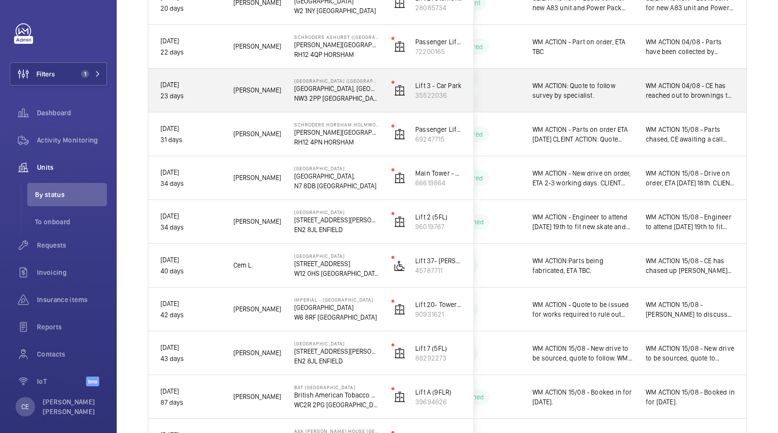
click at [613, 77] on div "WM ACTION: Quote to follow survey by specialist." at bounding box center [577, 91] width 112 height 42
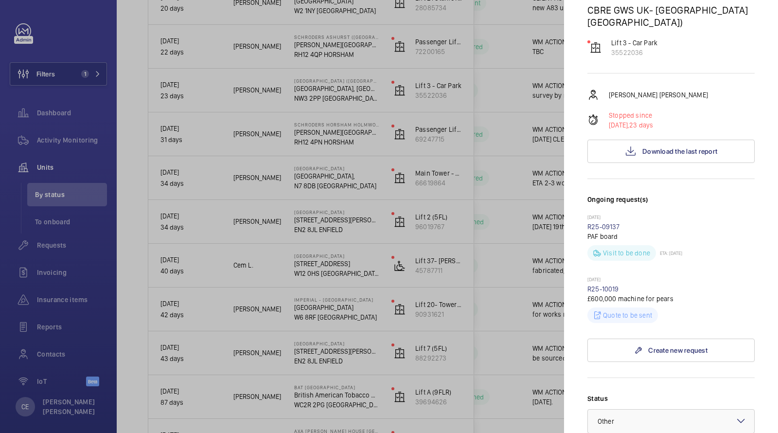
scroll to position [0, 0]
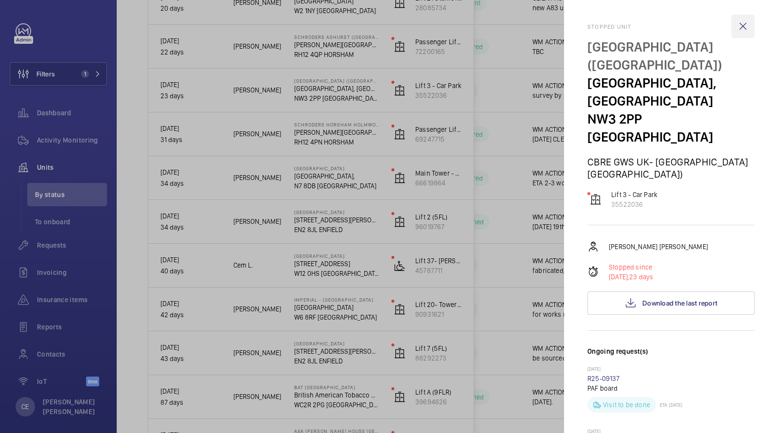
click at [744, 21] on wm-front-icon-button at bounding box center [742, 26] width 23 height 23
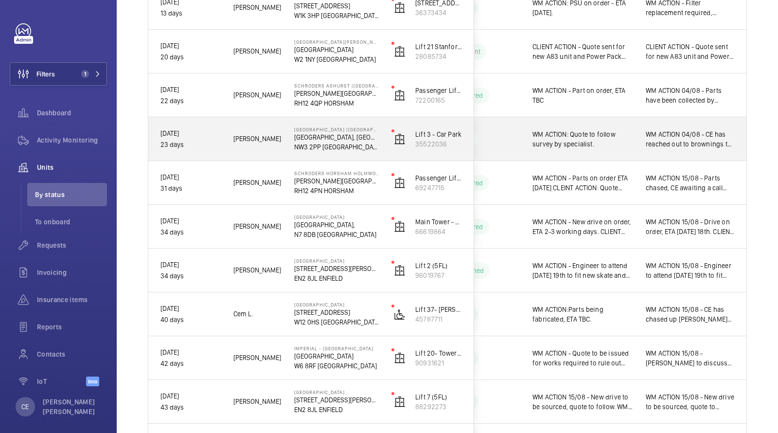
scroll to position [542, 0]
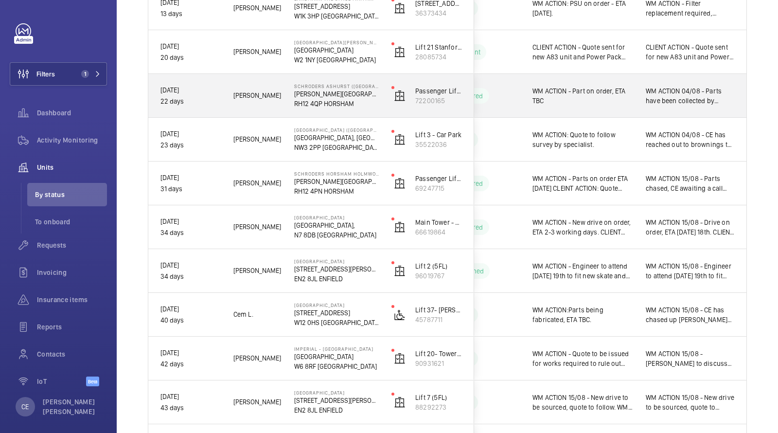
click at [613, 96] on span "WM ACTION - Part on order, ETA TBC" at bounding box center [583, 95] width 101 height 19
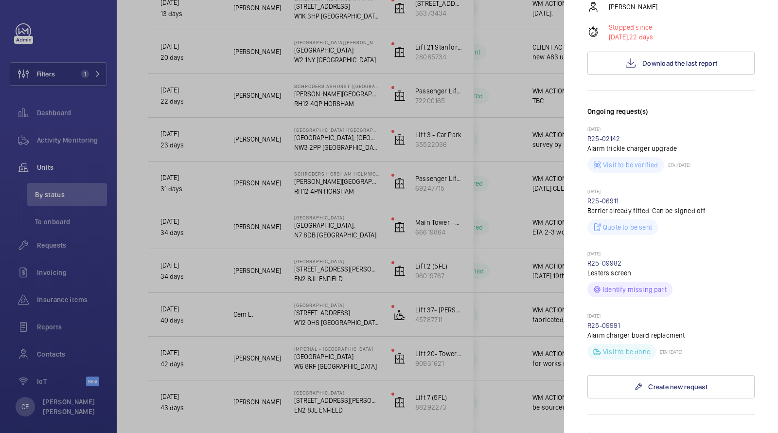
scroll to position [544, 0]
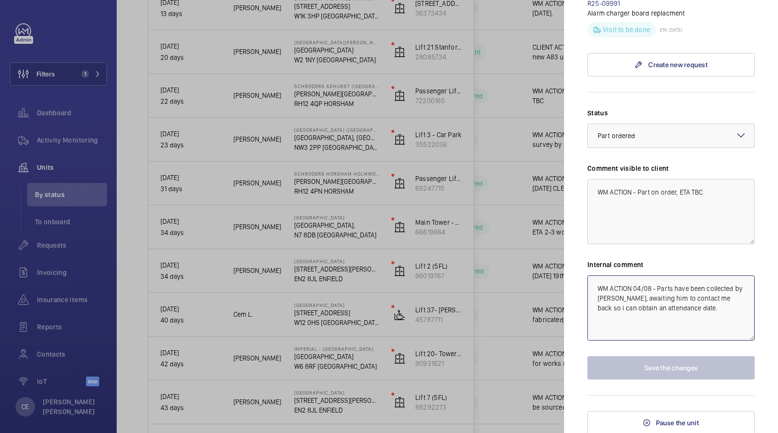
click at [593, 284] on textarea "WM ACTION 04/08 - Parts have been collected by Lewis Hughes, awaiting him to co…" at bounding box center [670, 307] width 167 height 65
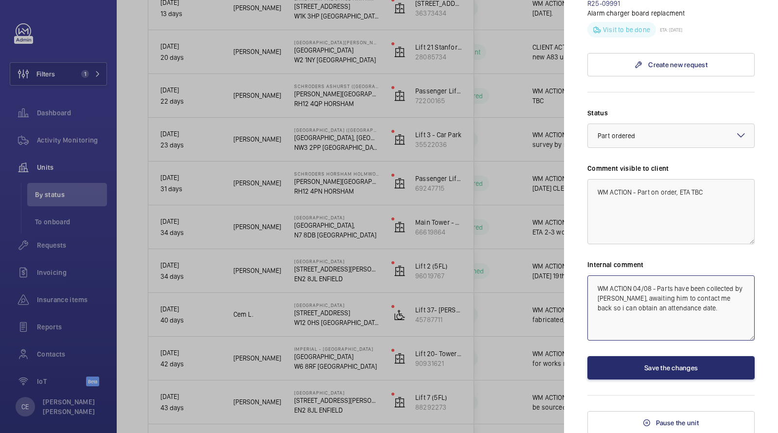
click at [593, 284] on textarea "WM ACTION 04/08 - Parts have been collected by Lewis Hughes, awaiting him to co…" at bounding box center [670, 307] width 167 height 65
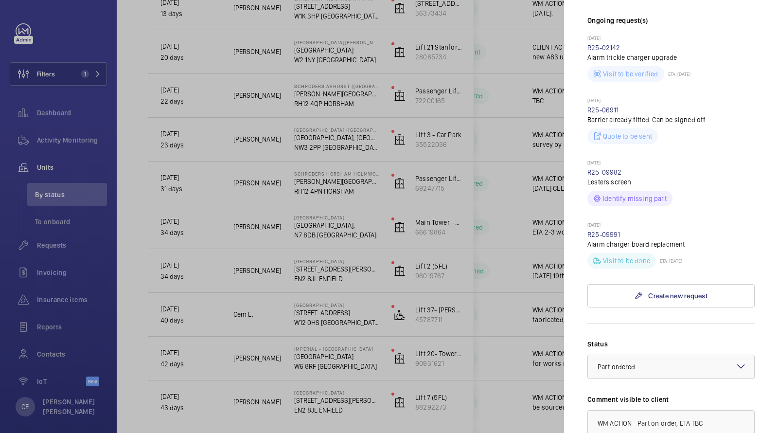
scroll to position [122, 0]
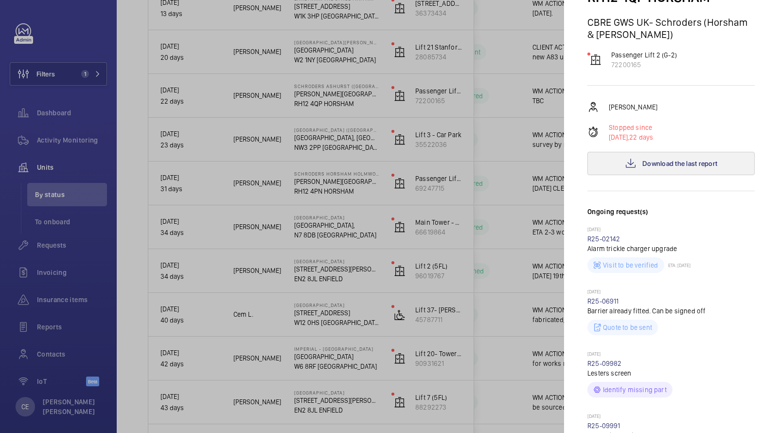
type textarea "WM ACTION 15/08 - Engineer WM ACTION 04/08 - Parts have been collected by Lewis…"
click at [664, 169] on button "Download the last report" at bounding box center [670, 163] width 167 height 23
click at [78, 137] on div at bounding box center [389, 216] width 778 height 433
click at [75, 139] on div at bounding box center [389, 216] width 778 height 433
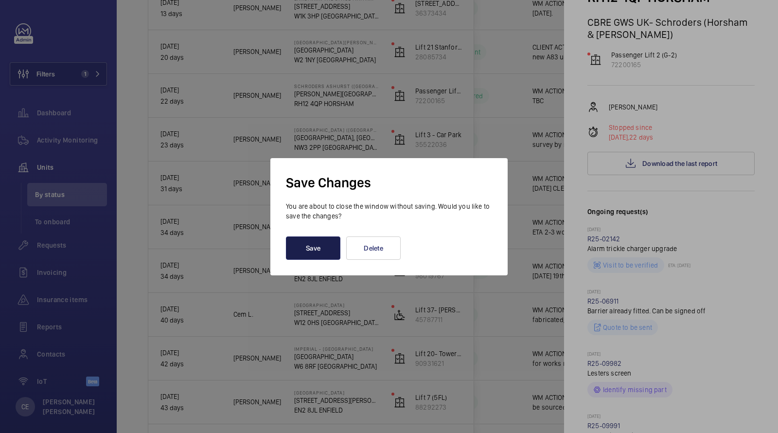
click at [320, 244] on button "Save" at bounding box center [313, 247] width 54 height 23
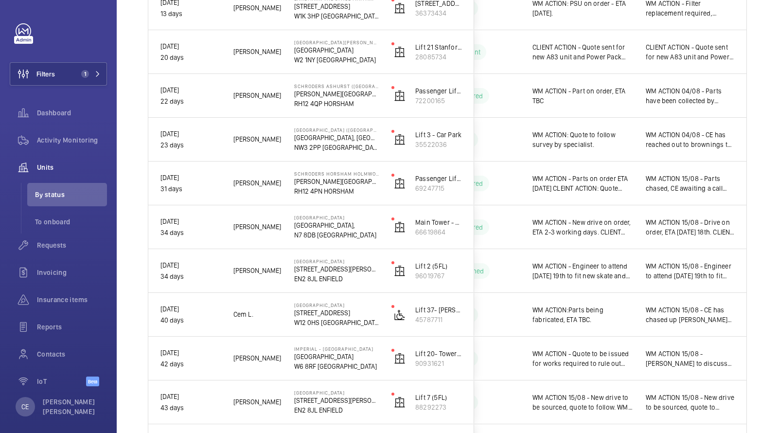
scroll to position [0, 0]
click at [70, 139] on span "Activity Monitoring" at bounding box center [72, 140] width 70 height 10
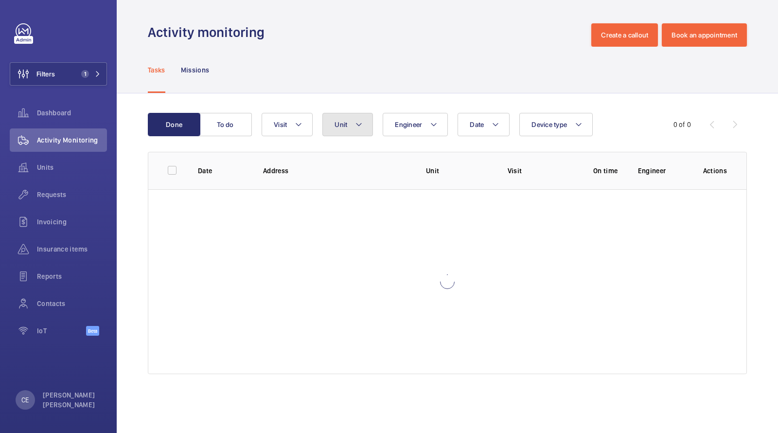
click at [352, 114] on button "Unit" at bounding box center [347, 124] width 51 height 23
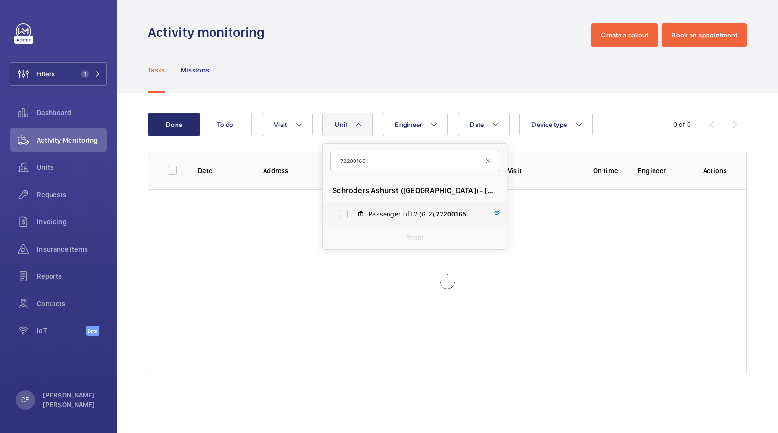
type input "72200165"
click at [392, 211] on span "Passenger Lift 2 (G-2), 72200165" at bounding box center [425, 214] width 113 height 10
click at [353, 211] on input "Passenger Lift 2 (G-2), 72200165" at bounding box center [343, 213] width 19 height 19
checkbox input "true"
click at [391, 63] on div "Tasks Missions" at bounding box center [447, 70] width 599 height 46
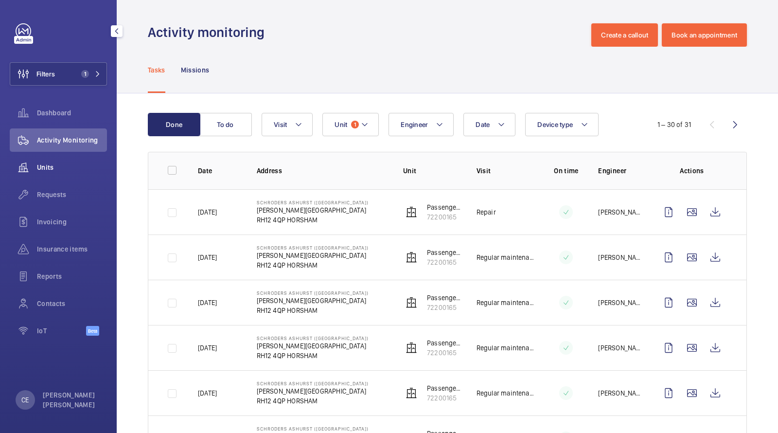
click at [47, 174] on div "Units" at bounding box center [58, 167] width 97 height 23
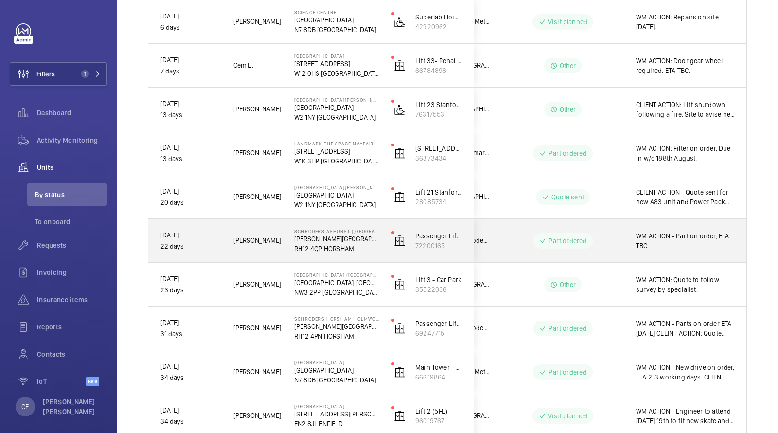
scroll to position [0, 175]
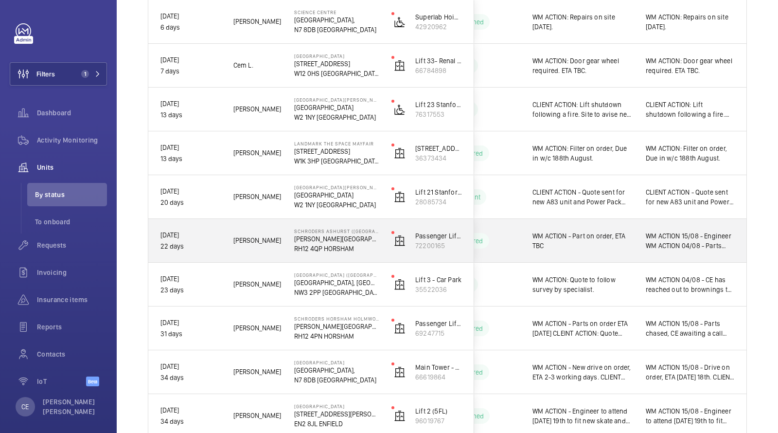
click at [616, 239] on span "WM ACTION - Part on order, ETA TBC" at bounding box center [583, 240] width 101 height 19
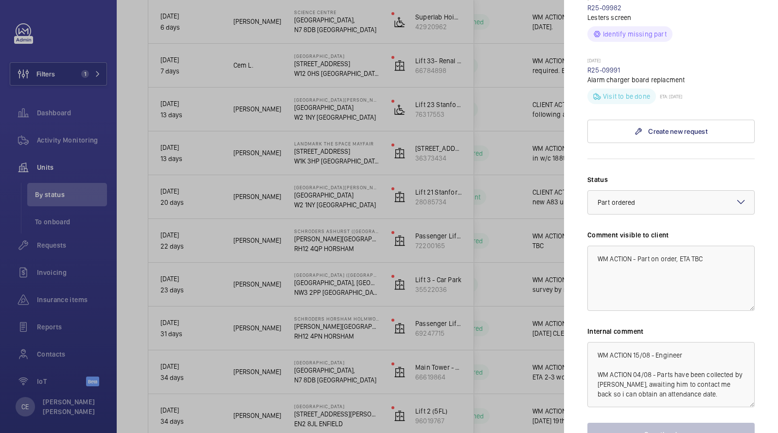
scroll to position [478, 0]
click at [695, 352] on textarea "WM ACTION 15/08 - Engineer WM ACTION 04/08 - Parts have been collected by Lewis…" at bounding box center [670, 373] width 167 height 65
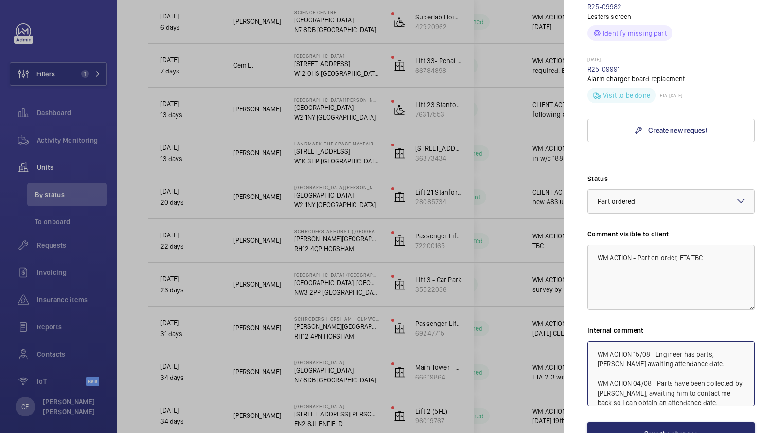
scroll to position [544, 0]
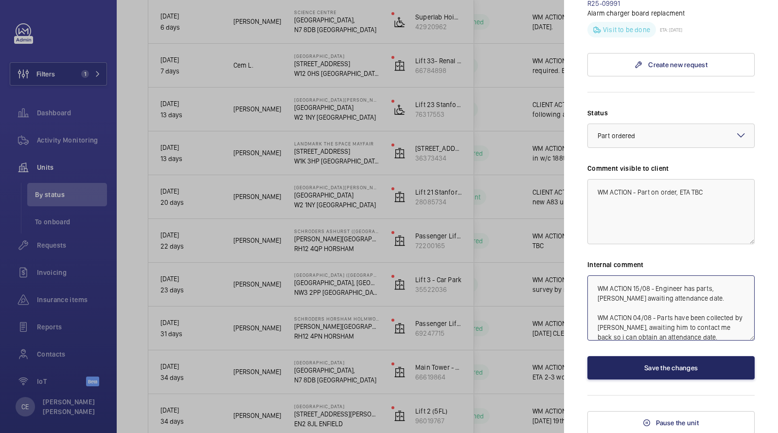
type textarea "WM ACTION 15/08 - Engineer has parts, [PERSON_NAME] awaiting attendance date. W…"
click at [684, 365] on button "Save the changes" at bounding box center [670, 367] width 167 height 23
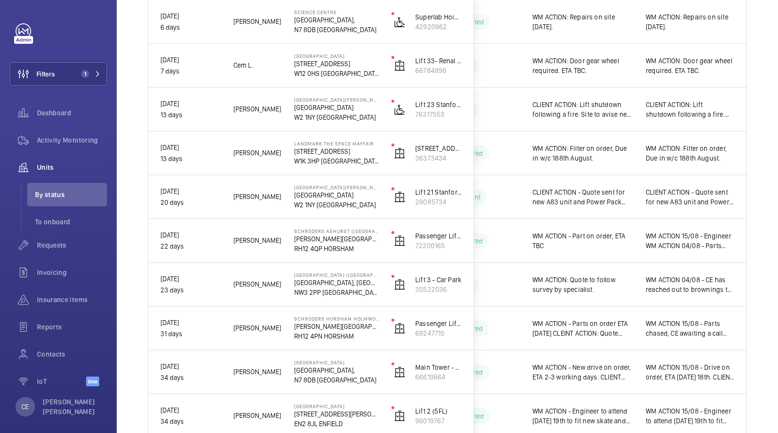
scroll to position [0, 0]
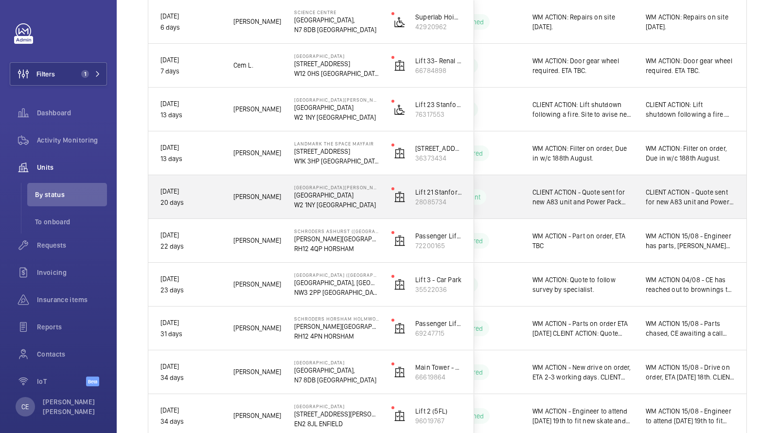
click at [618, 195] on span "CLIENT ACTION - Quote sent for new A83 unit and Power Pack (00021235)" at bounding box center [583, 196] width 101 height 19
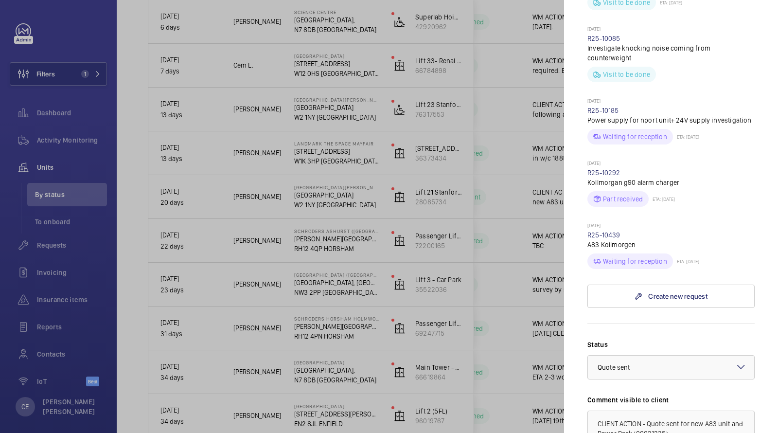
scroll to position [559, 0]
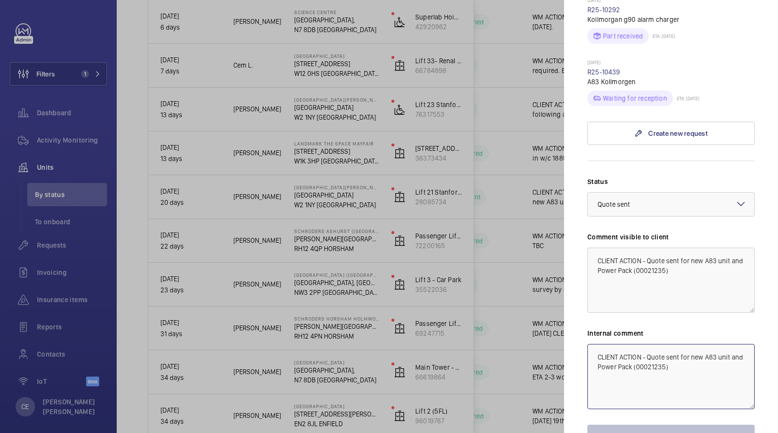
click at [597, 344] on textarea "CLIENT ACTION - Quote sent for new A83 unit and Power Pack (00021235)" at bounding box center [670, 376] width 167 height 65
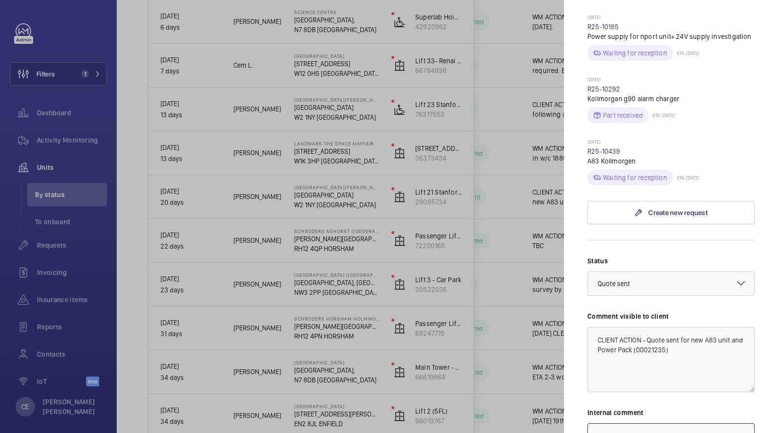
scroll to position [569, 0]
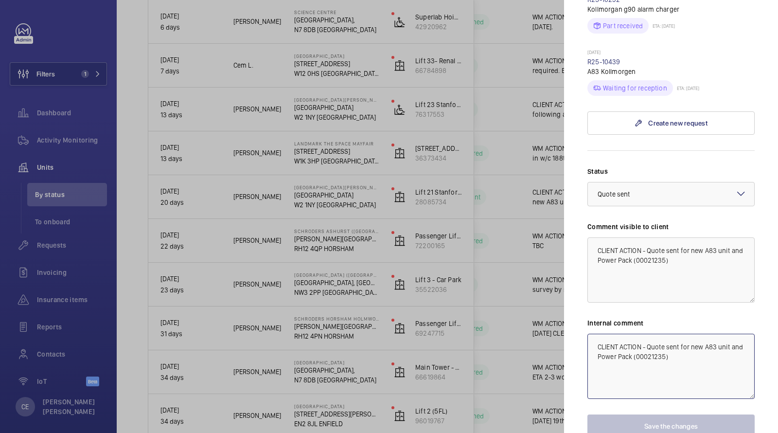
click at [595, 334] on textarea "CLIENT ACTION - Quote sent for new A83 unit and Power Pack (00021235)" at bounding box center [670, 366] width 167 height 65
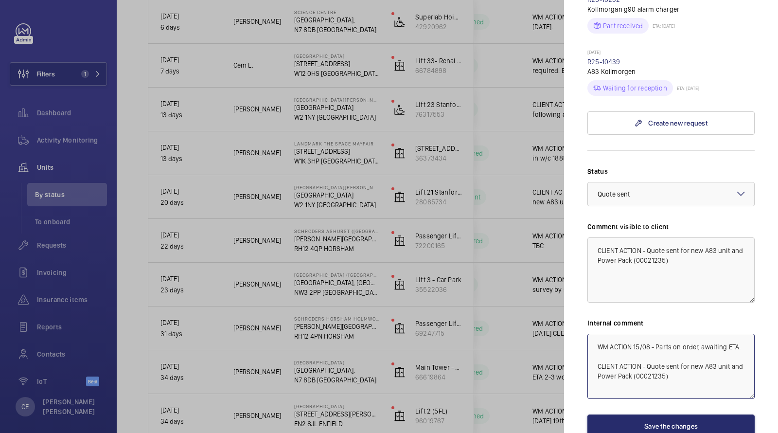
drag, startPoint x: 744, startPoint y: 288, endPoint x: 607, endPoint y: 262, distance: 139.2
click at [609, 318] on div "Internal comment WM ACTION 15/08 - Parts on order, awaiting ETA. CLIENT ACTION …" at bounding box center [670, 358] width 167 height 81
type textarea "WM ACTION 15/08 - Parts on order, awaiting ETA. CLIENT ACTION - Quote sent for …"
click at [598, 237] on textarea "CLIENT ACTION - Quote sent for new A83 unit and Power Pack (00021235)" at bounding box center [670, 269] width 167 height 65
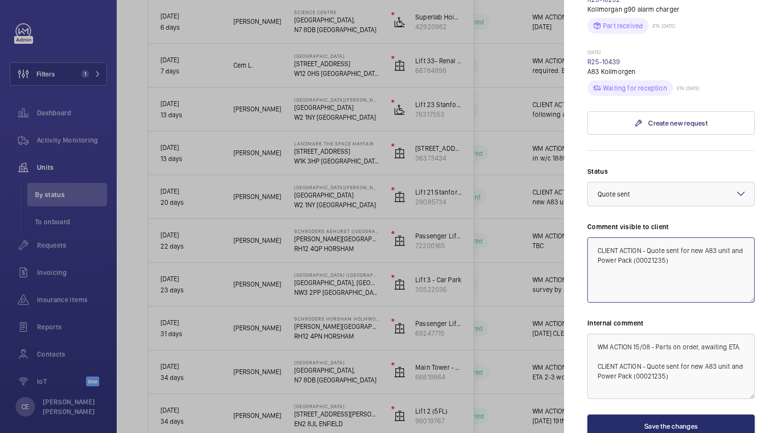
paste textarea "WM ACTION 15/08 - Parts on order, awaiting ETA."
drag, startPoint x: 652, startPoint y: 191, endPoint x: 629, endPoint y: 190, distance: 22.9
click at [628, 237] on textarea "WM ACTION 15/08 - Parts on order, awaiting ETA. CLIENT ACTION - Quote sent for …" at bounding box center [670, 269] width 167 height 65
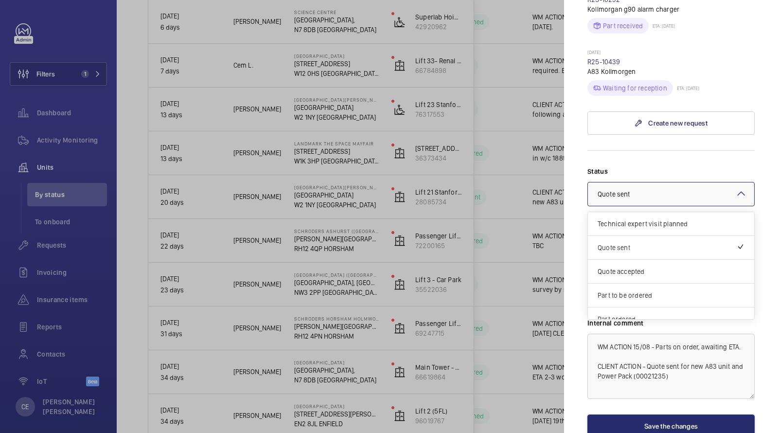
click at [646, 189] on div "× Quote sent" at bounding box center [626, 194] width 56 height 10
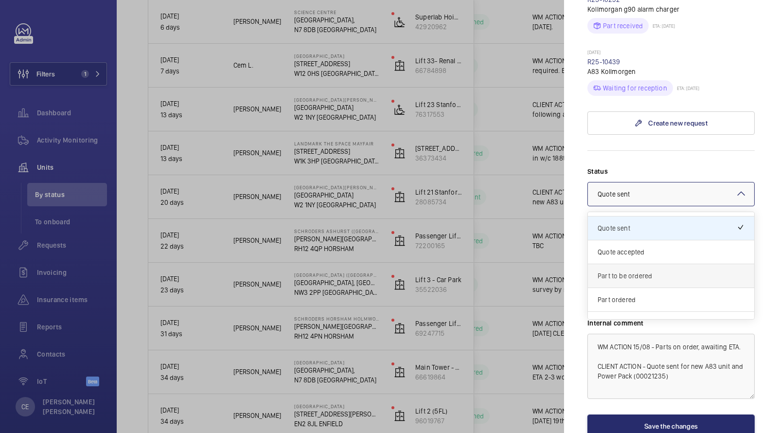
scroll to position [20, 0]
click at [623, 294] on span "Part ordered" at bounding box center [671, 299] width 147 height 10
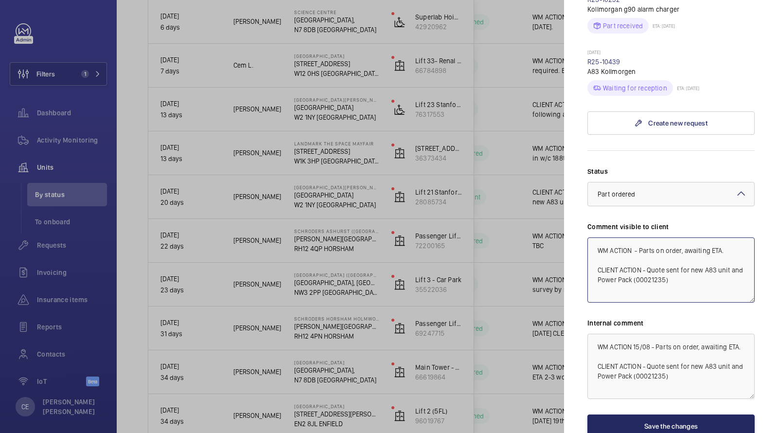
type textarea "WM ACTION - Parts on order, awaiting ETA. CLIENT ACTION - Quote sent for new A8…"
click at [631, 414] on button "Save the changes" at bounding box center [670, 425] width 167 height 23
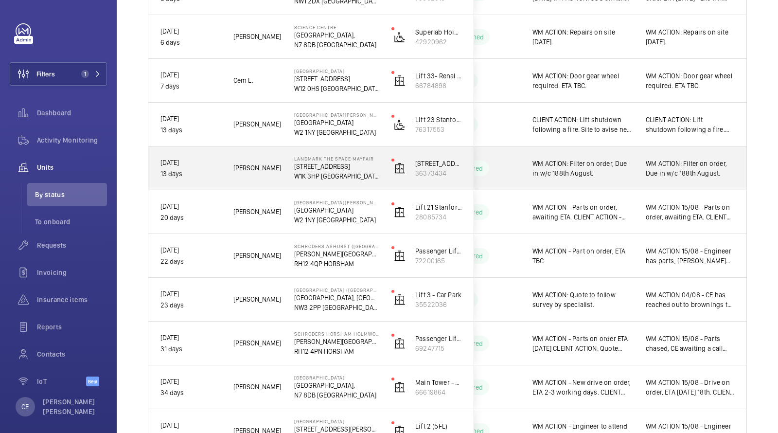
scroll to position [378, 0]
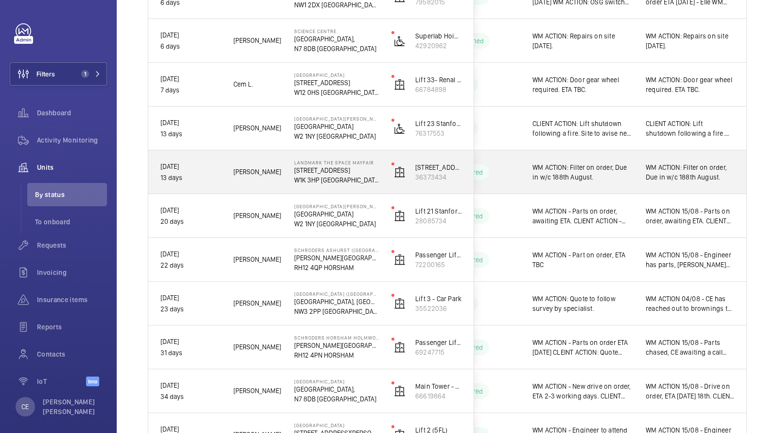
click at [627, 174] on span "WM ACTION: Filter on order, Due in w/c 188th August." at bounding box center [583, 171] width 101 height 19
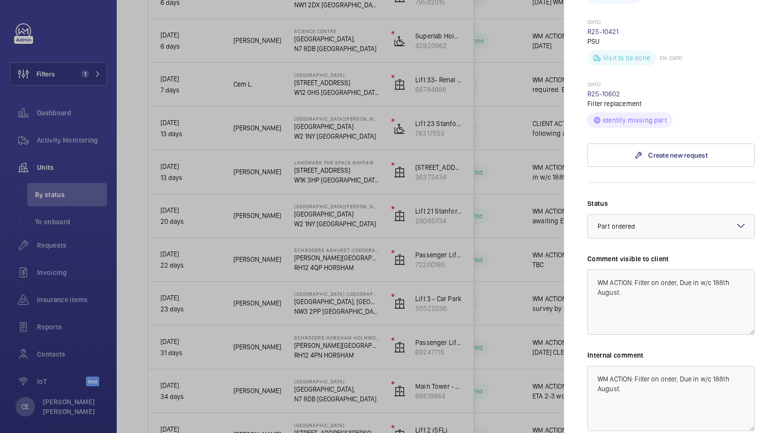
scroll to position [588, 0]
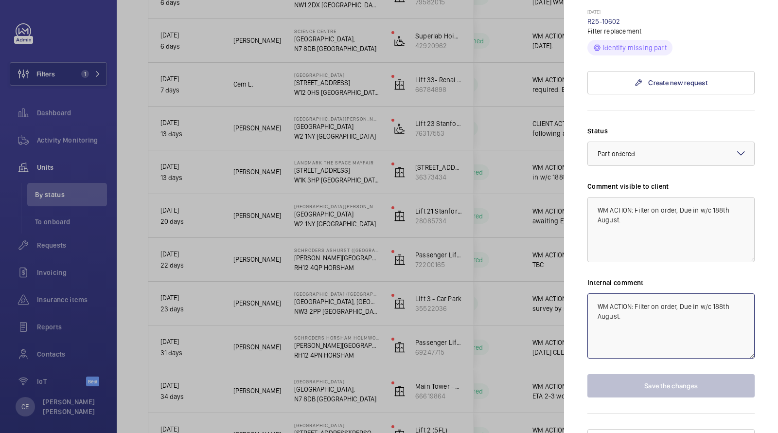
click at [719, 293] on textarea "WM ACTION: Filter on order, Due in w/c 188th August." at bounding box center [670, 325] width 167 height 65
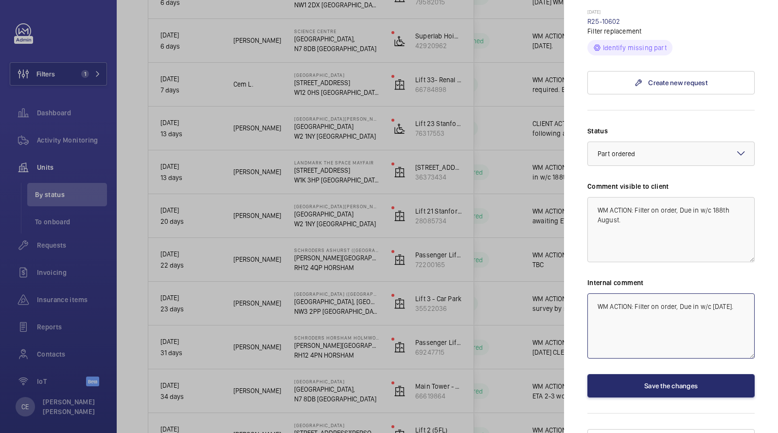
click at [633, 293] on textarea "WM ACTION: Filter on order, Due in w/c 18th August." at bounding box center [670, 325] width 167 height 65
type textarea "WM ACTION 15/08 - Filter on order, Due in w/c 18th August."
click at [630, 374] on button "Save the changes" at bounding box center [670, 385] width 167 height 23
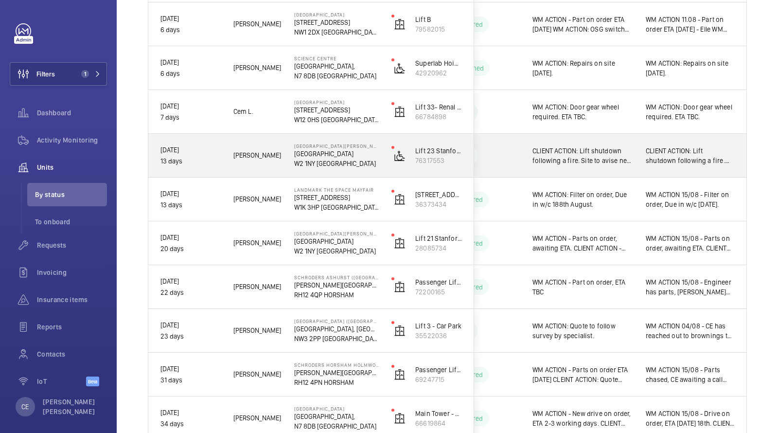
scroll to position [339, 0]
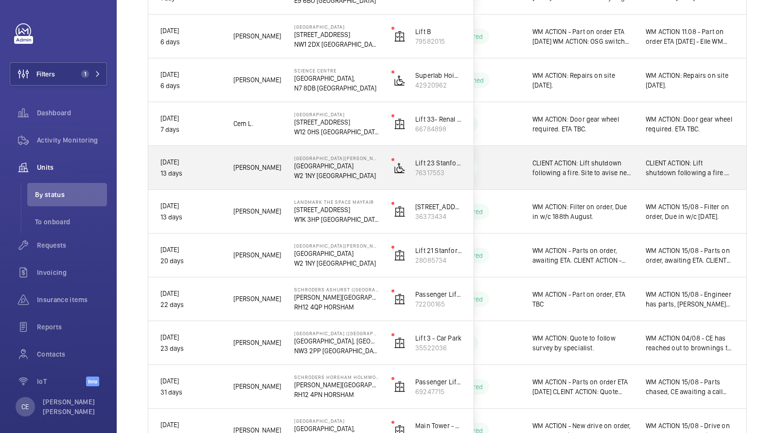
click at [647, 171] on span "CLIENT ACTION: Lift shutdown following a fire. Site to avise next steps." at bounding box center [690, 167] width 89 height 19
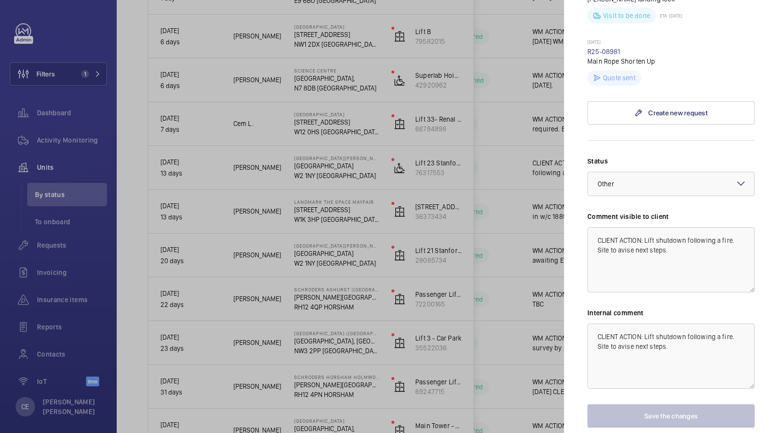
scroll to position [0, 0]
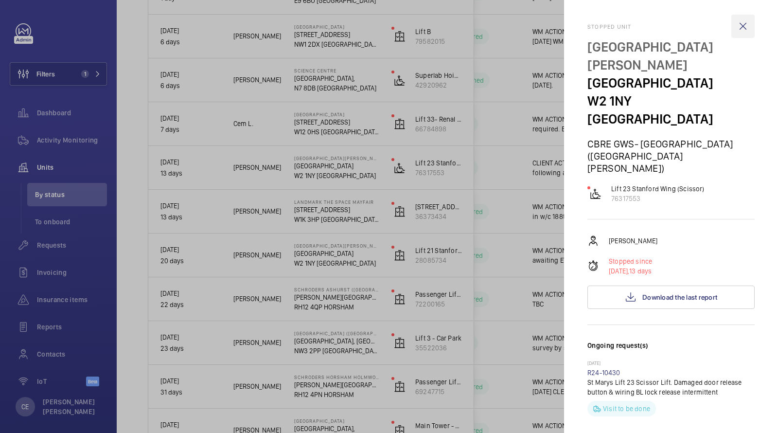
click at [743, 23] on wm-front-icon-button at bounding box center [742, 26] width 23 height 23
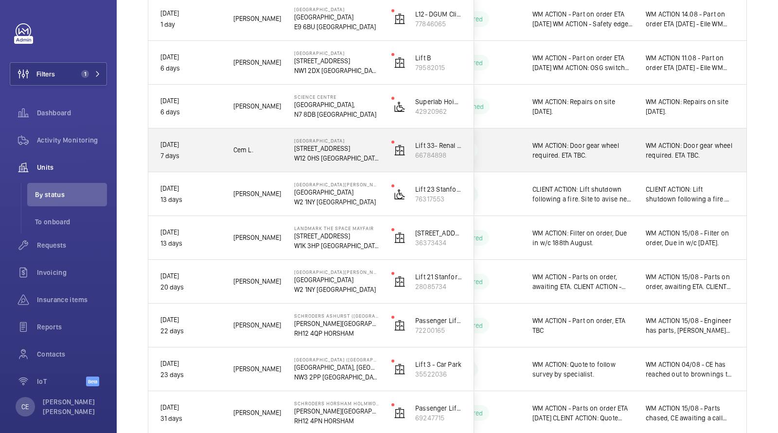
scroll to position [312, 0]
click at [619, 146] on span "WM ACTION: Door gear wheel required. ETA TBC." at bounding box center [583, 150] width 101 height 19
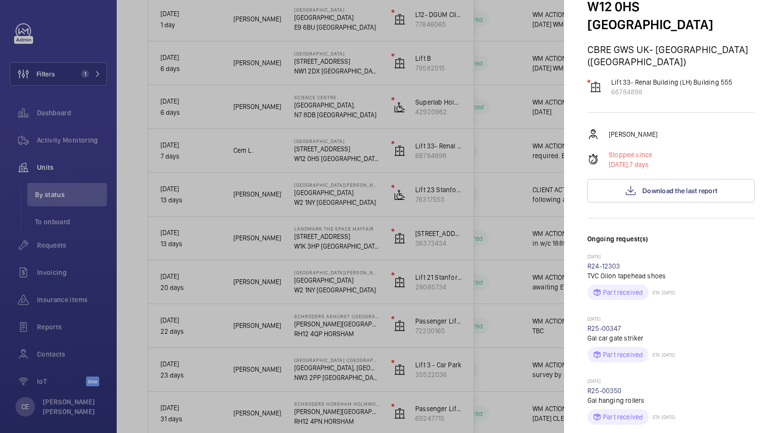
scroll to position [36, 0]
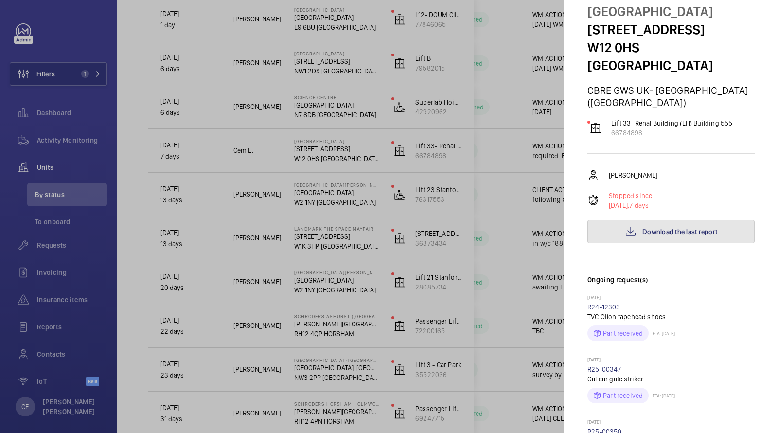
click at [640, 223] on button "Download the last report" at bounding box center [670, 231] width 167 height 23
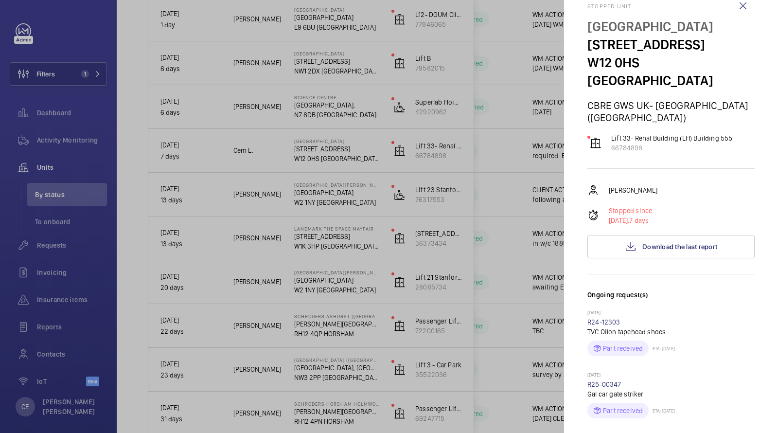
scroll to position [0, 0]
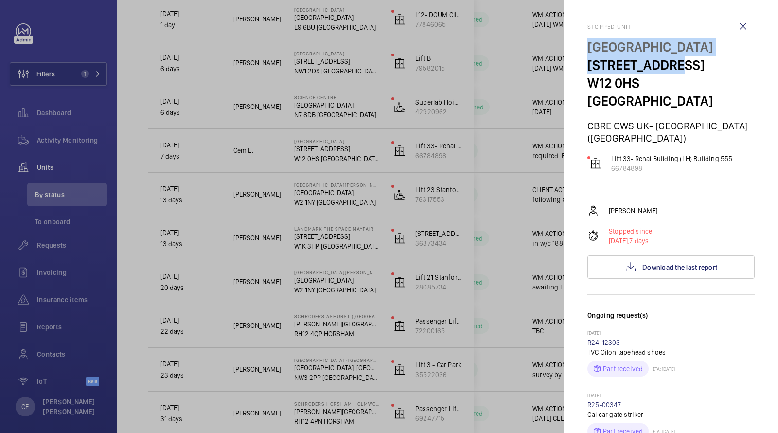
drag, startPoint x: 681, startPoint y: 63, endPoint x: 587, endPoint y: 49, distance: 94.4
click at [587, 49] on div "Hammersmith Hospital 72 Du Cane Rd W12 0HS LONDON" at bounding box center [670, 74] width 167 height 72
copy div "Hammersmith Hospital 72 Du Cane Rd"
click at [652, 255] on button "Download the last report" at bounding box center [670, 266] width 167 height 23
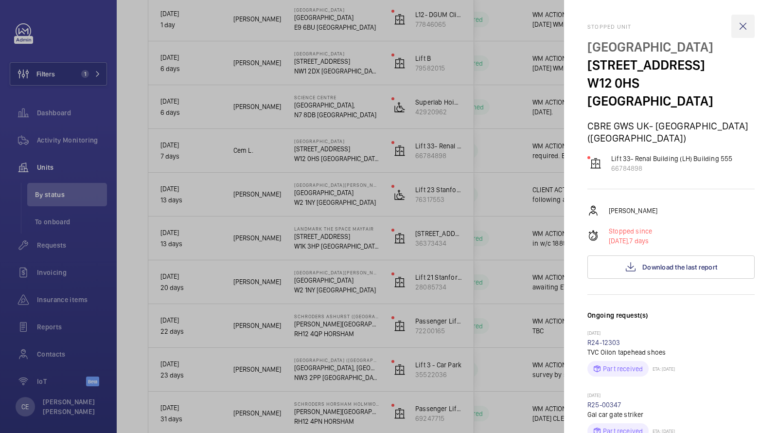
click at [746, 32] on wm-front-icon-button at bounding box center [742, 26] width 23 height 23
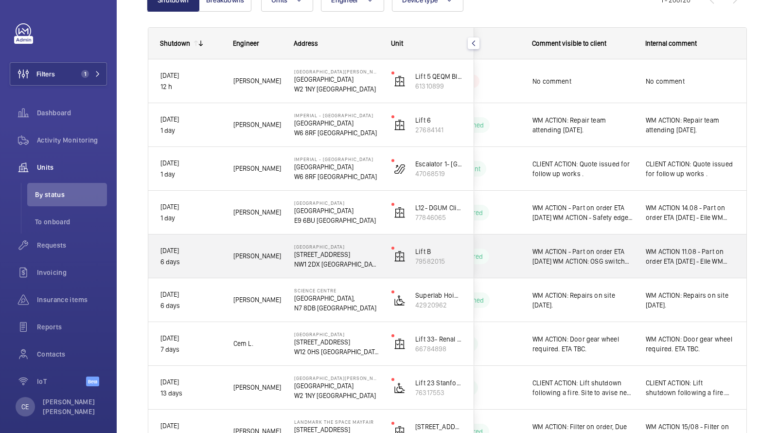
scroll to position [120, 0]
click at [619, 255] on span "WM ACTION - Part on order ETA Wednesday WM ACTION: OSG switch required - ETA TB…" at bounding box center [583, 255] width 101 height 19
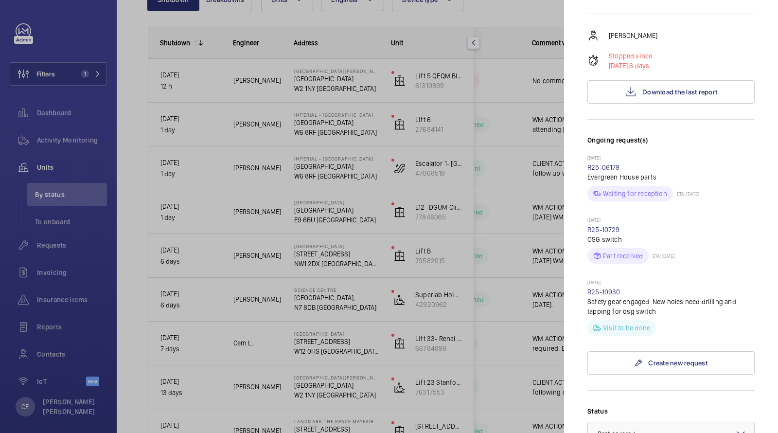
scroll to position [0, 0]
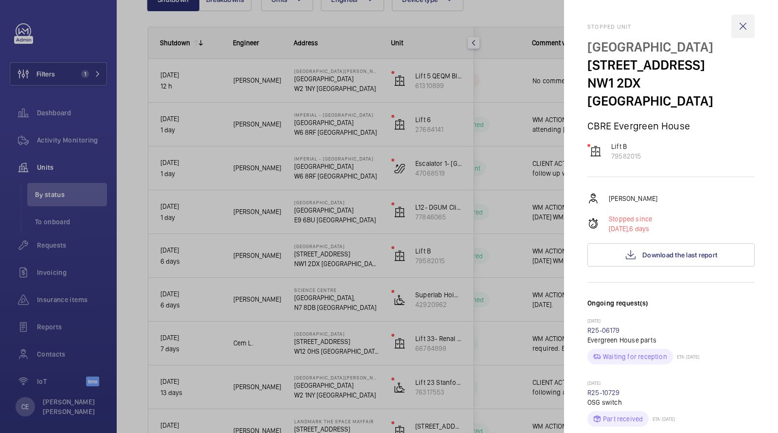
click at [752, 18] on wm-front-icon-button at bounding box center [742, 26] width 23 height 23
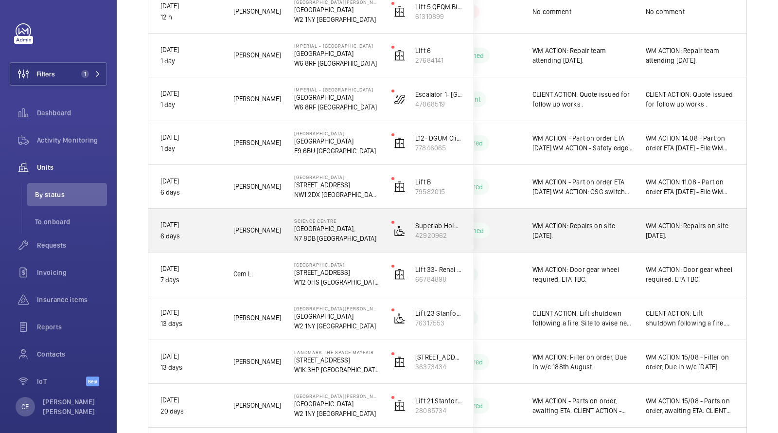
scroll to position [190, 0]
click at [642, 227] on div "WM ACTION: Repairs on site 11th August." at bounding box center [690, 229] width 112 height 42
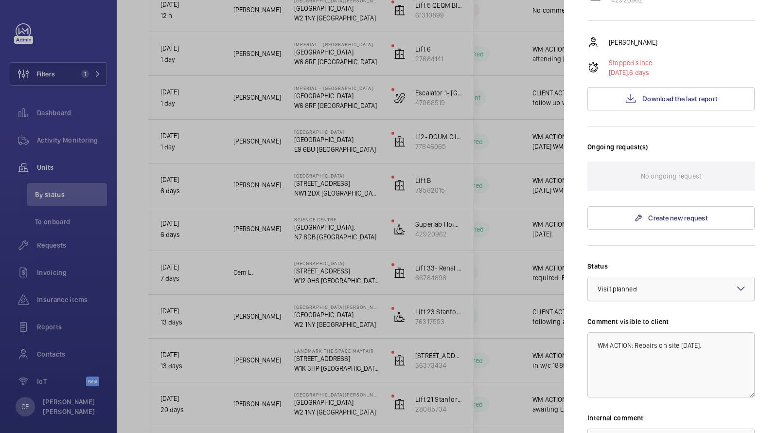
scroll to position [145, 0]
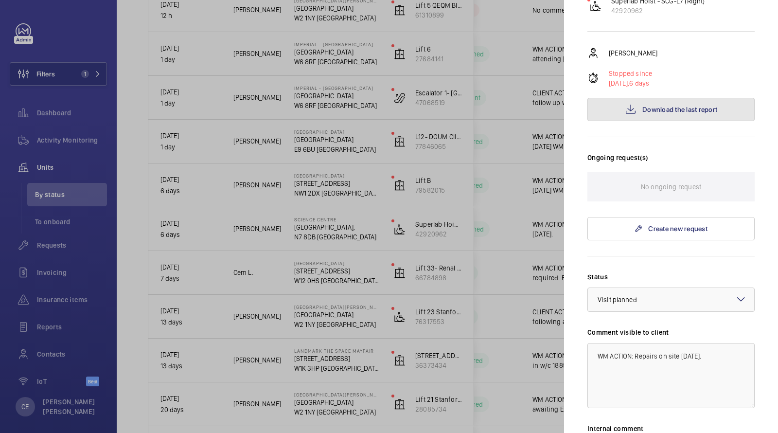
click at [660, 106] on span "Download the last report" at bounding box center [679, 110] width 75 height 8
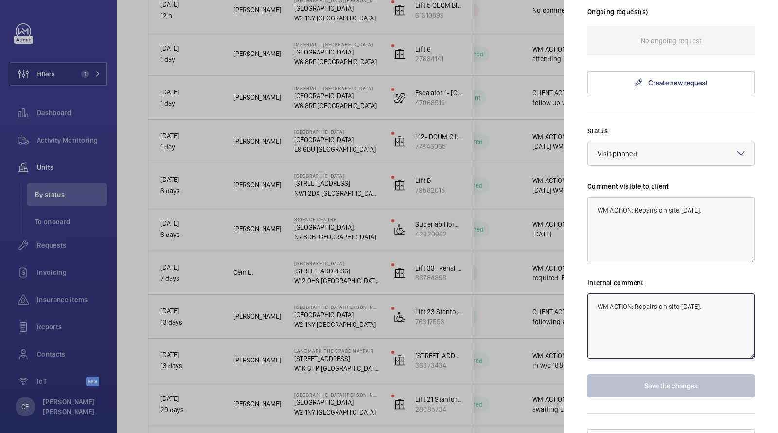
click at [595, 293] on textarea "WM ACTION: Repairs on site 11th August." at bounding box center [670, 325] width 167 height 65
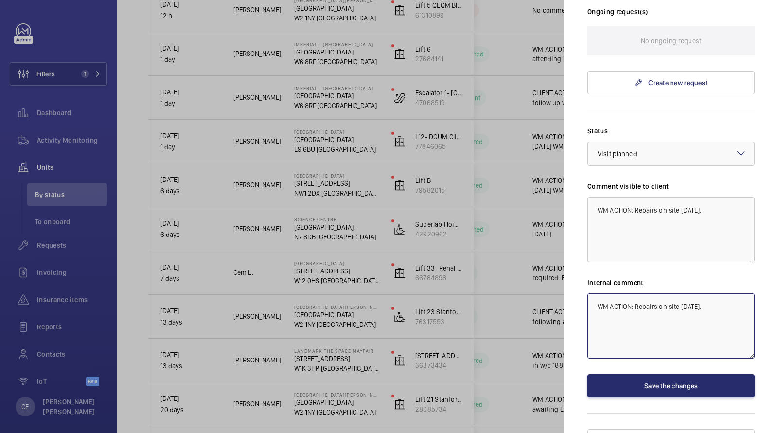
click at [595, 293] on textarea "WM ACTION: Repairs on site 11th August." at bounding box center [670, 325] width 167 height 65
type textarea "WM ACTION 15/08 - Drive belts on order, ETA Monday. WM ACTION: Repairs on site …"
click at [602, 197] on textarea "WM ACTION: Repairs on site 11th August." at bounding box center [670, 229] width 167 height 65
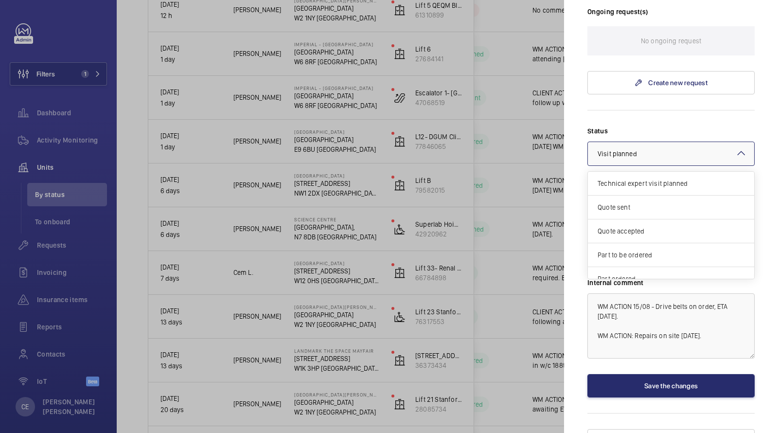
click at [606, 150] on span "Visit planned" at bounding box center [617, 154] width 39 height 8
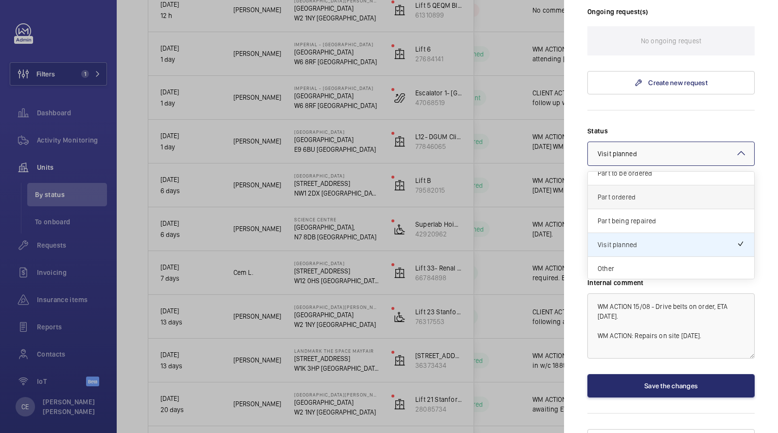
click at [621, 185] on div "Part ordered" at bounding box center [671, 197] width 166 height 24
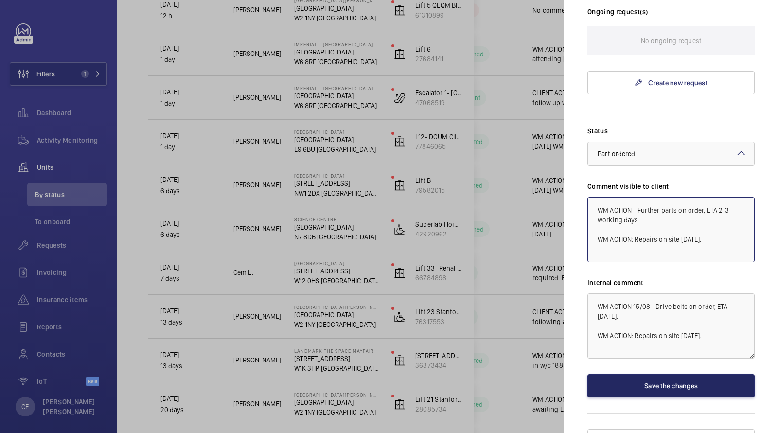
type textarea "WM ACTION - Further parts on order, ETA 2-3 working days. WM ACTION: Repairs on…"
click at [650, 374] on button "Save the changes" at bounding box center [670, 385] width 167 height 23
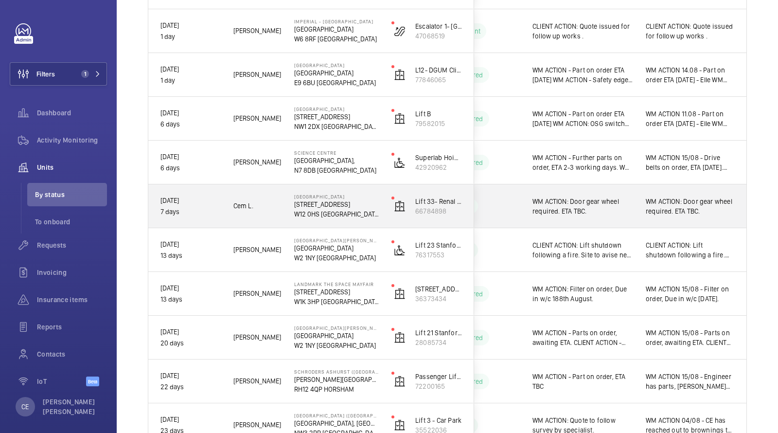
scroll to position [259, 0]
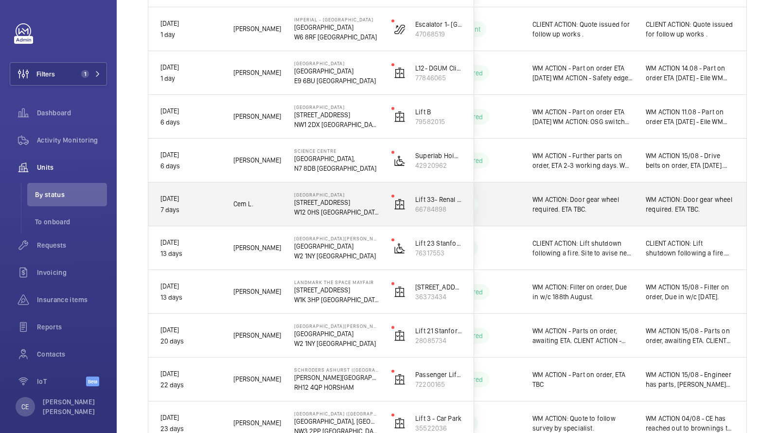
click at [622, 206] on span "WM ACTION: Door gear wheel required. ETA TBC." at bounding box center [583, 204] width 101 height 19
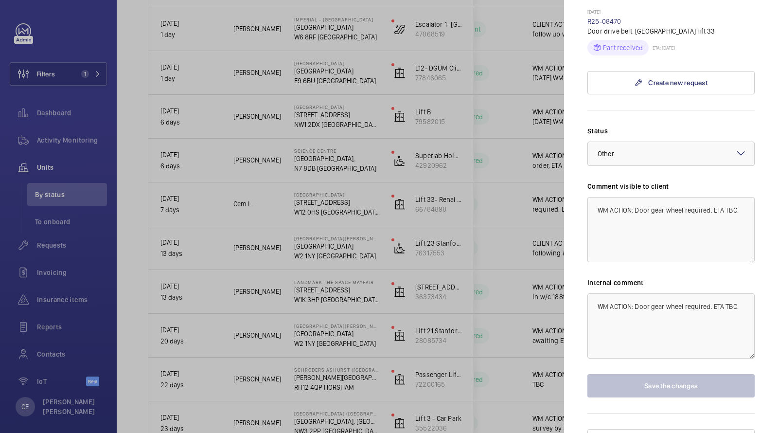
scroll to position [0, 0]
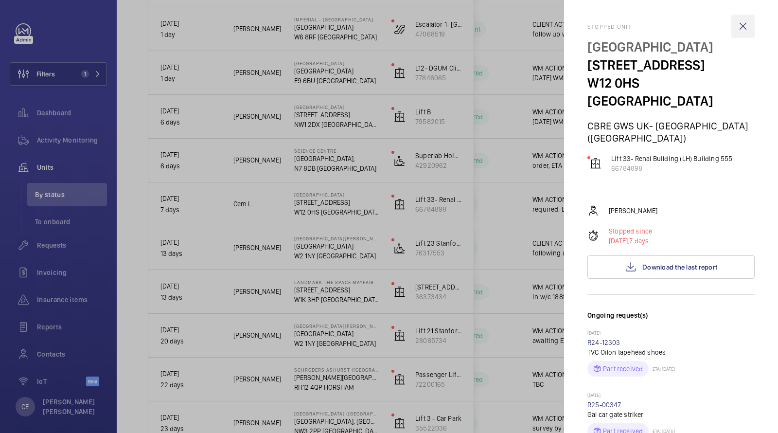
click at [740, 25] on wm-front-icon-button at bounding box center [742, 26] width 23 height 23
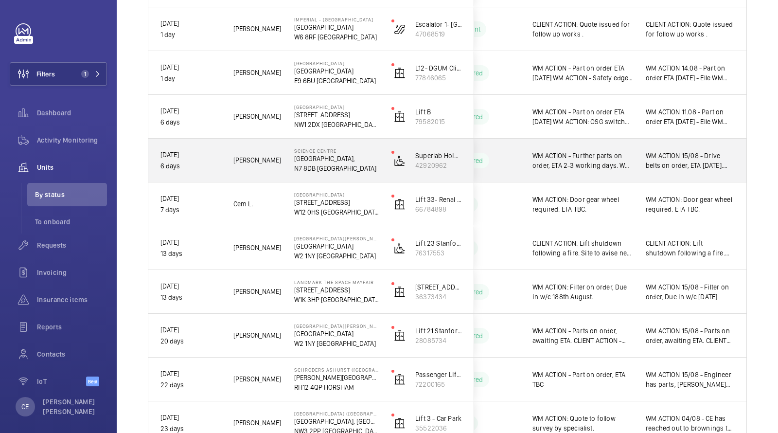
click at [676, 160] on span "WM ACTION 15/08 - Drive belts on order, ETA Monday. WM ACTION: Repairs on site …" at bounding box center [690, 160] width 89 height 19
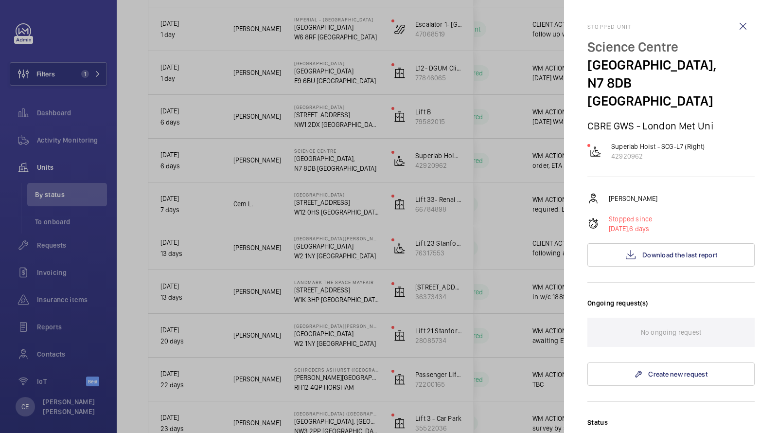
scroll to position [291, 0]
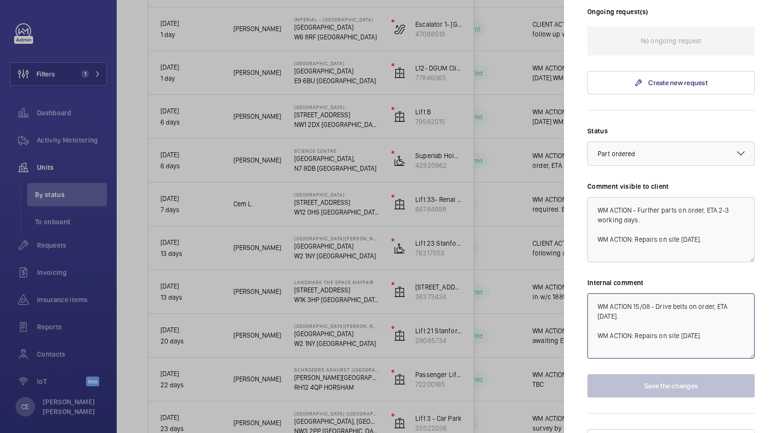
drag, startPoint x: 640, startPoint y: 299, endPoint x: 560, endPoint y: 241, distance: 98.1
click at [563, 247] on mat-sidenav-container "Filters 1 Dashboard Activity Monitoring Units By status To onboard Requests Inv…" at bounding box center [389, 216] width 778 height 433
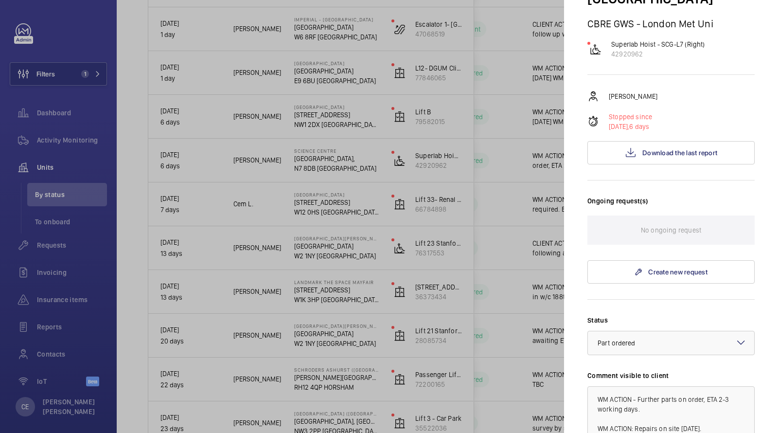
scroll to position [0, 0]
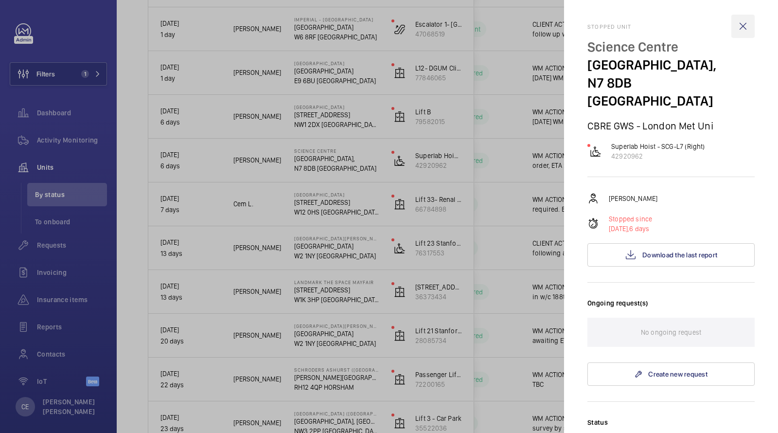
click at [744, 20] on wm-front-icon-button at bounding box center [742, 26] width 23 height 23
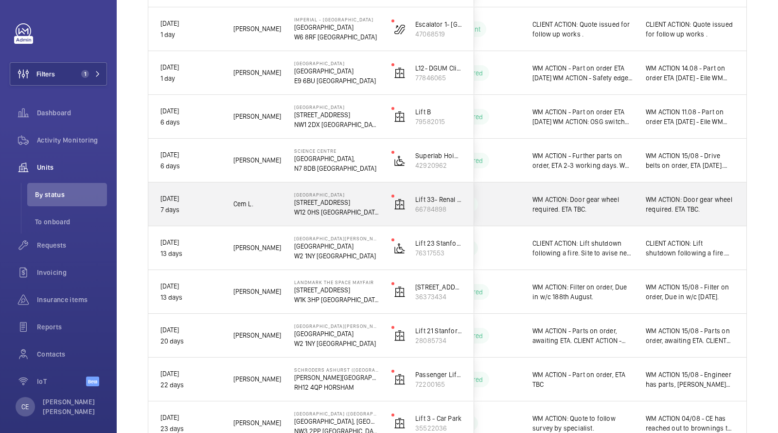
click at [670, 209] on span "WM ACTION: Door gear wheel required. ETA TBC." at bounding box center [690, 204] width 89 height 19
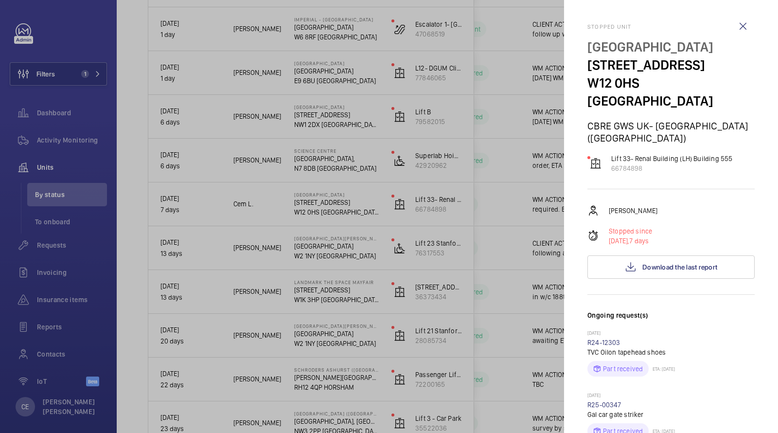
scroll to position [642, 0]
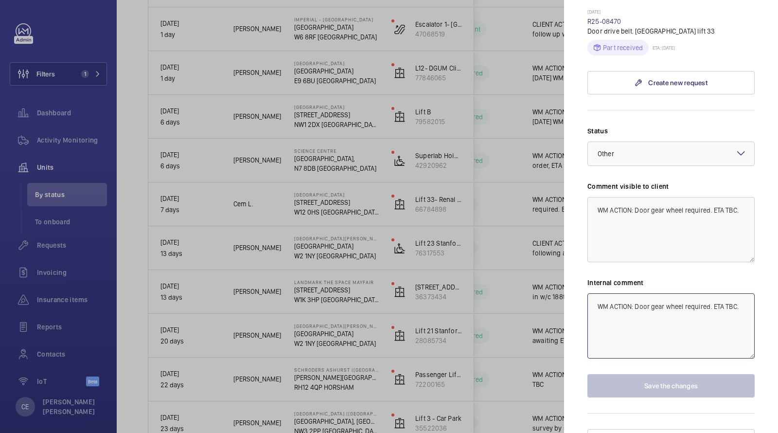
drag, startPoint x: 659, startPoint y: 326, endPoint x: 574, endPoint y: 228, distance: 130.3
click at [574, 233] on mat-sidenav "Stopped unit Hammersmith Hospital 72 Du Cane Rd W12 0HS LONDON CBRE GWS UK- Imp…" at bounding box center [671, 216] width 214 height 433
paste textarea "15/08 - Drive belts on order, ETA Monday"
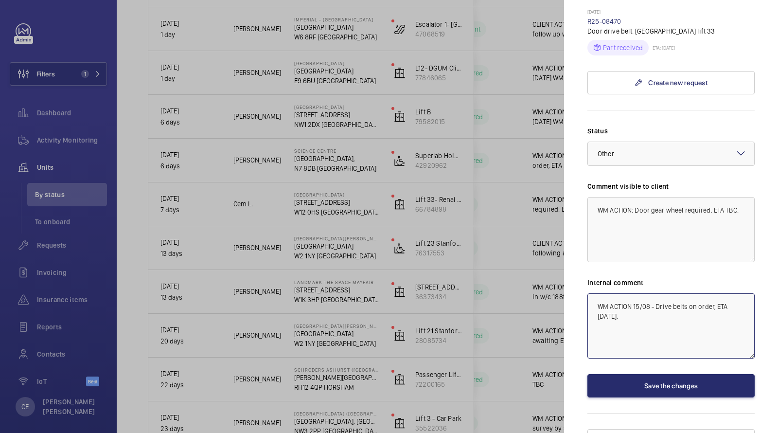
drag, startPoint x: 689, startPoint y: 285, endPoint x: 658, endPoint y: 286, distance: 31.1
click at [658, 293] on textarea "WM ACTION 15/08 - Drive belts on order, ETA Monday." at bounding box center [670, 325] width 167 height 65
type textarea "WM ACTION 15/08 - Pulley on order, ETA Monday."
drag, startPoint x: 740, startPoint y: 192, endPoint x: 667, endPoint y: 192, distance: 72.9
click at [667, 197] on textarea "WM ACTION: Door gear wheel required. ETA TBC." at bounding box center [670, 229] width 167 height 65
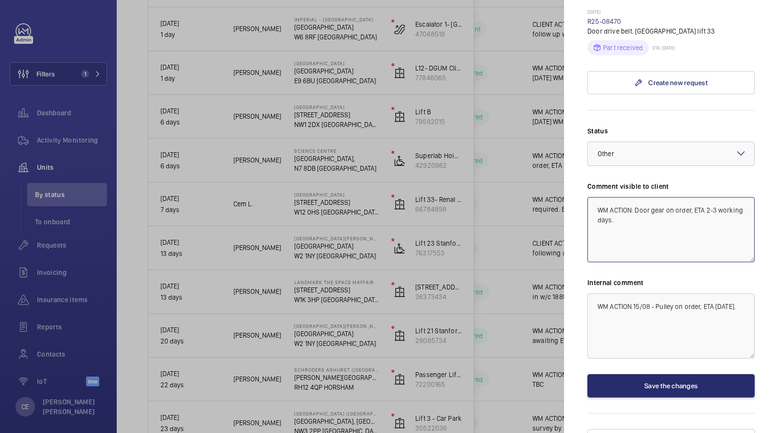
click at [654, 142] on div at bounding box center [671, 153] width 166 height 23
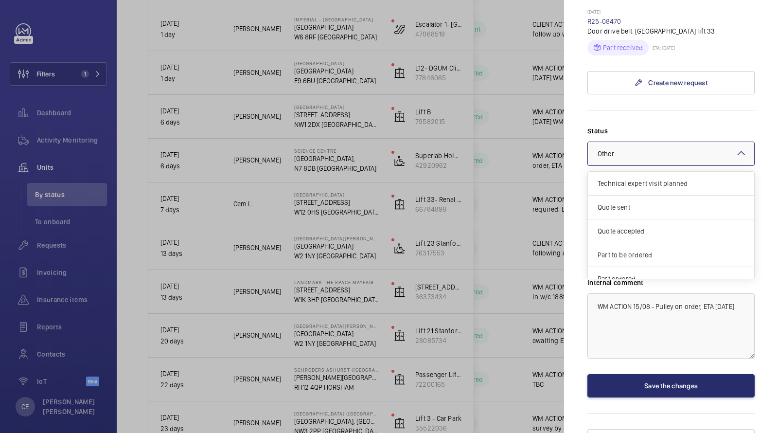
scroll to position [82, 0]
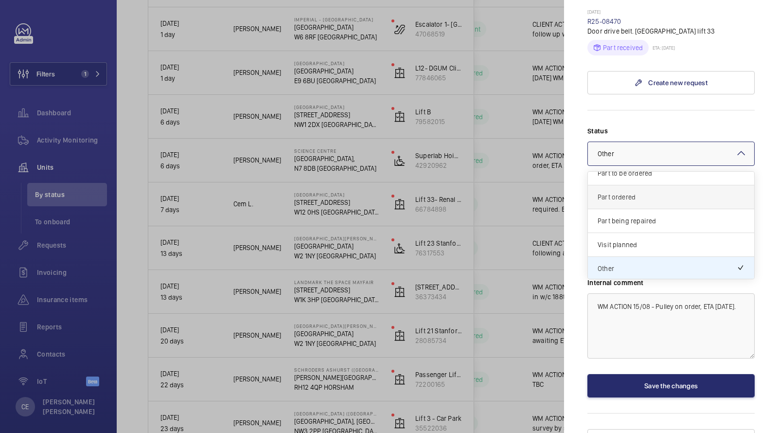
click at [642, 192] on span "Part ordered" at bounding box center [671, 197] width 147 height 10
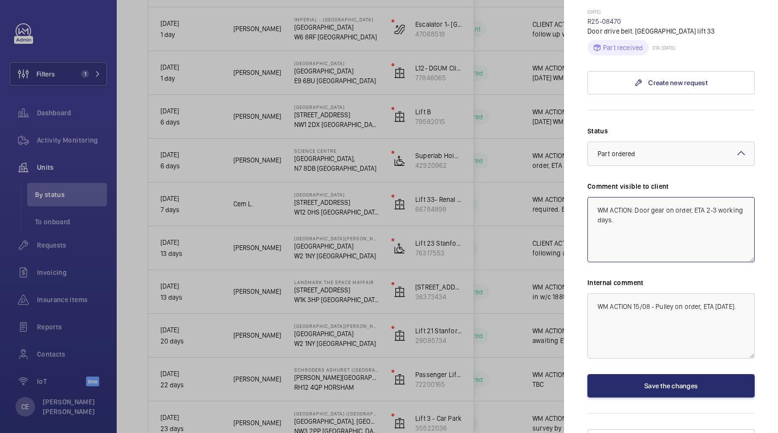
type textarea "WM ACTION: Door gear on order, ETA 2-3 working days."
click at [656, 374] on button "Save the changes" at bounding box center [670, 385] width 167 height 23
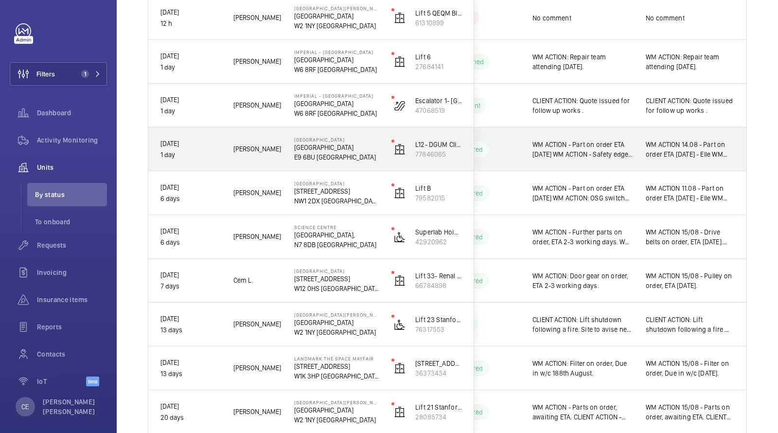
scroll to position [195, 0]
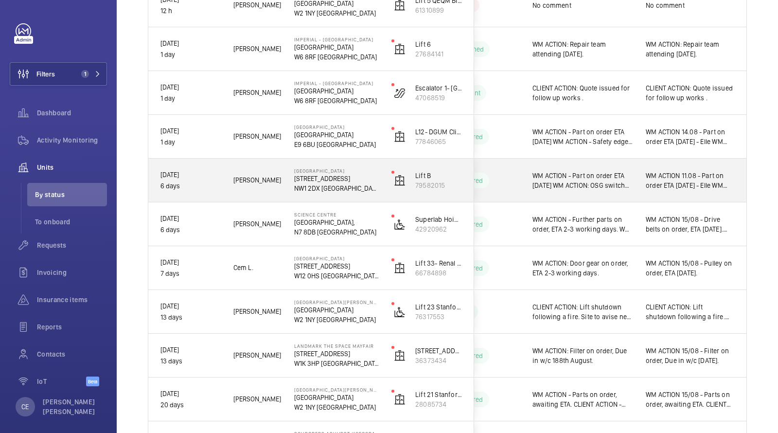
click at [602, 187] on span "WM ACTION - Part on order ETA Wednesday WM ACTION: OSG switch required - ETA TB…" at bounding box center [583, 180] width 101 height 19
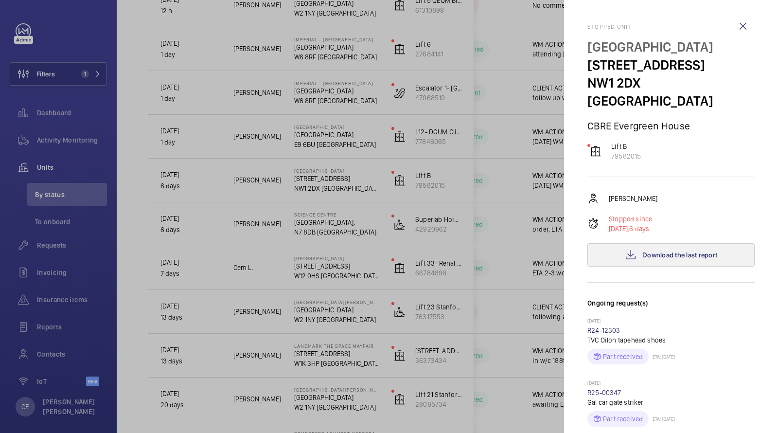
scroll to position [268, 0]
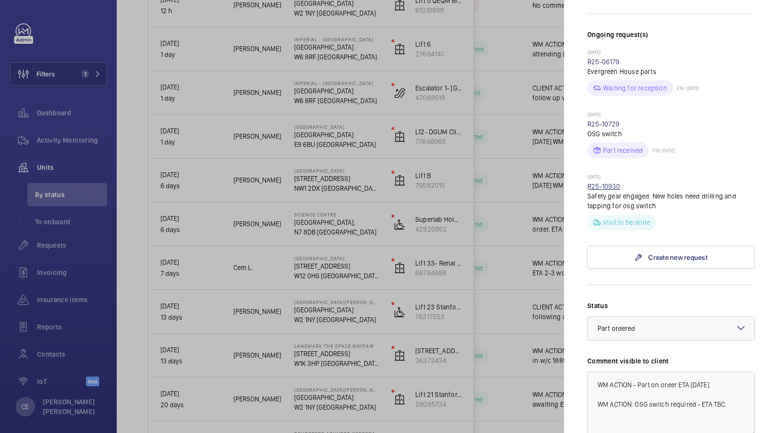
click at [613, 182] on link "R25-10930" at bounding box center [603, 186] width 33 height 8
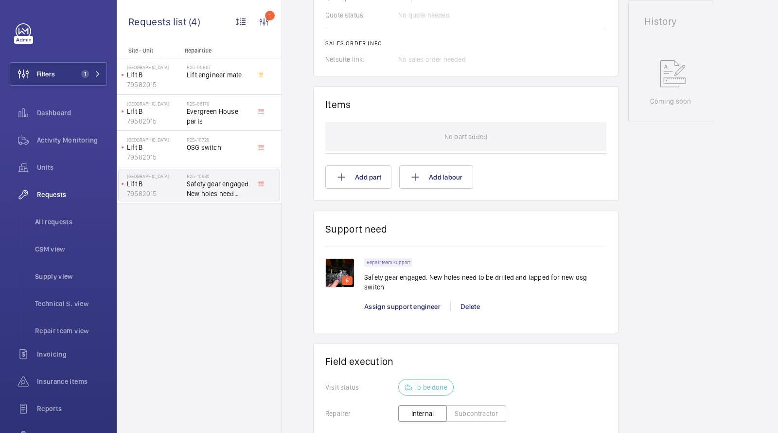
scroll to position [475, 0]
click at [388, 275] on p "Safety gear engaged. New holes need to be drilled and tapped for new osg switch" at bounding box center [485, 281] width 242 height 19
copy p "Safety gear engaged. New holes need to be drilled and tapped for new osg switch"
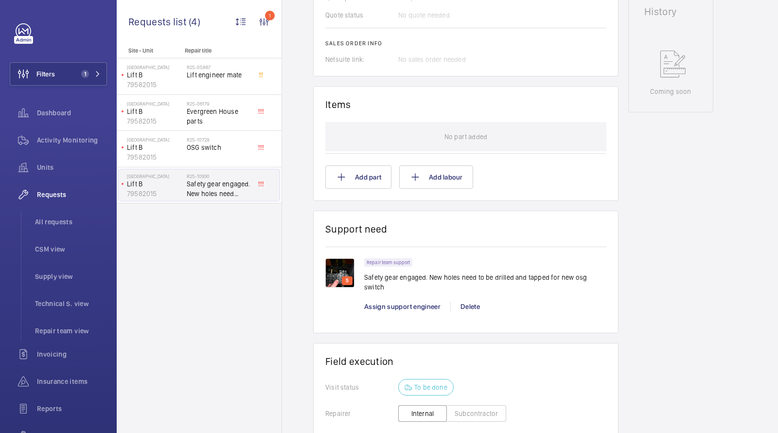
click at [401, 302] on div "Repair team support Safety gear engaged. New holes need to be drilled and tappe…" at bounding box center [485, 289] width 242 height 63
click at [395, 302] on span "Assign support engineer" at bounding box center [402, 306] width 76 height 8
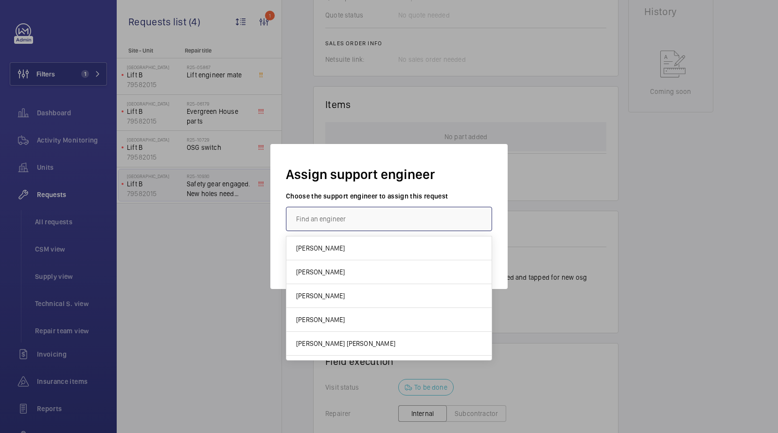
click at [393, 220] on input "text" at bounding box center [389, 219] width 206 height 24
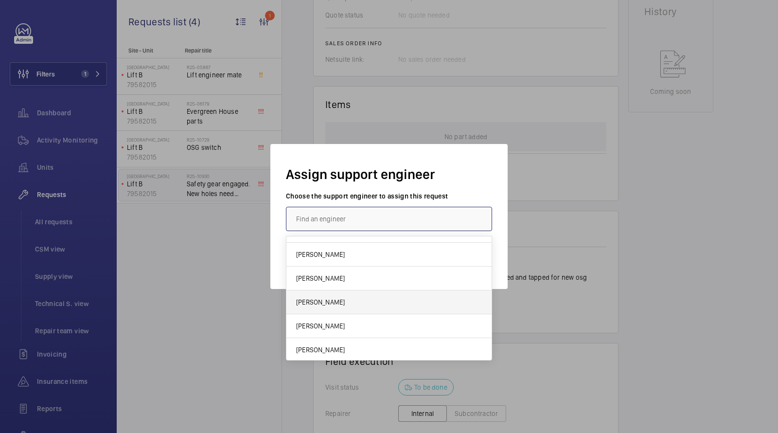
scroll to position [193, 0]
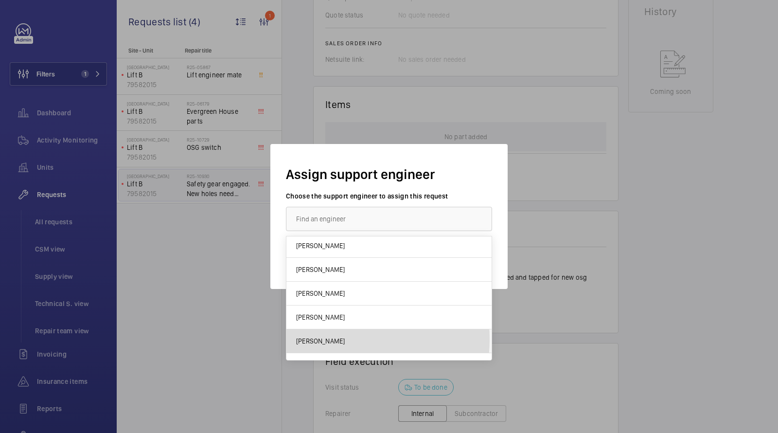
click at [334, 337] on span "Maurice Shanley" at bounding box center [320, 341] width 49 height 10
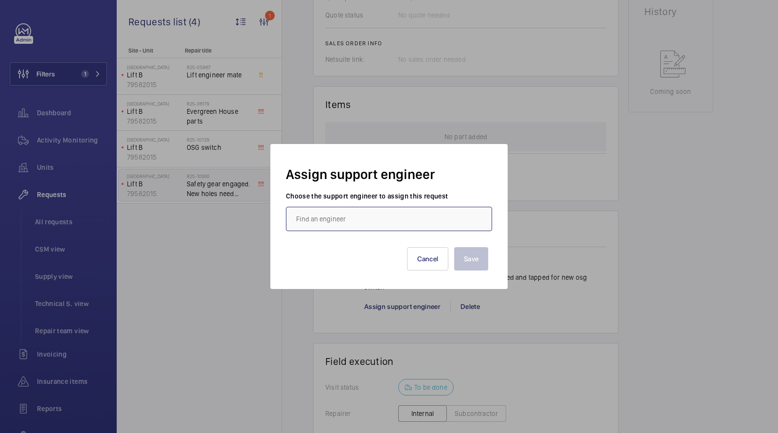
type input "Maurice Shanley"
click at [481, 260] on button "Save" at bounding box center [471, 258] width 34 height 23
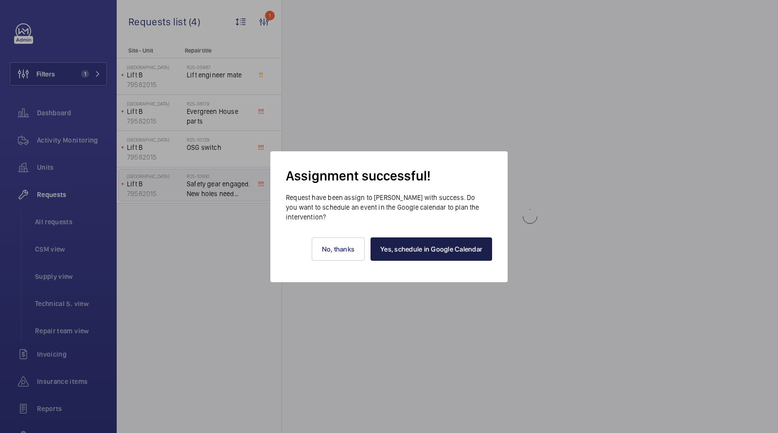
click at [450, 243] on link "Yes, schedule in Google Calendar" at bounding box center [432, 248] width 122 height 23
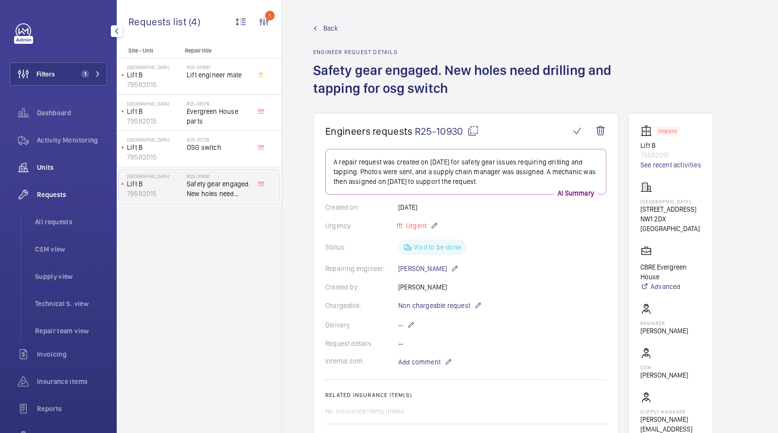
click at [43, 167] on span "Units" at bounding box center [72, 167] width 70 height 10
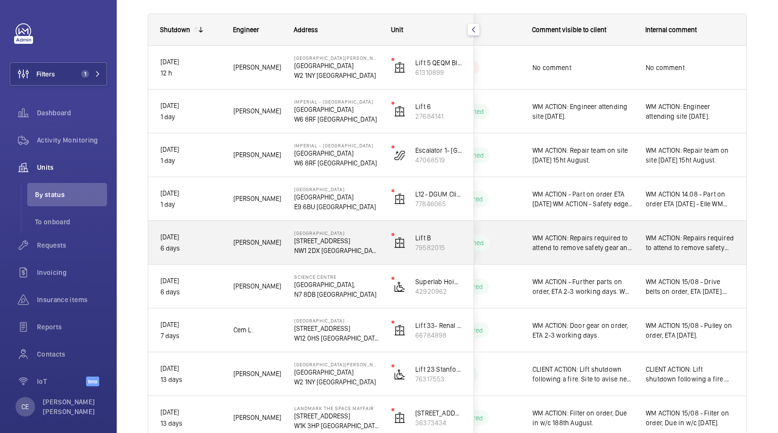
scroll to position [128, 0]
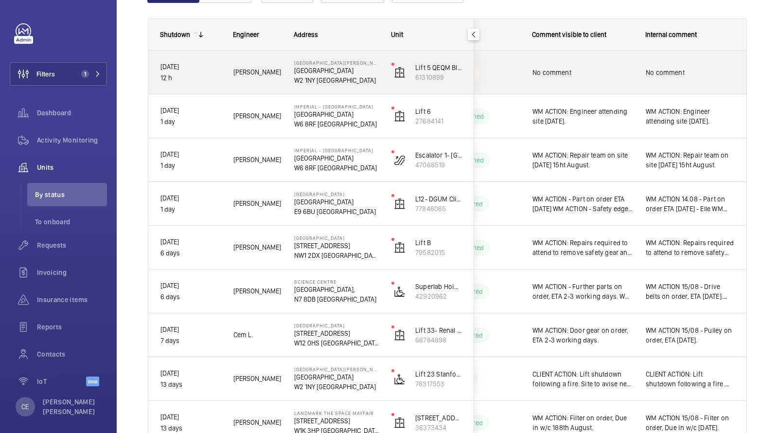
click at [611, 71] on span "No comment" at bounding box center [583, 73] width 101 height 10
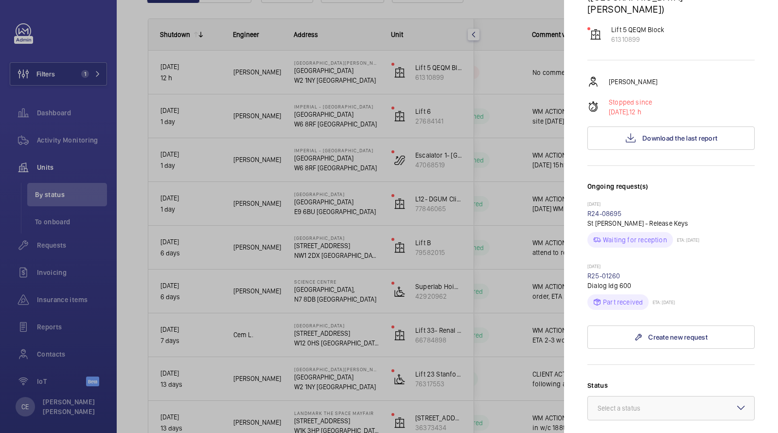
scroll to position [181, 0]
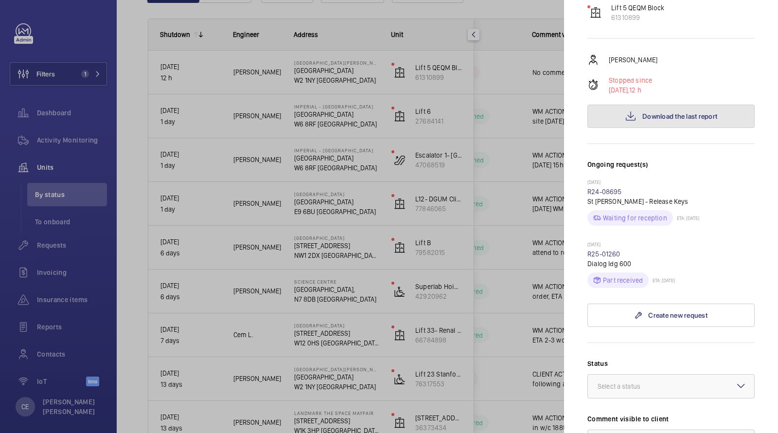
click at [660, 112] on span "Download the last report" at bounding box center [679, 116] width 75 height 8
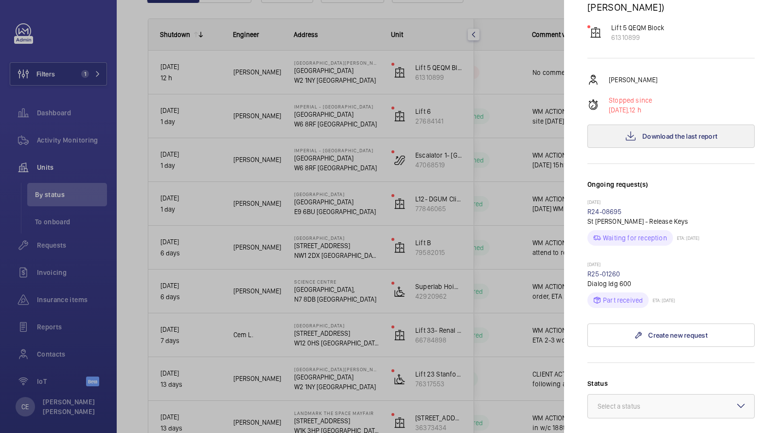
scroll to position [0, 0]
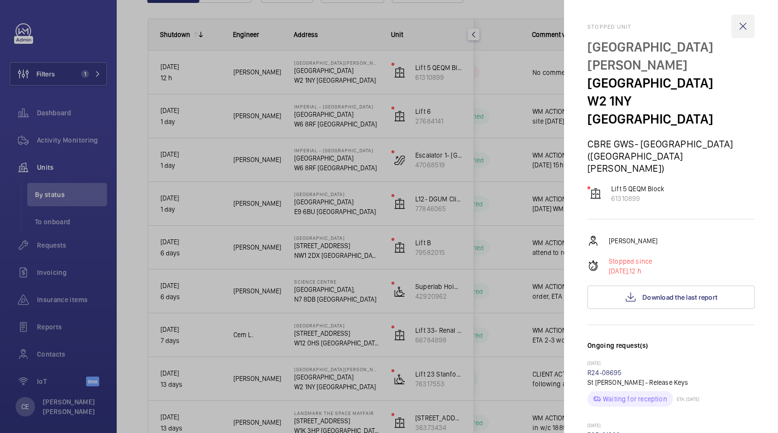
click at [739, 28] on wm-front-icon-button at bounding box center [742, 26] width 23 height 23
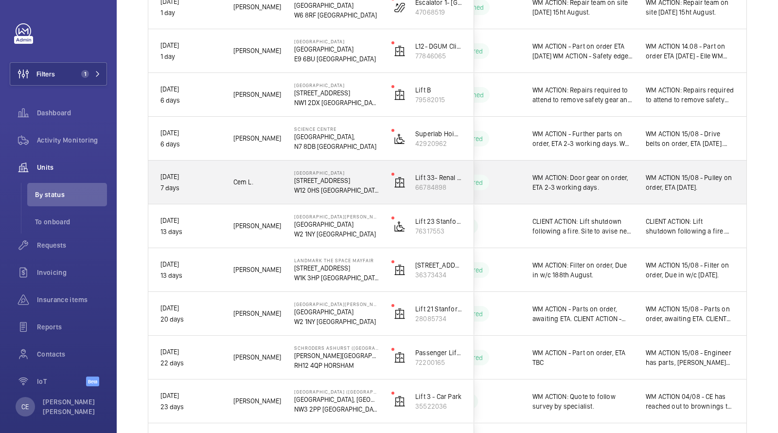
scroll to position [279, 0]
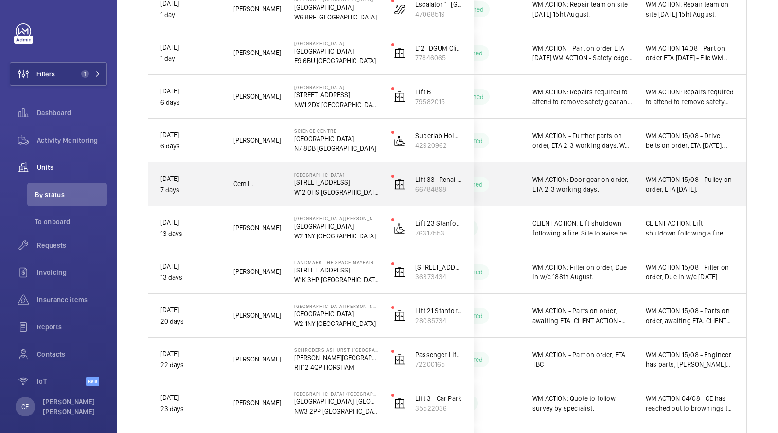
click at [628, 184] on span "WM ACTION: Door gear on order, ETA 2-3 working days." at bounding box center [583, 184] width 101 height 19
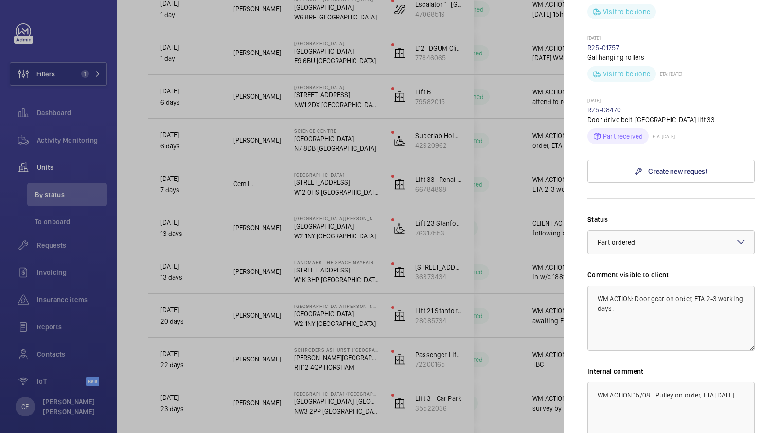
scroll to position [538, 0]
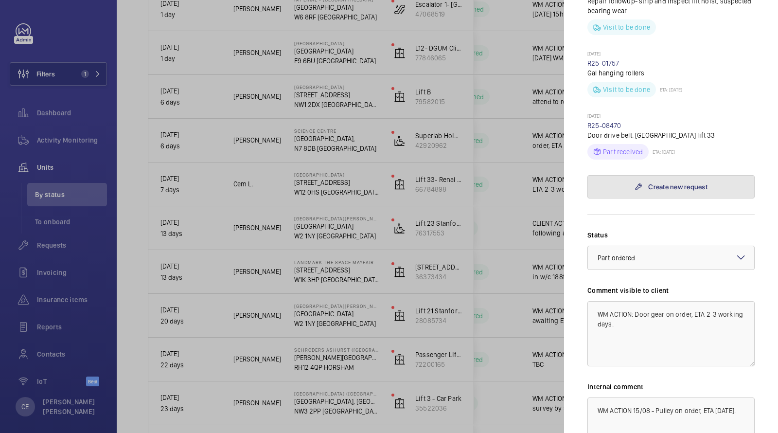
click at [644, 175] on link "Create new request" at bounding box center [670, 186] width 167 height 23
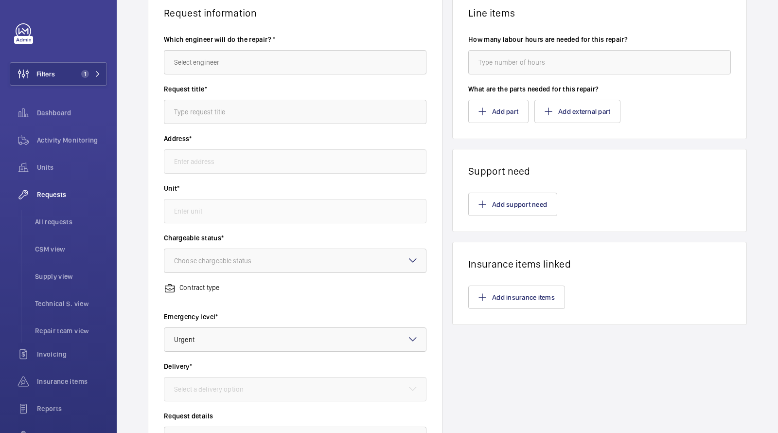
type input "[GEOGRAPHIC_DATA] [STREET_ADDRESS]"
type input "66784898 - Lift 33- Renal Building (LH) Building 555"
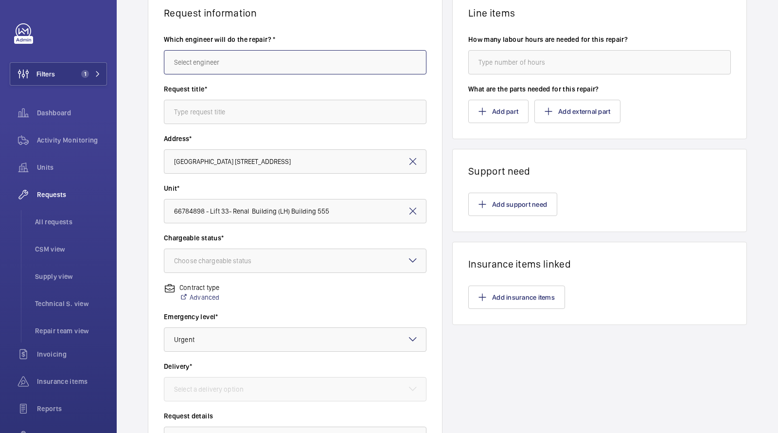
click at [275, 65] on input "text" at bounding box center [295, 62] width 263 height 24
type input "D"
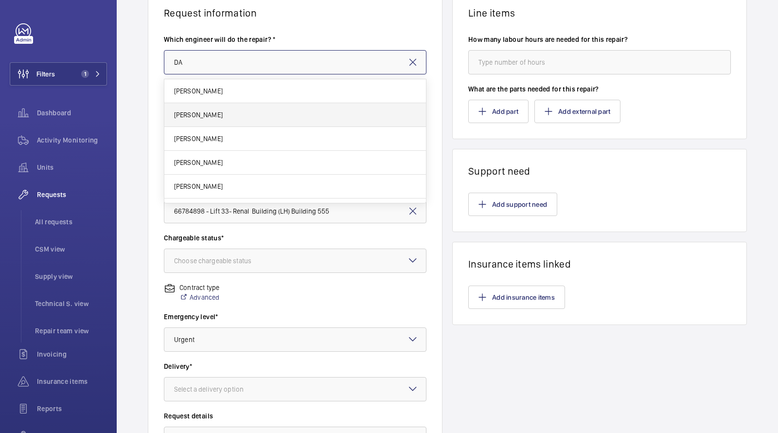
type input "D"
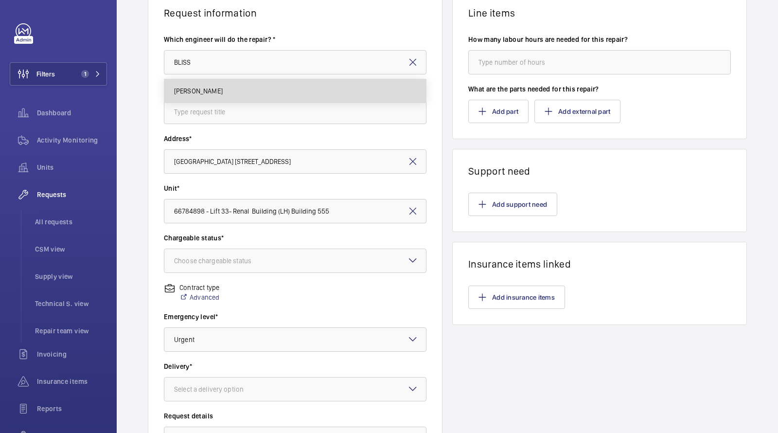
click at [206, 95] on span "[PERSON_NAME]" at bounding box center [198, 91] width 49 height 10
type input "[PERSON_NAME]"
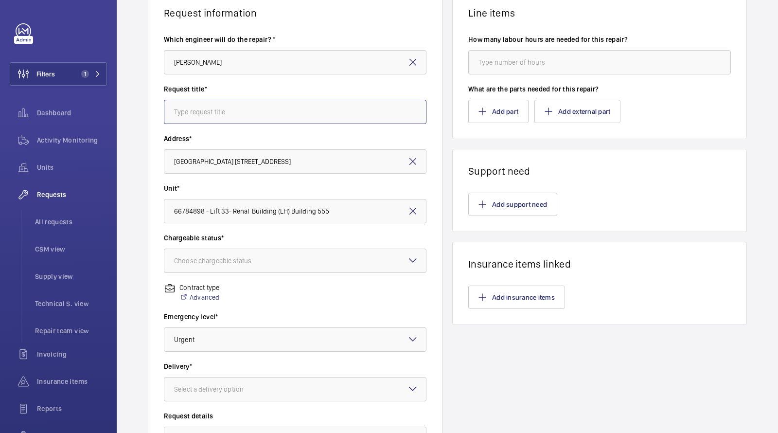
click at [206, 106] on input "text" at bounding box center [295, 112] width 263 height 24
click at [207, 257] on div "Choose chargeable status" at bounding box center [225, 261] width 102 height 10
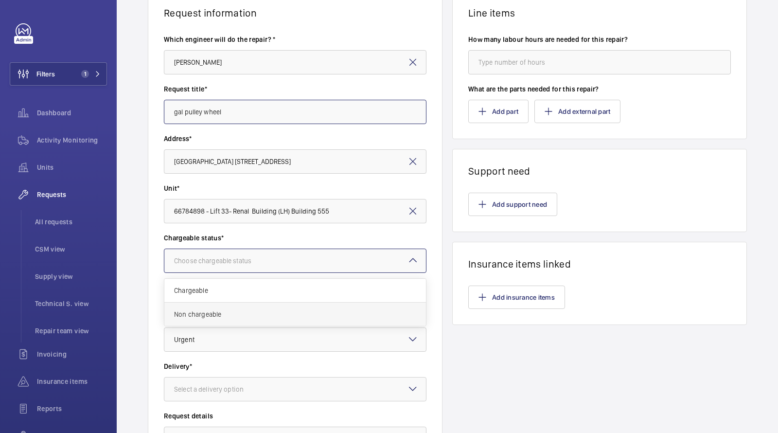
click at [207, 314] on span "Non chargeable" at bounding box center [295, 314] width 242 height 10
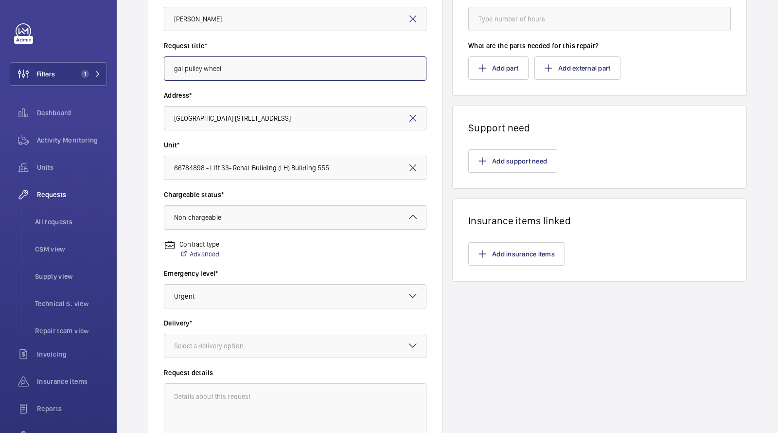
scroll to position [76, 0]
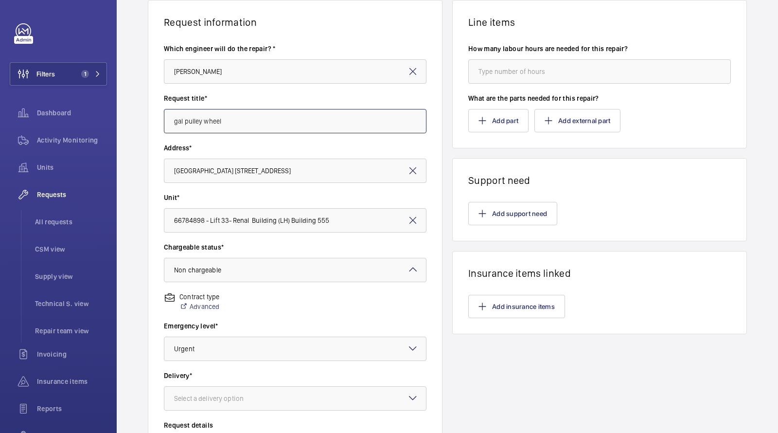
type input "gal pulley wheel"
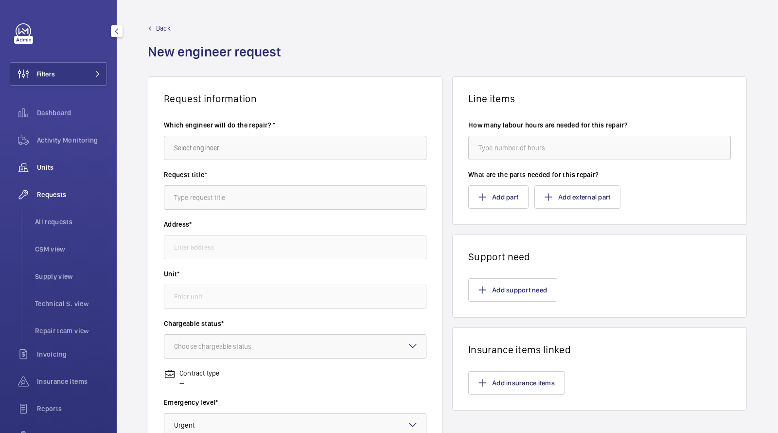
click at [58, 173] on div "Units" at bounding box center [58, 167] width 97 height 23
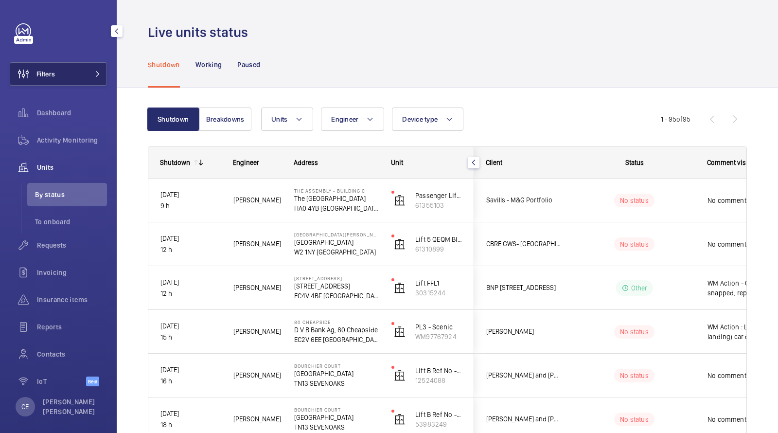
click at [82, 76] on button "Filters" at bounding box center [58, 73] width 97 height 23
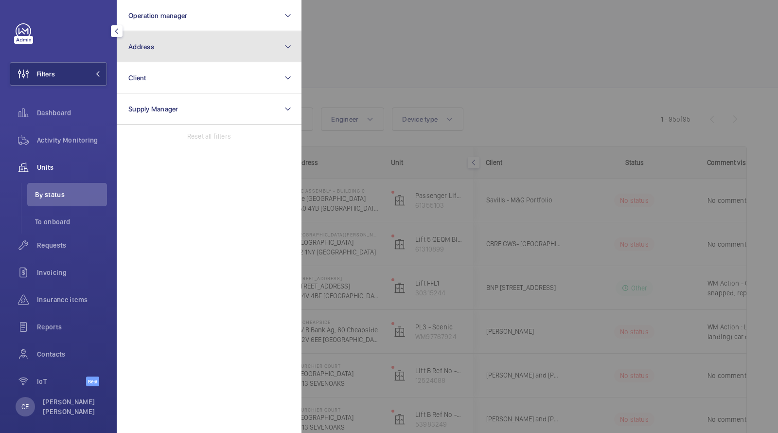
click at [168, 50] on button "Address" at bounding box center [209, 46] width 185 height 31
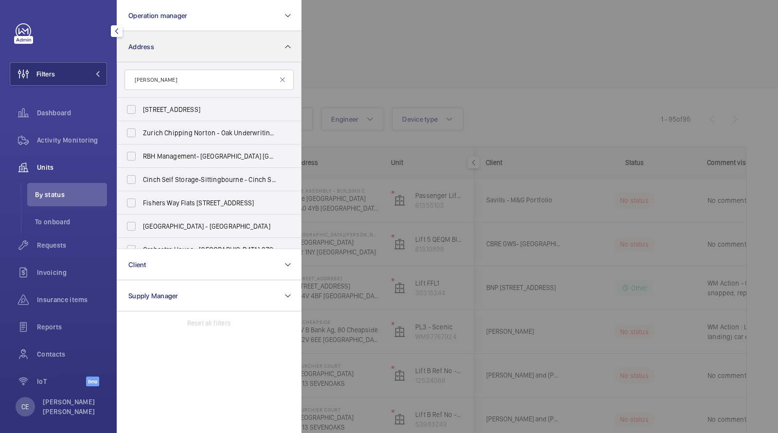
type input "hammer"
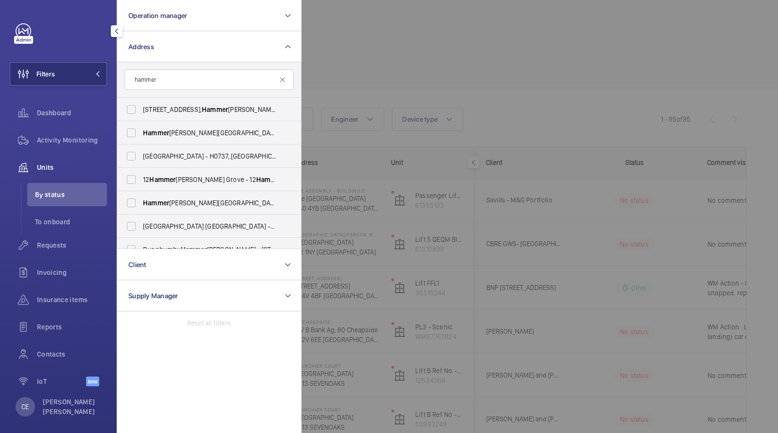
click at [367, 44] on div at bounding box center [691, 216] width 778 height 433
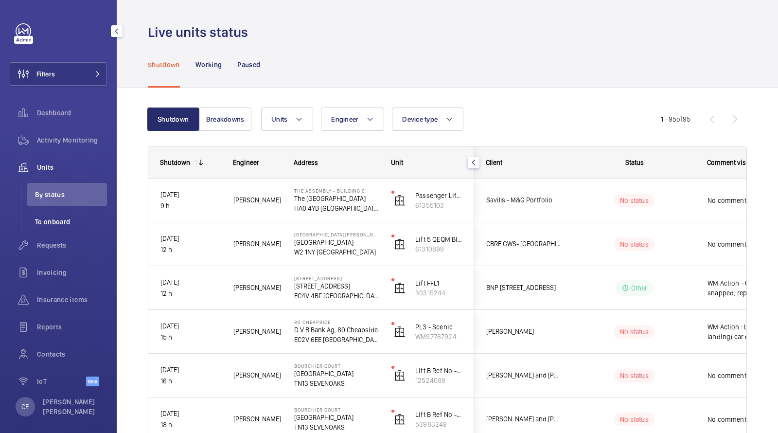
click at [54, 219] on span "To onboard" at bounding box center [71, 222] width 72 height 10
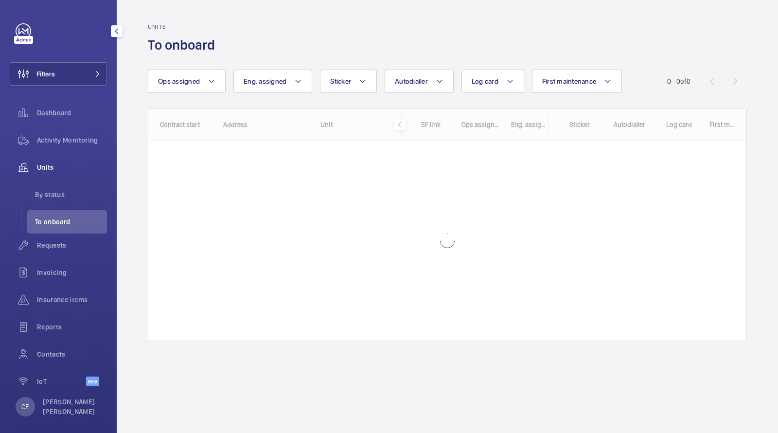
click at [53, 172] on span "Units" at bounding box center [72, 167] width 70 height 10
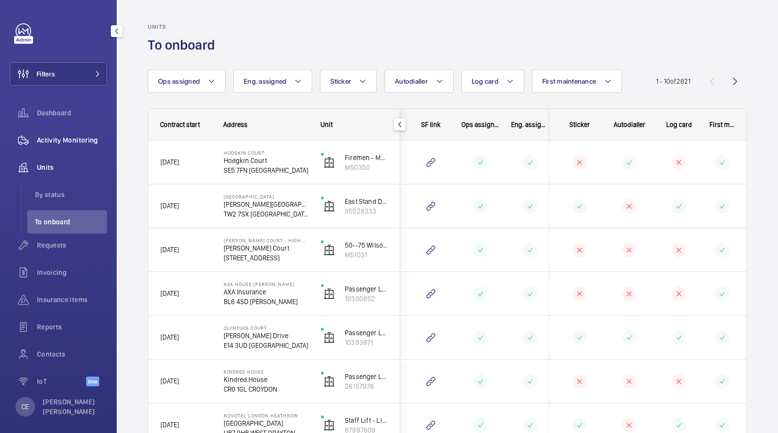
click at [70, 134] on div "Activity Monitoring" at bounding box center [58, 139] width 97 height 23
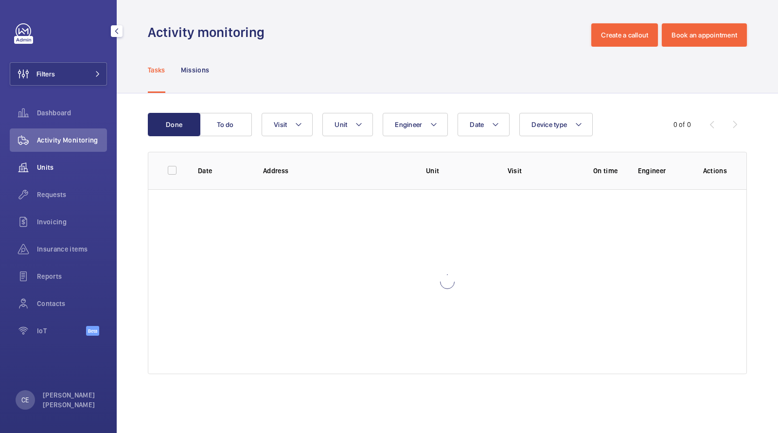
click at [52, 164] on span "Units" at bounding box center [72, 167] width 70 height 10
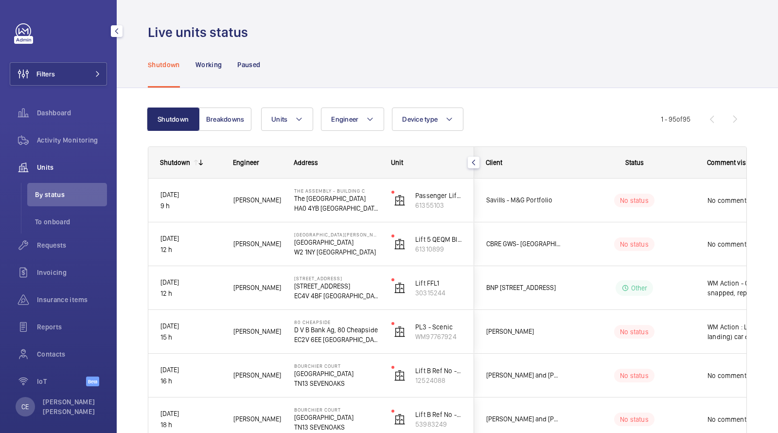
click at [73, 86] on div "Filters Dashboard Activity Monitoring Units By status To onboard Requests Invoi…" at bounding box center [58, 209] width 97 height 373
click at [83, 61] on div "Filters Dashboard Activity Monitoring Units By status To onboard Requests Invoi…" at bounding box center [58, 209] width 97 height 373
click at [83, 66] on button "Filters" at bounding box center [58, 73] width 97 height 23
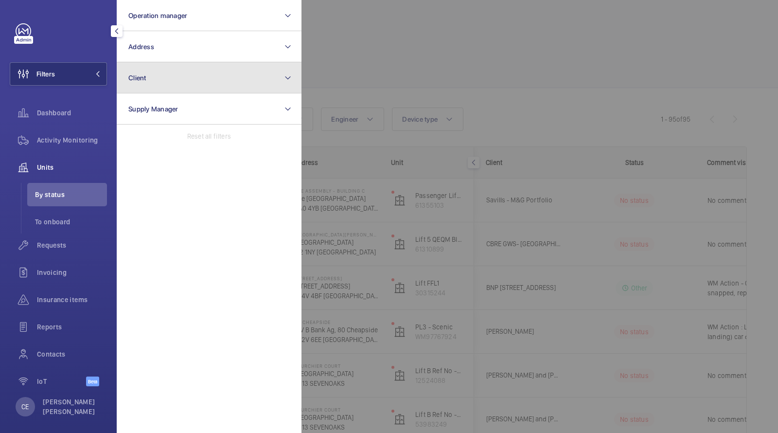
click at [169, 82] on button "Client" at bounding box center [209, 77] width 185 height 31
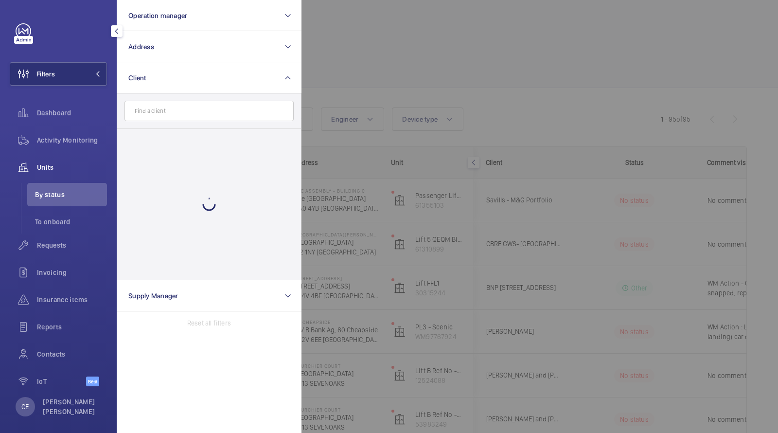
type input "s"
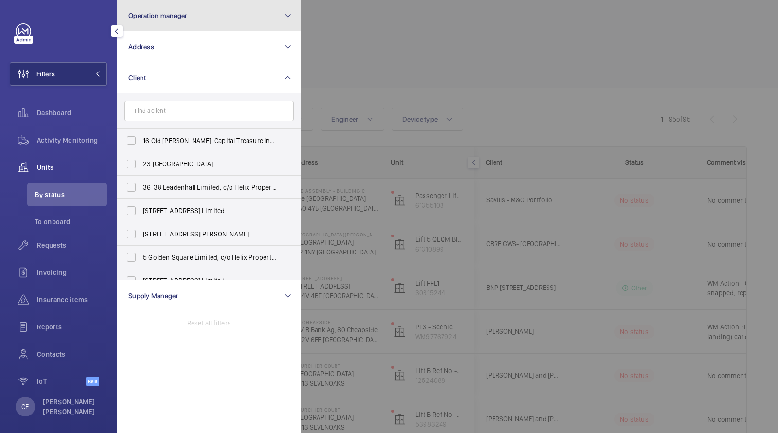
click at [180, 7] on button "Operation manager" at bounding box center [209, 15] width 185 height 31
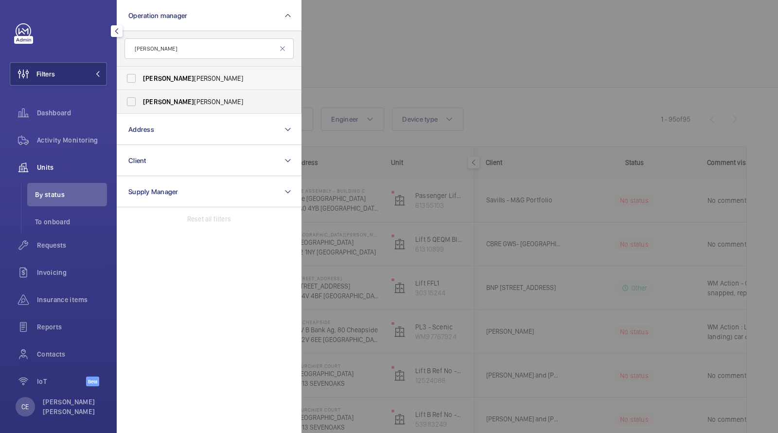
type input "[PERSON_NAME]"
click at [174, 71] on label "[PERSON_NAME]" at bounding box center [201, 78] width 169 height 23
click at [141, 71] on input "[PERSON_NAME]" at bounding box center [131, 78] width 19 height 19
checkbox input "true"
click at [169, 99] on span "[PERSON_NAME]" at bounding box center [210, 102] width 134 height 10
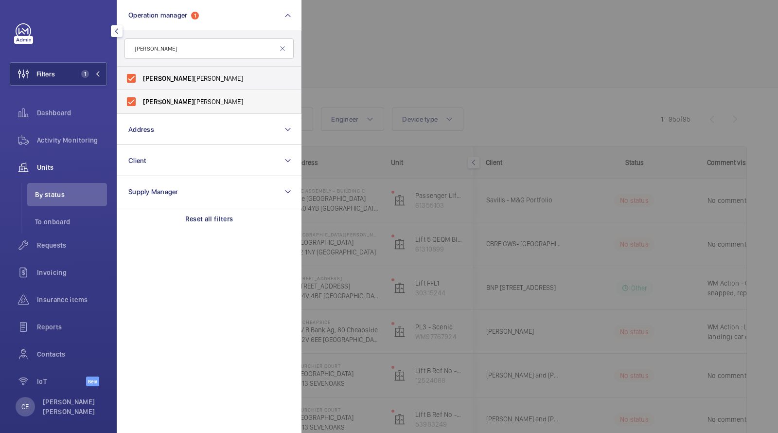
click at [141, 99] on input "[PERSON_NAME]" at bounding box center [131, 101] width 19 height 19
checkbox input "false"
click at [169, 99] on span "[PERSON_NAME]" at bounding box center [210, 102] width 134 height 10
click at [141, 99] on input "[PERSON_NAME]" at bounding box center [131, 101] width 19 height 19
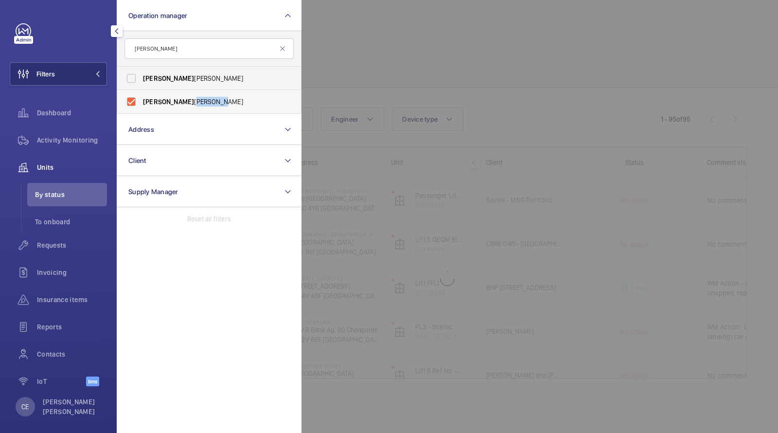
checkbox input "true"
click at [351, 74] on div at bounding box center [691, 216] width 778 height 433
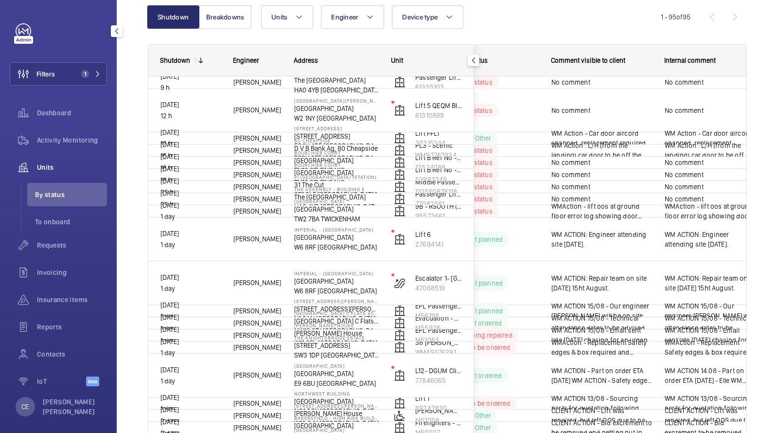
scroll to position [111, 0]
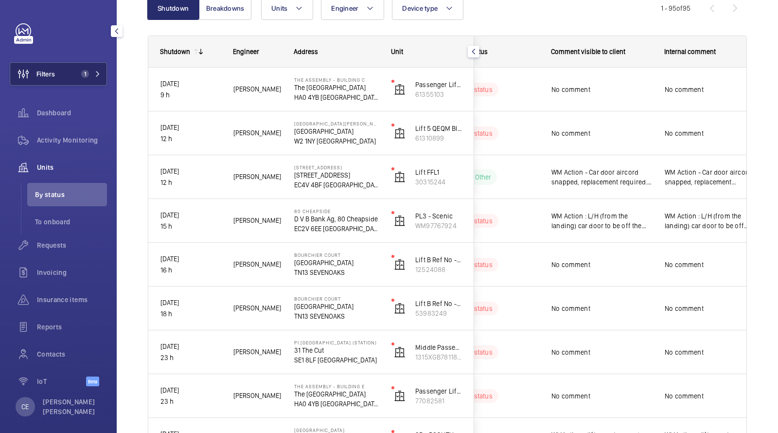
click at [59, 75] on button "Filters 1" at bounding box center [58, 73] width 97 height 23
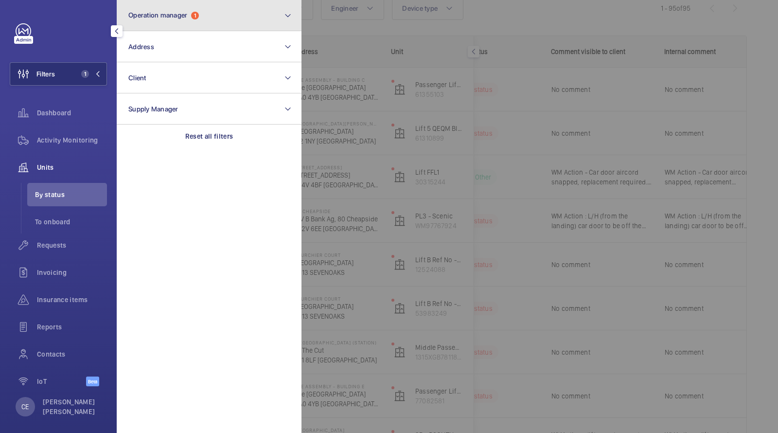
click at [160, 18] on span "Operation manager" at bounding box center [157, 15] width 59 height 8
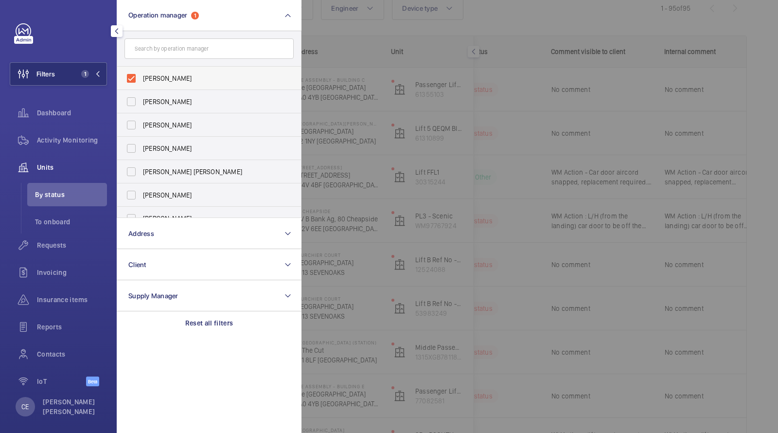
click at [178, 72] on label "[PERSON_NAME]" at bounding box center [201, 78] width 169 height 23
click at [141, 72] on input "[PERSON_NAME]" at bounding box center [131, 78] width 19 height 19
click at [178, 72] on label "[PERSON_NAME]" at bounding box center [201, 78] width 169 height 23
click at [141, 72] on input "[PERSON_NAME]" at bounding box center [131, 78] width 19 height 19
checkbox input "true"
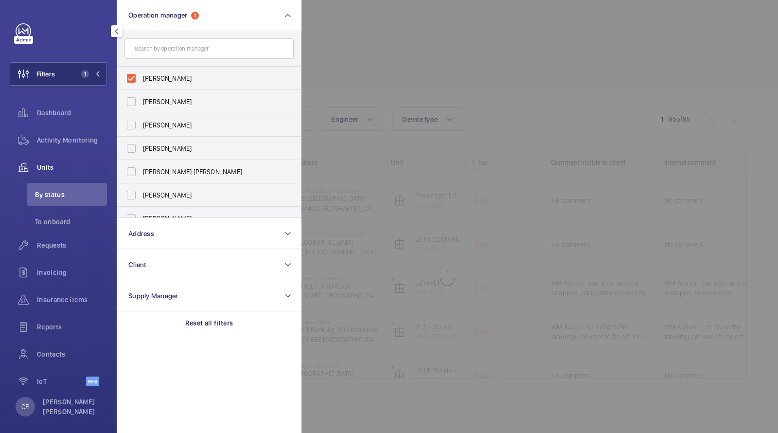
click at [374, 62] on div at bounding box center [691, 216] width 778 height 433
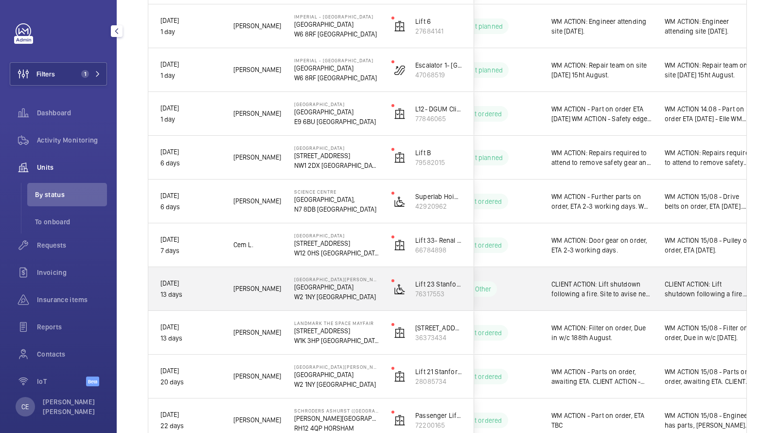
scroll to position [295, 0]
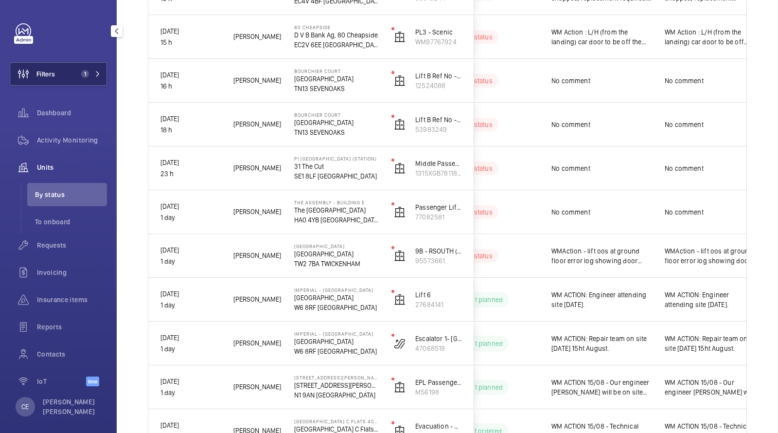
click at [79, 70] on span "1" at bounding box center [83, 74] width 12 height 8
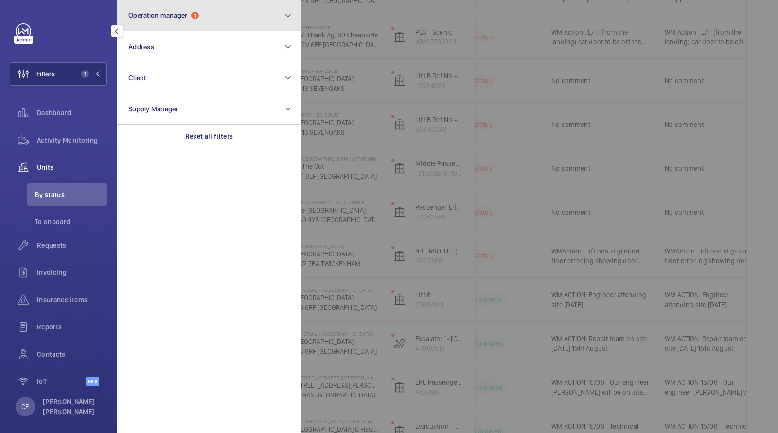
click at [186, 23] on button "Operation manager 1" at bounding box center [209, 15] width 185 height 31
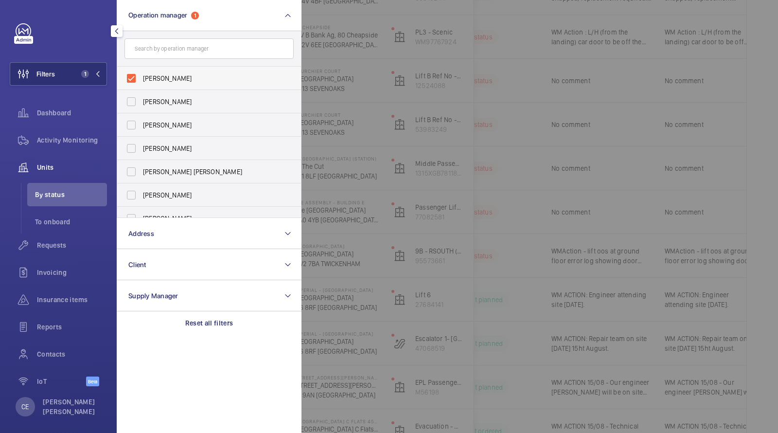
click at [170, 71] on label "[PERSON_NAME]" at bounding box center [201, 78] width 169 height 23
click at [141, 71] on input "[PERSON_NAME]" at bounding box center [131, 78] width 19 height 19
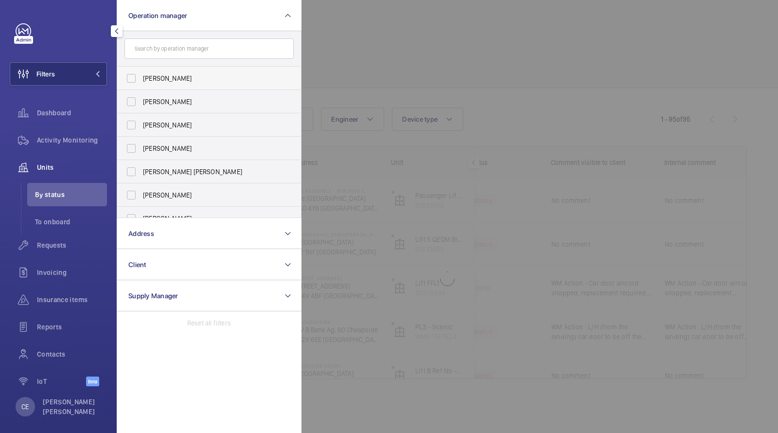
click at [169, 79] on span "Sam Williams" at bounding box center [210, 78] width 134 height 10
click at [141, 79] on input "Sam Williams" at bounding box center [131, 78] width 19 height 19
checkbox input "true"
click at [392, 30] on div at bounding box center [691, 216] width 778 height 433
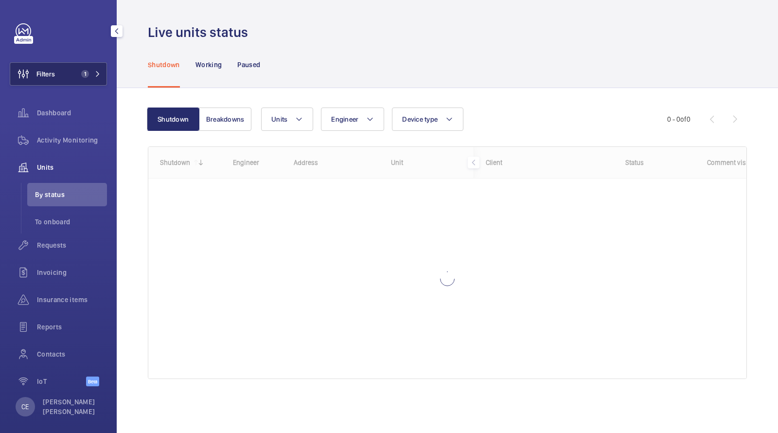
click at [62, 75] on button "Filters 1" at bounding box center [58, 73] width 97 height 23
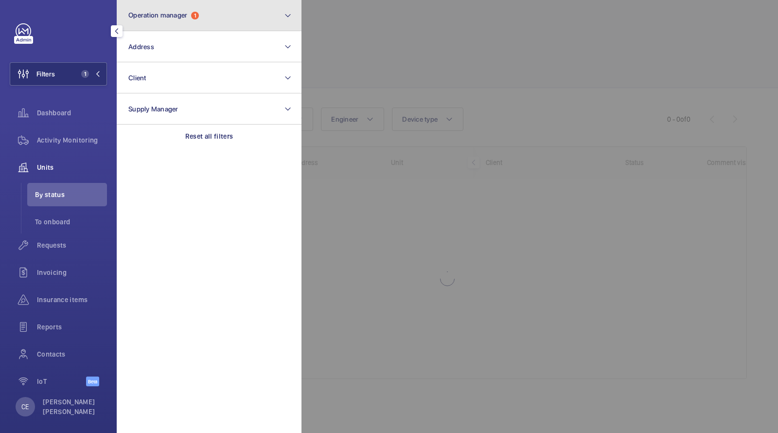
click at [167, 21] on button "Operation manager 1" at bounding box center [209, 15] width 185 height 31
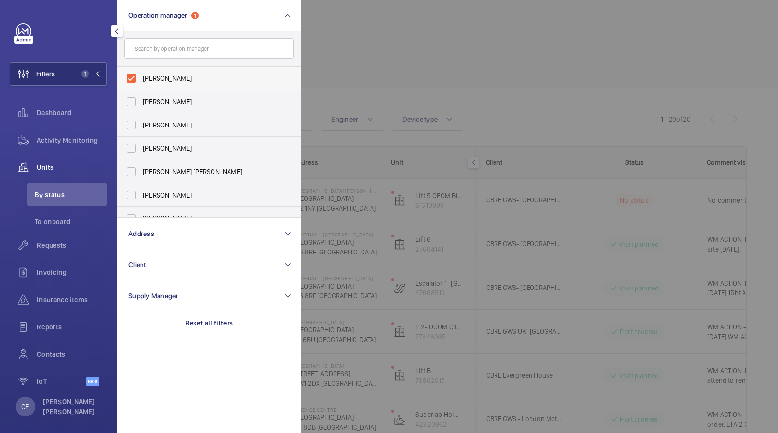
click at [166, 80] on span "[PERSON_NAME]" at bounding box center [210, 78] width 134 height 10
click at [141, 80] on input "[PERSON_NAME]" at bounding box center [131, 78] width 19 height 19
checkbox input "false"
click at [368, 73] on div at bounding box center [691, 216] width 778 height 433
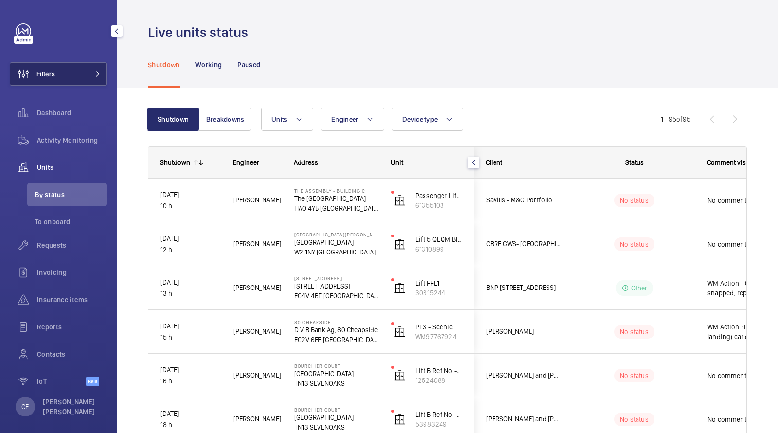
click at [80, 74] on button "Filters" at bounding box center [58, 73] width 97 height 23
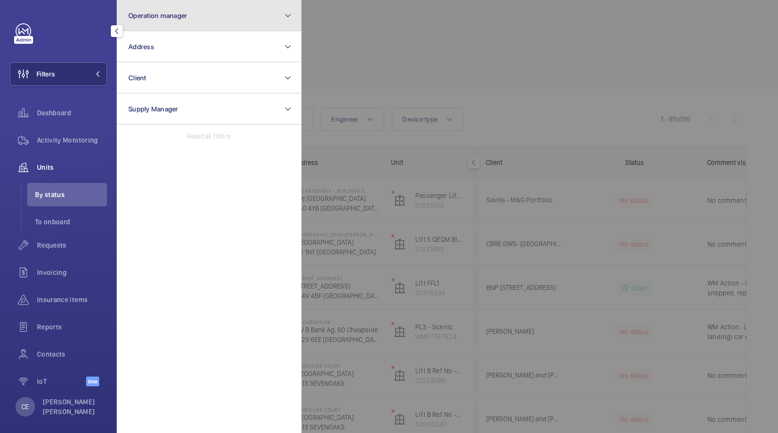
click at [193, 9] on button "Operation manager" at bounding box center [209, 15] width 185 height 31
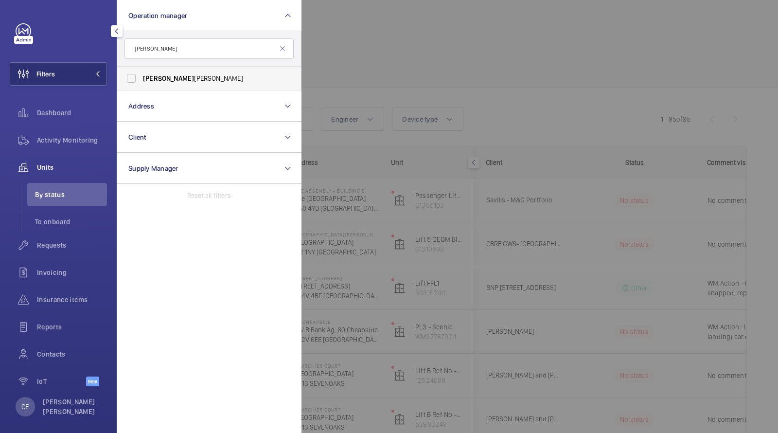
type input "[PERSON_NAME]"
click at [182, 74] on span "[PERSON_NAME]" at bounding box center [210, 78] width 134 height 10
click at [141, 74] on input "[PERSON_NAME]" at bounding box center [131, 78] width 19 height 19
checkbox input "true"
click at [485, 84] on div at bounding box center [691, 216] width 778 height 433
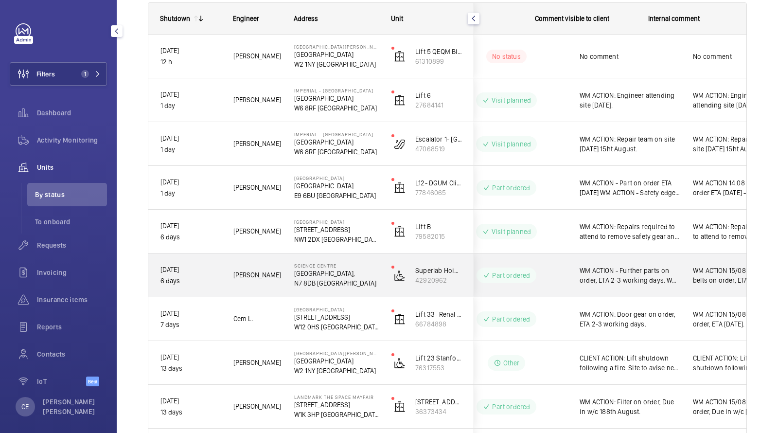
scroll to position [0, 175]
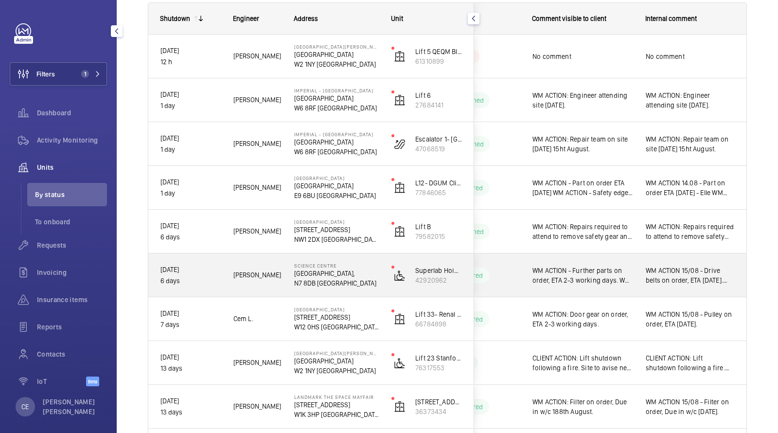
click at [575, 262] on div "WM ACTION - Further parts on order, ETA 2-3 working days. WM ACTION: Repairs on…" at bounding box center [577, 275] width 112 height 42
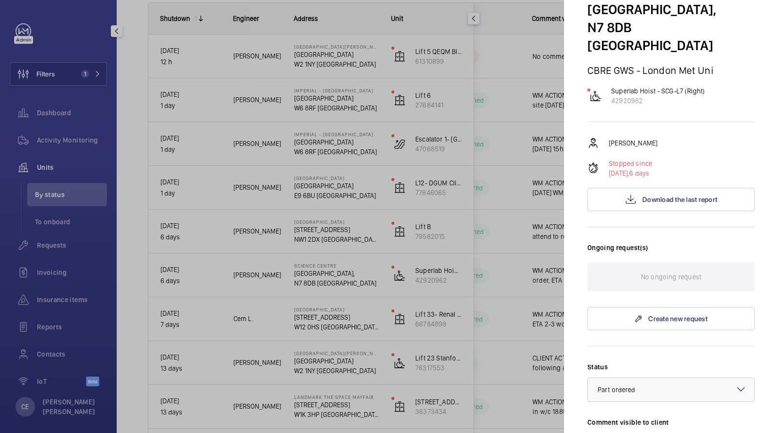
scroll to position [45, 0]
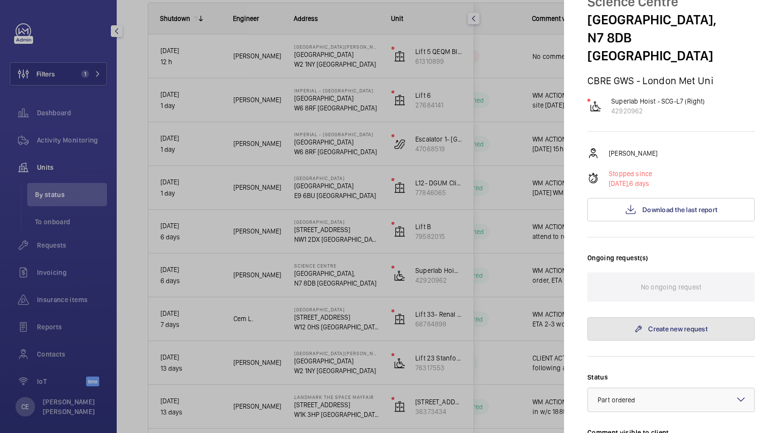
click at [649, 317] on link "Create new request" at bounding box center [670, 328] width 167 height 23
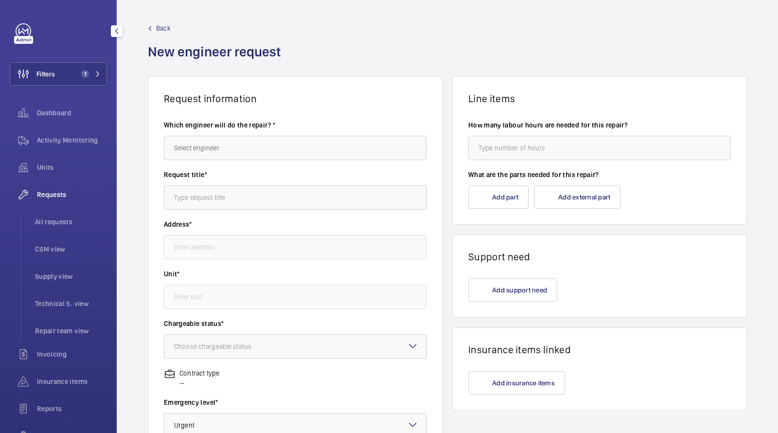
type input "[GEOGRAPHIC_DATA]"
type input "42920962 - Superlab Hoist - SCG-L7 (Right)"
click at [242, 134] on wm-front-autocomplete-dropdown-select "Which engineer will do the repair? *" at bounding box center [295, 140] width 263 height 40
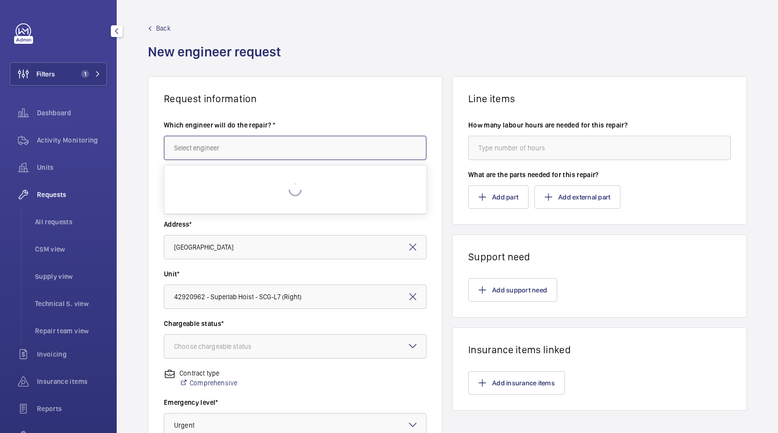
click at [225, 153] on input "text" at bounding box center [295, 148] width 263 height 24
type input "S"
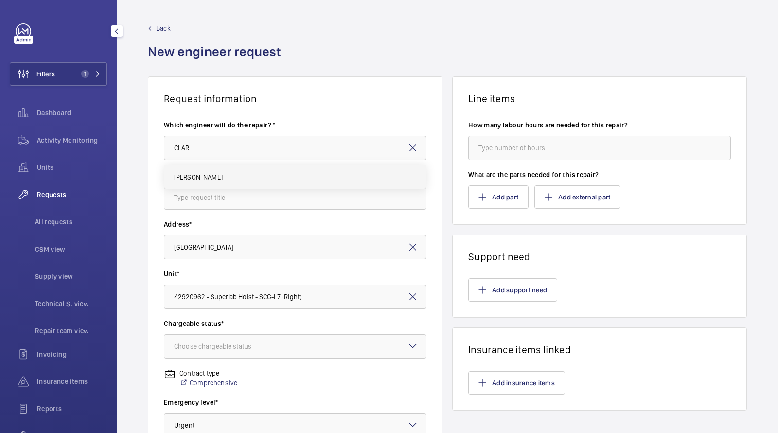
click at [224, 178] on mat-option "[PERSON_NAME]" at bounding box center [295, 176] width 262 height 23
type input "[PERSON_NAME]"
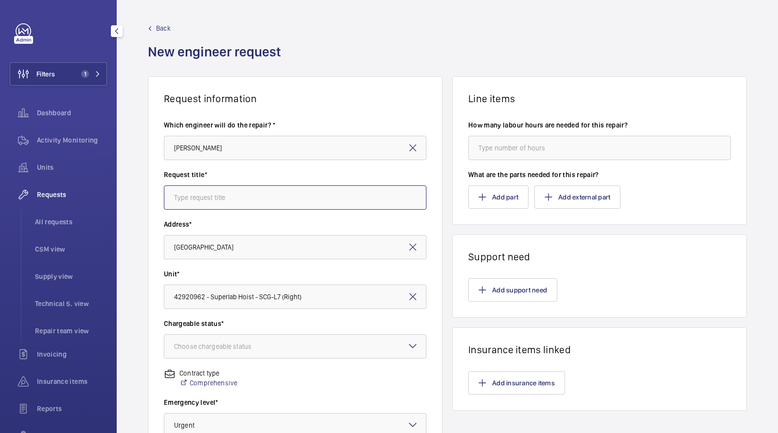
click at [221, 197] on input "text" at bounding box center [295, 197] width 263 height 24
type input "Z"
click at [263, 346] on div "Choose chargeable status" at bounding box center [225, 346] width 102 height 10
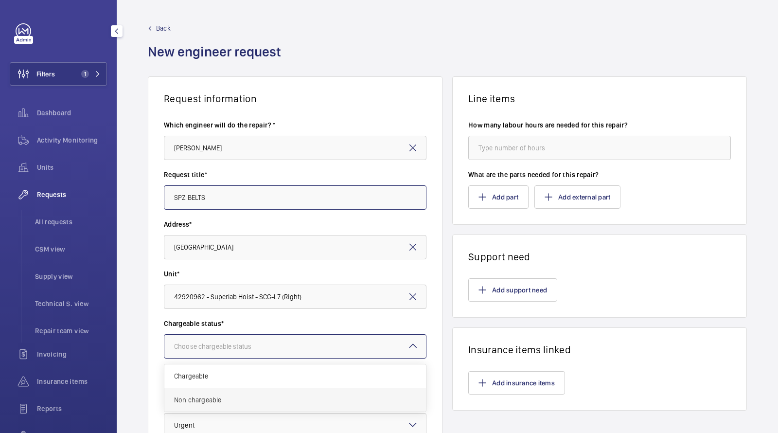
click at [249, 400] on span "Non chargeable" at bounding box center [295, 400] width 242 height 10
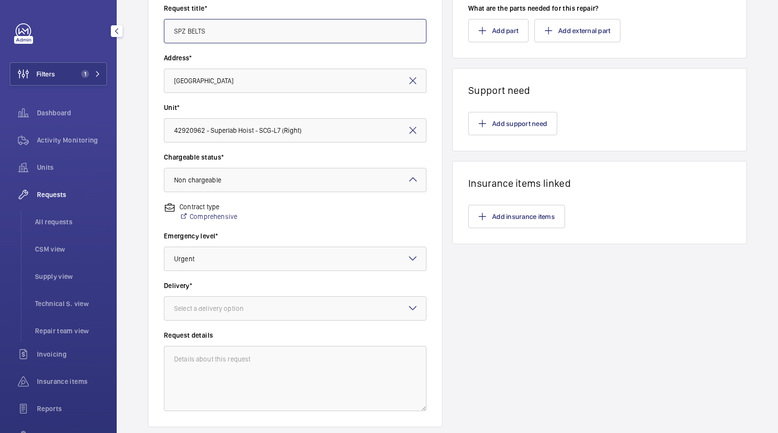
scroll to position [230, 0]
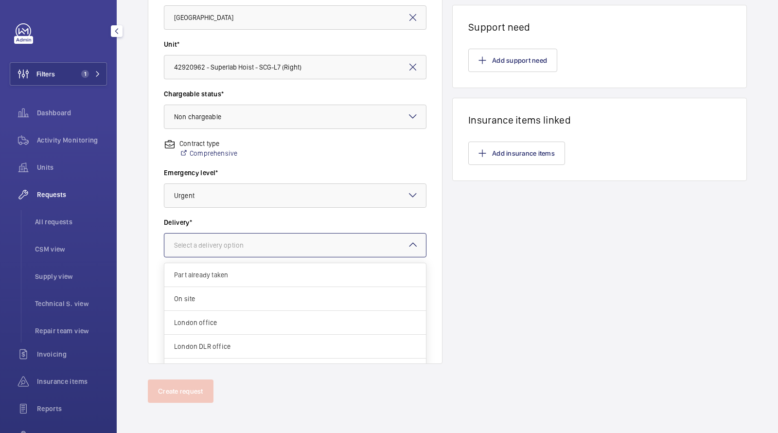
click at [247, 243] on div "Select a delivery option" at bounding box center [221, 245] width 94 height 10
click at [224, 318] on span "London office" at bounding box center [295, 323] width 242 height 10
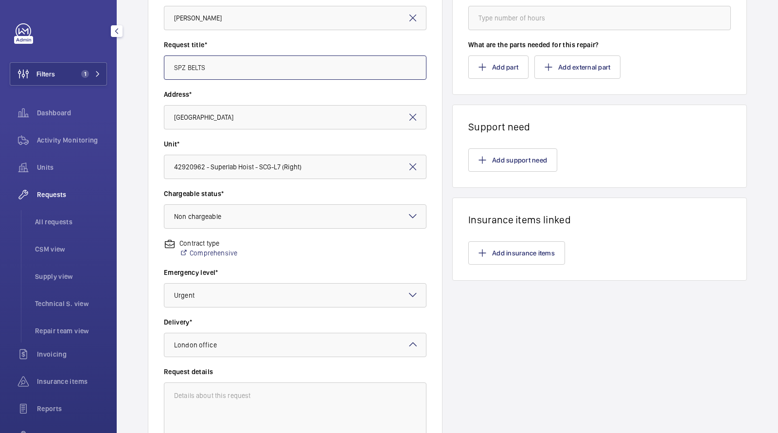
scroll to position [27, 0]
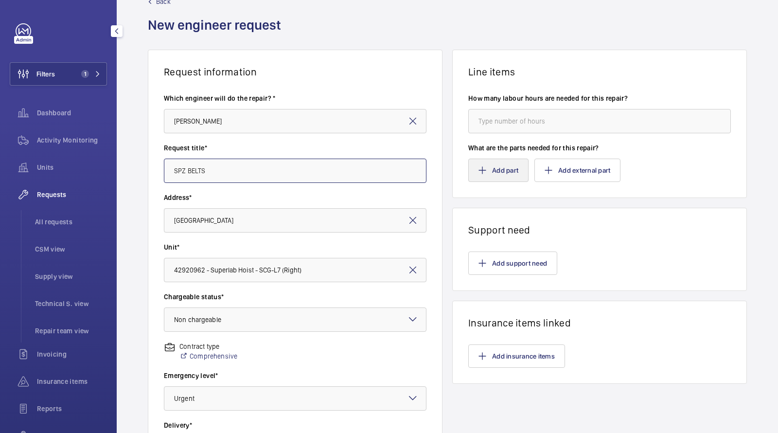
type input "SPZ BELTS"
click at [495, 177] on button "Add part" at bounding box center [498, 170] width 60 height 23
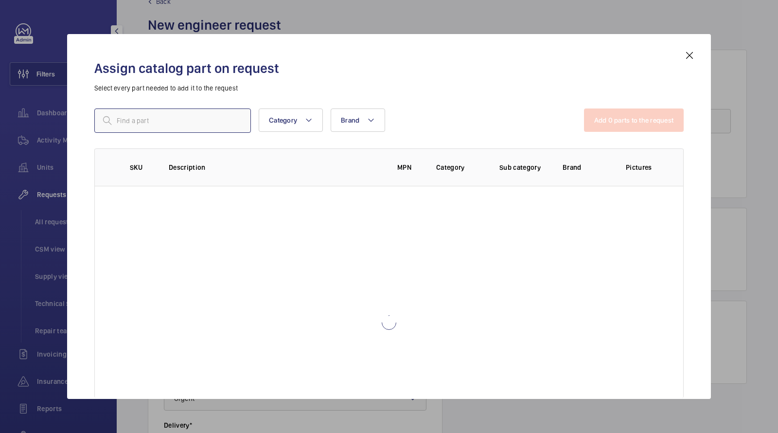
click at [250, 113] on input "text" at bounding box center [172, 120] width 157 height 24
click at [241, 117] on input "text" at bounding box center [172, 120] width 157 height 24
drag, startPoint x: 165, startPoint y: 124, endPoint x: 48, endPoint y: 109, distance: 118.0
click at [50, 111] on div "Assign catalog part on request Select every part needed to add it to the reques…" at bounding box center [389, 216] width 778 height 433
paste input "Belt 670"
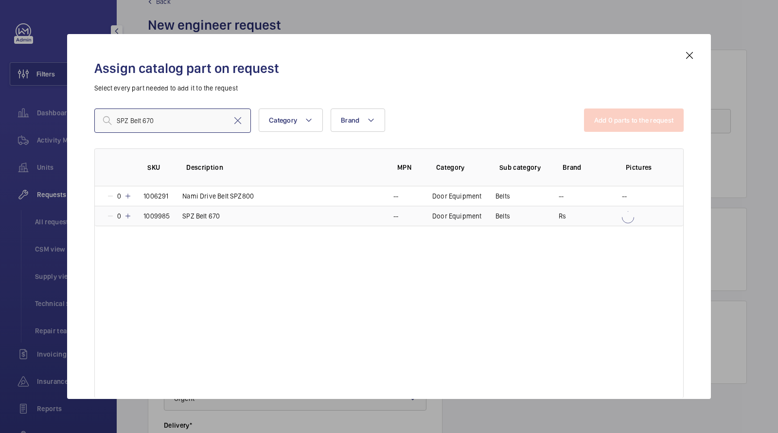
type input "SPZ Belt 670"
click at [213, 214] on p "SPZ Belt 670" at bounding box center [200, 216] width 37 height 10
click at [625, 120] on button "Add 1 parts to the request" at bounding box center [635, 119] width 99 height 23
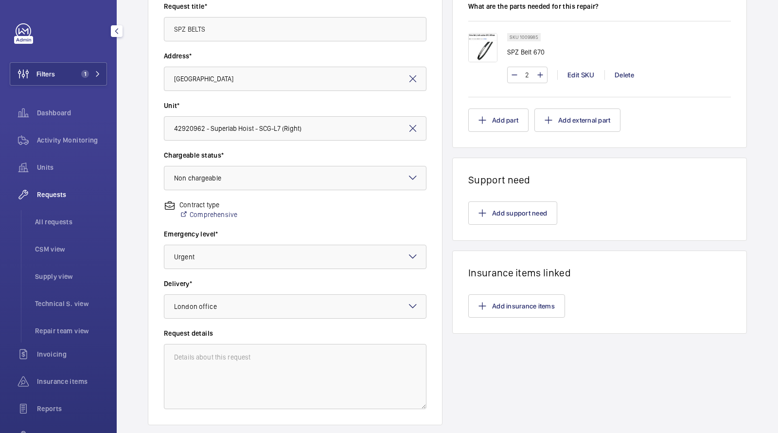
scroll to position [230, 0]
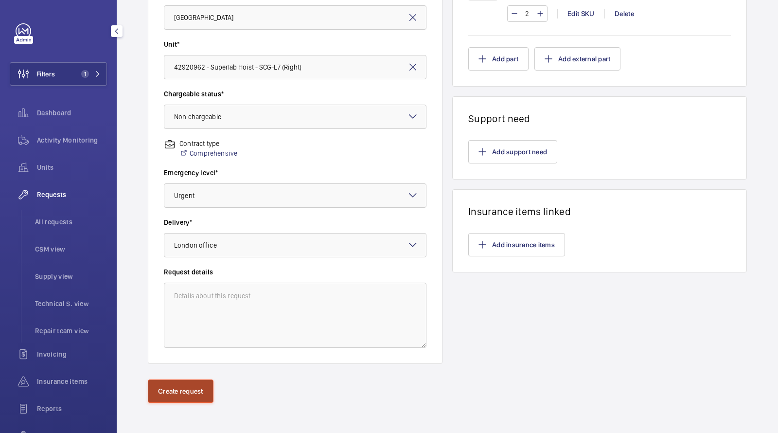
click at [183, 394] on button "Create request" at bounding box center [181, 390] width 66 height 23
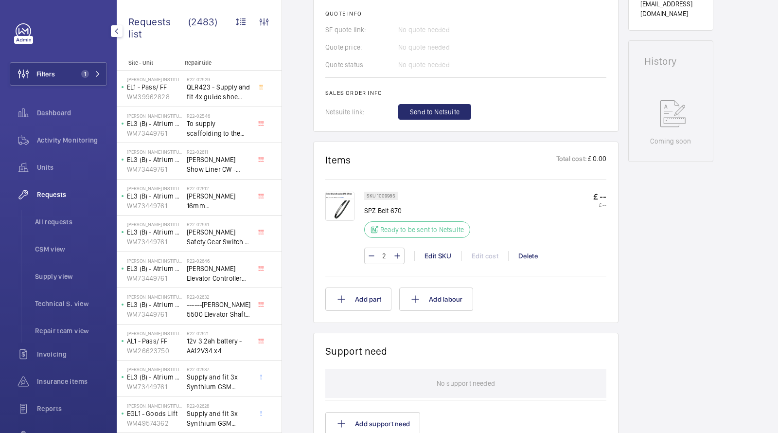
scroll to position [363, 0]
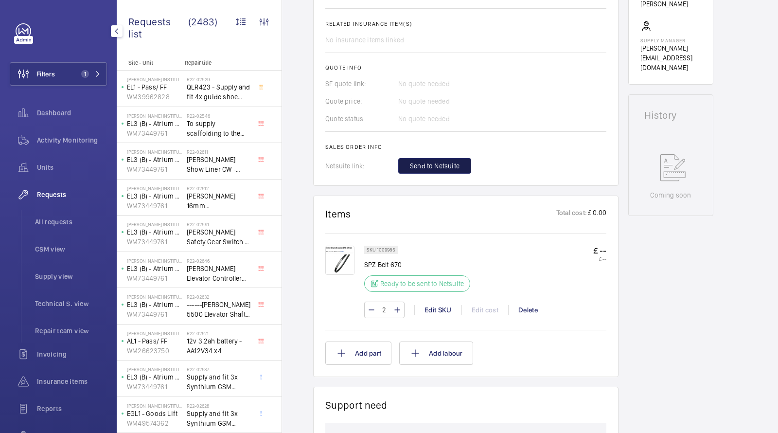
click at [439, 161] on span "Send to Netsuite" at bounding box center [435, 166] width 50 height 10
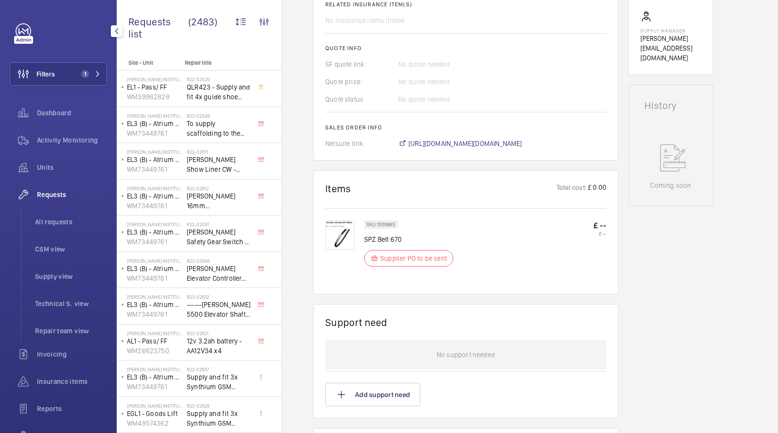
scroll to position [382, 0]
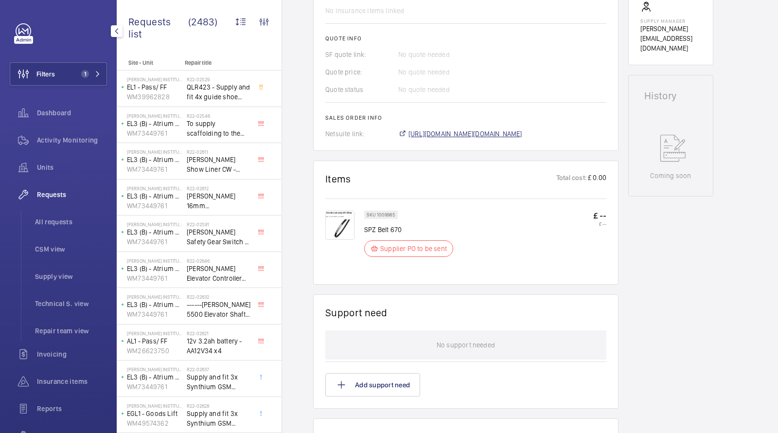
click at [493, 131] on span "https://6461500.app.netsuite.com/app/accounting/transactions/salesord.nl?id=291…" at bounding box center [466, 134] width 114 height 10
click at [87, 76] on span "1" at bounding box center [85, 74] width 8 height 8
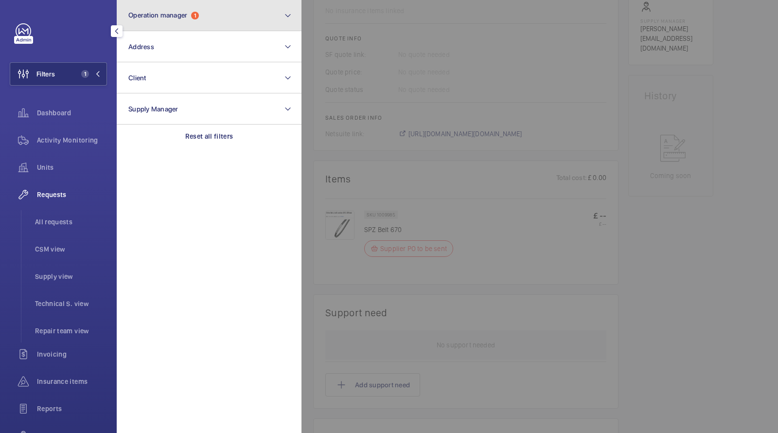
click at [174, 14] on span "Operation manager" at bounding box center [157, 15] width 59 height 8
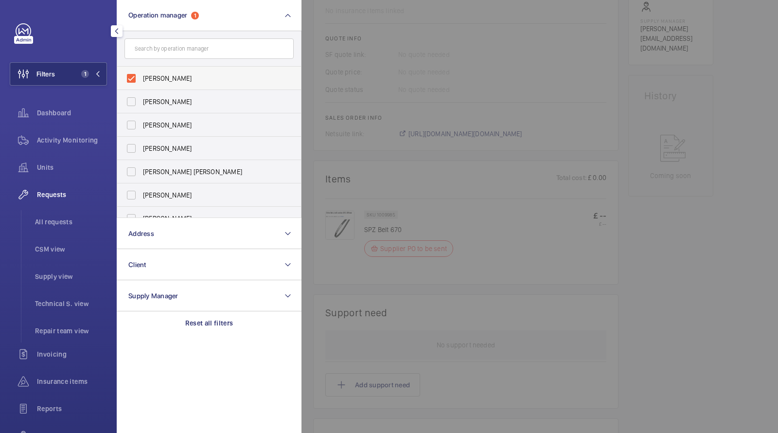
click at [167, 75] on span "Sam Williams" at bounding box center [210, 78] width 134 height 10
click at [141, 75] on input "Sam Williams" at bounding box center [131, 78] width 19 height 19
checkbox input "false"
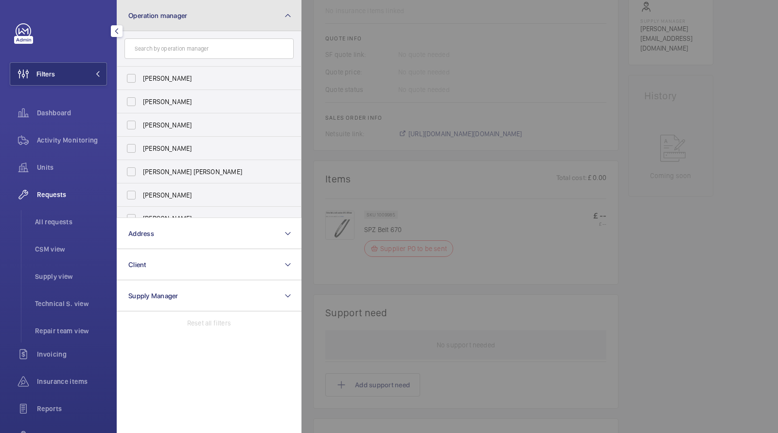
click at [169, 15] on span "Operation manager" at bounding box center [157, 16] width 59 height 8
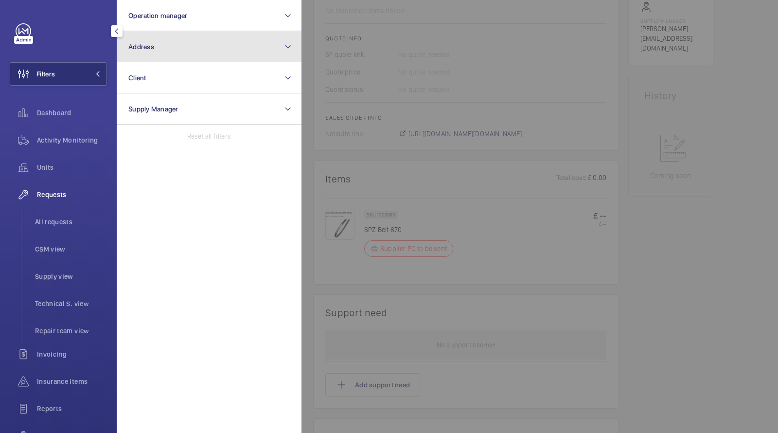
click at [164, 38] on button "Address" at bounding box center [209, 46] width 185 height 31
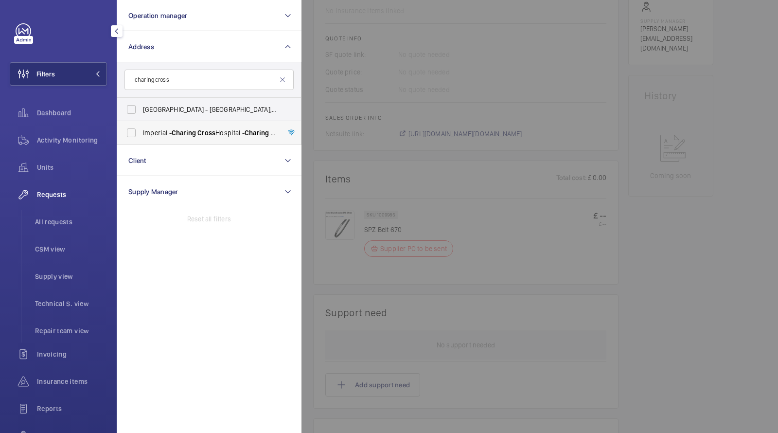
type input "charing cross"
click at [203, 141] on label "Imperial - Charing Cross Hospital - Charing Cross Hospital, LONDON W6 8RF" at bounding box center [201, 132] width 169 height 23
click at [141, 141] on input "Imperial - Charing Cross Hospital - Charing Cross Hospital, LONDON W6 8RF" at bounding box center [131, 132] width 19 height 19
checkbox input "true"
click at [56, 222] on span "All requests" at bounding box center [71, 222] width 72 height 10
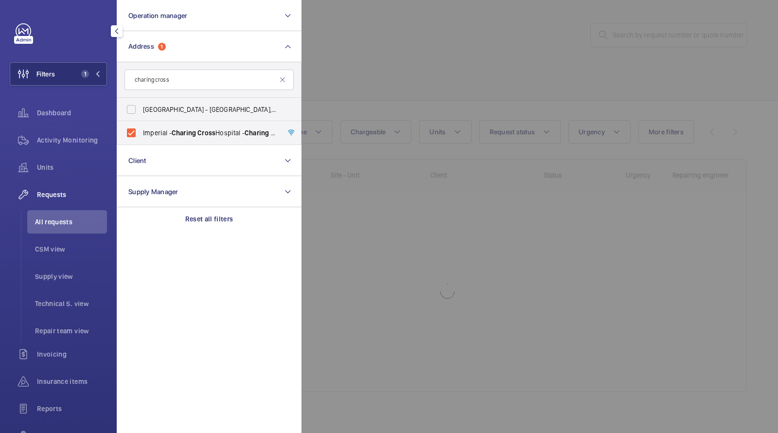
click at [408, 66] on div at bounding box center [691, 216] width 778 height 433
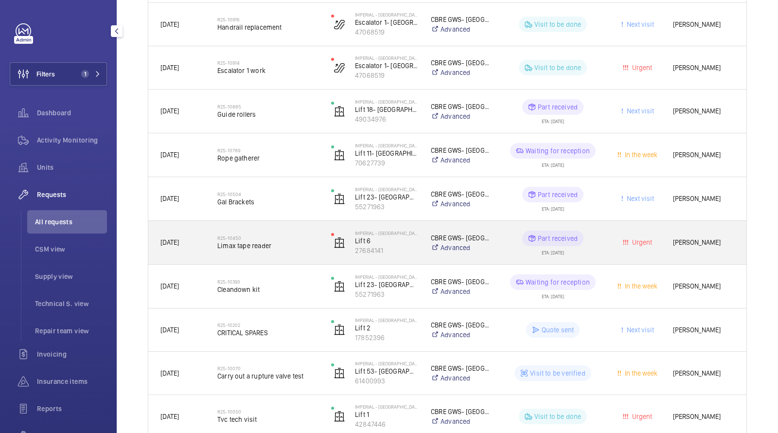
scroll to position [325, 0]
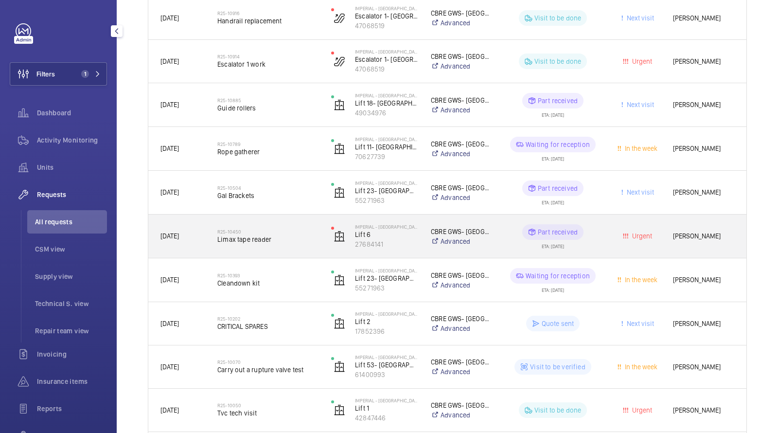
click at [263, 251] on div "R25-10450 Limax tape reader" at bounding box center [262, 236] width 113 height 44
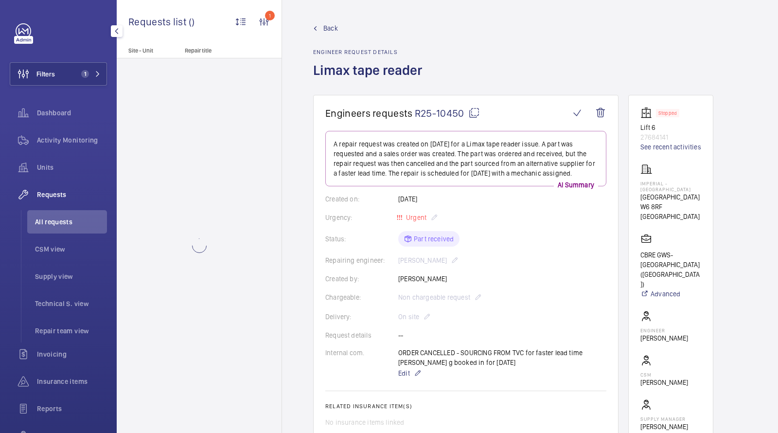
scroll to position [371, 0]
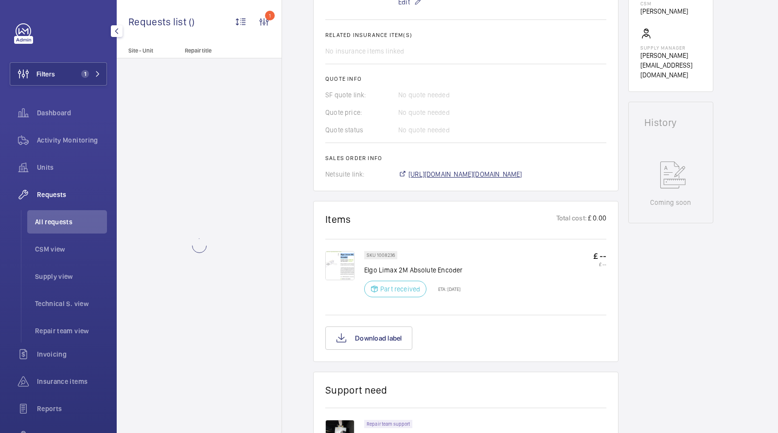
click at [435, 172] on span "https://6461500.app.netsuite.com/app/accounting/transactions/salesord.nl?id=287…" at bounding box center [466, 174] width 114 height 10
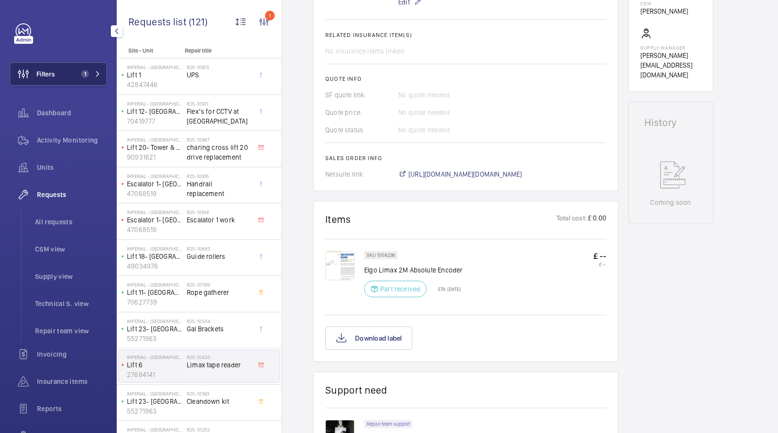
click at [88, 82] on button "Filters 1" at bounding box center [58, 73] width 97 height 23
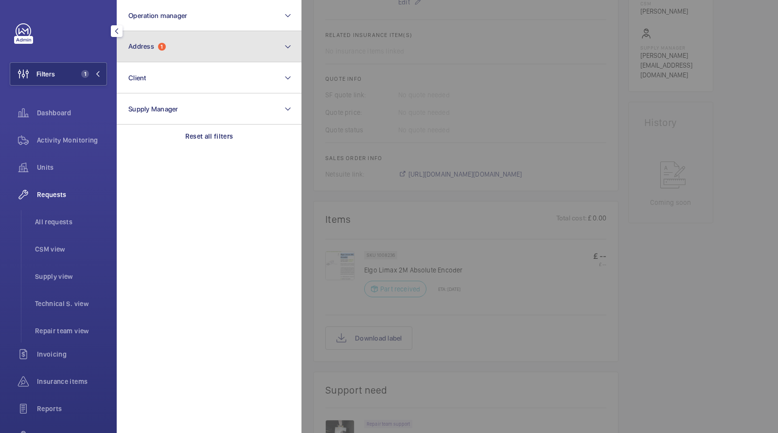
click at [156, 48] on span "Address 1" at bounding box center [146, 46] width 37 height 8
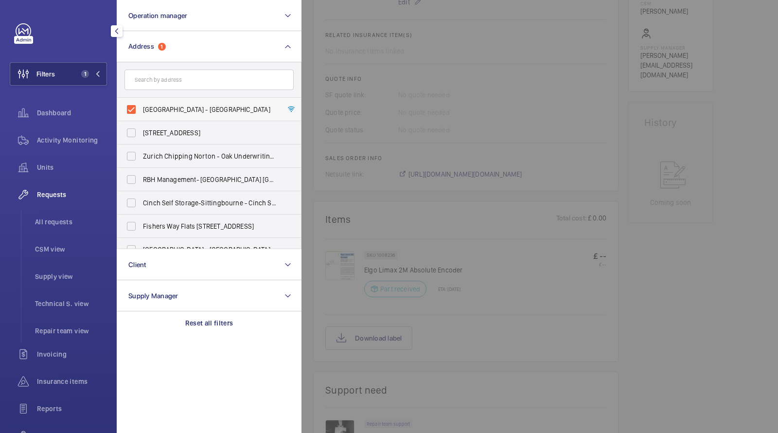
click at [155, 102] on label "Imperial - Charing Cross Hospital - Charing Cross Hospital, LONDON W6 8RF" at bounding box center [201, 109] width 169 height 23
click at [141, 102] on input "Imperial - Charing Cross Hospital - Charing Cross Hospital, LONDON W6 8RF" at bounding box center [131, 109] width 19 height 19
checkbox input "false"
click at [158, 74] on input "text" at bounding box center [208, 80] width 169 height 20
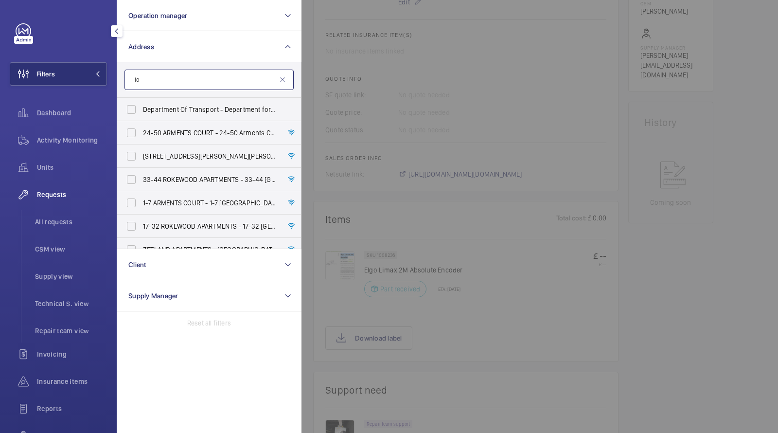
type input "l"
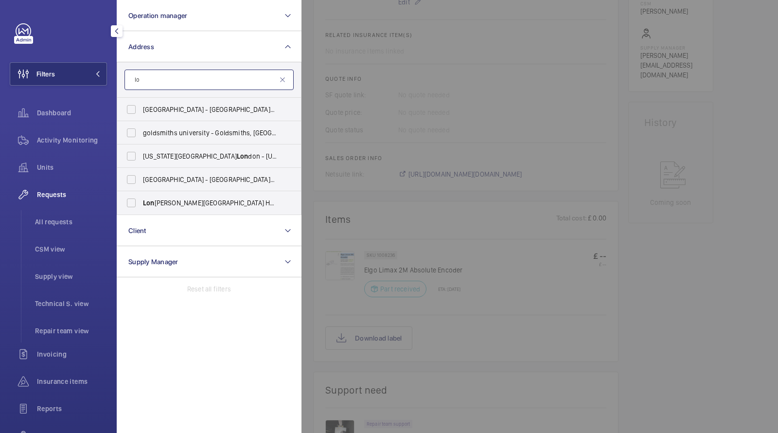
type input "l"
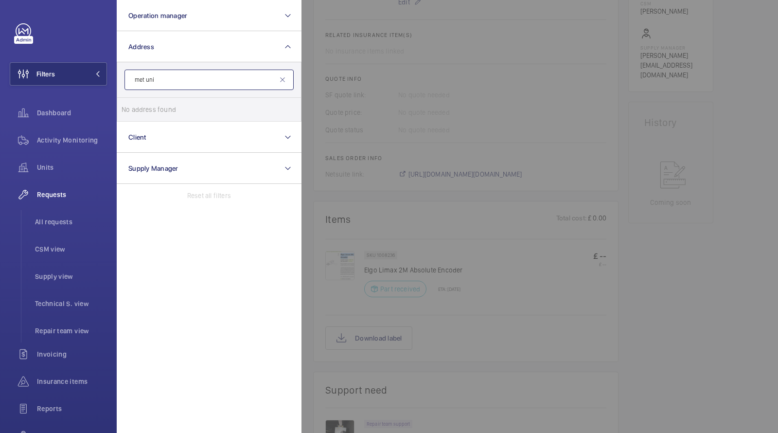
type input "met uni"
drag, startPoint x: 175, startPoint y: 81, endPoint x: 97, endPoint y: 67, distance: 78.6
click at [100, 69] on wm-front-sidebar-menu-filter "Filters Operation manager Address met uni No address found Reset Client Supply …" at bounding box center [58, 73] width 97 height 23
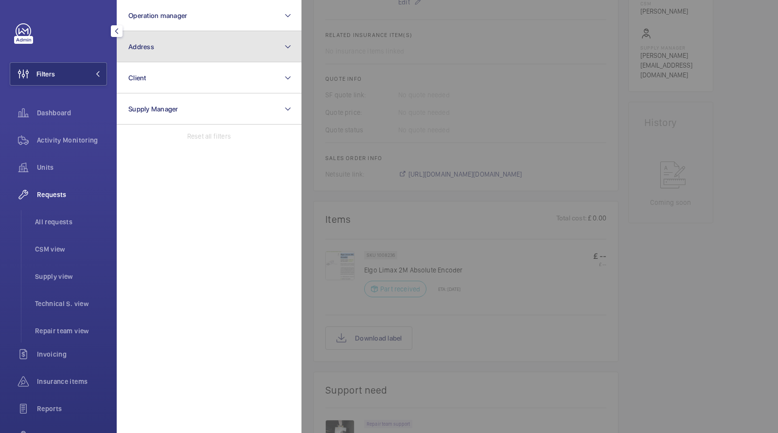
click at [170, 35] on button "Address" at bounding box center [209, 46] width 185 height 31
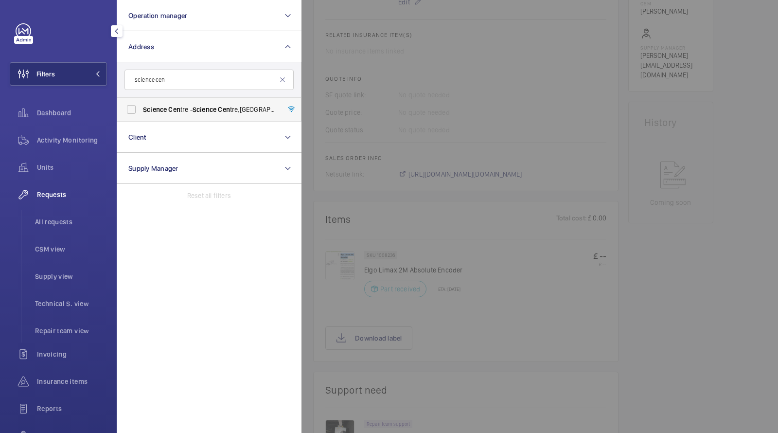
type input "science cen"
click at [214, 106] on span "Science" at bounding box center [205, 110] width 24 height 8
click at [141, 106] on input "Science Cen tre - Science Cen tre,, LONDON N7 8DB" at bounding box center [131, 109] width 19 height 19
checkbox input "true"
drag, startPoint x: 55, startPoint y: 223, endPoint x: 76, endPoint y: 207, distance: 26.4
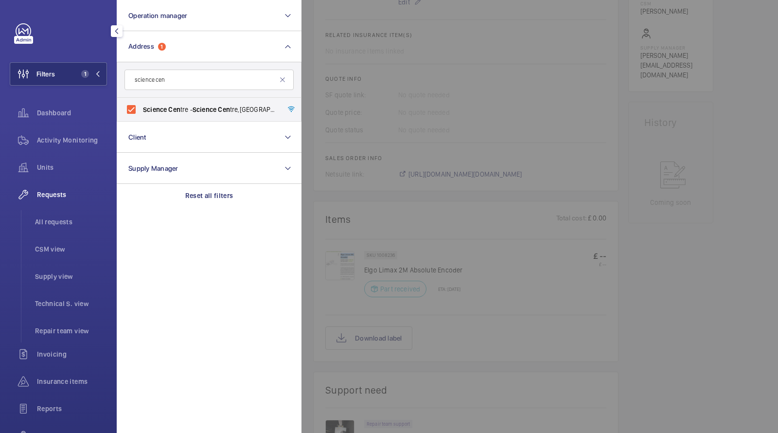
click at [55, 223] on span "All requests" at bounding box center [71, 222] width 72 height 10
click at [389, 55] on div at bounding box center [691, 216] width 778 height 433
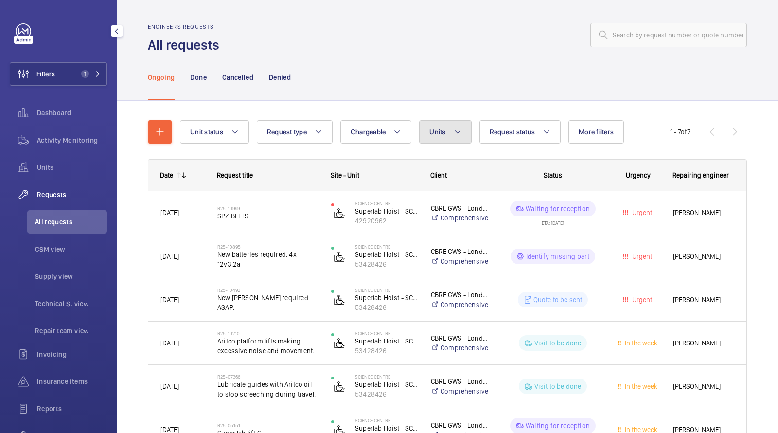
click at [437, 122] on button "Units" at bounding box center [445, 131] width 52 height 23
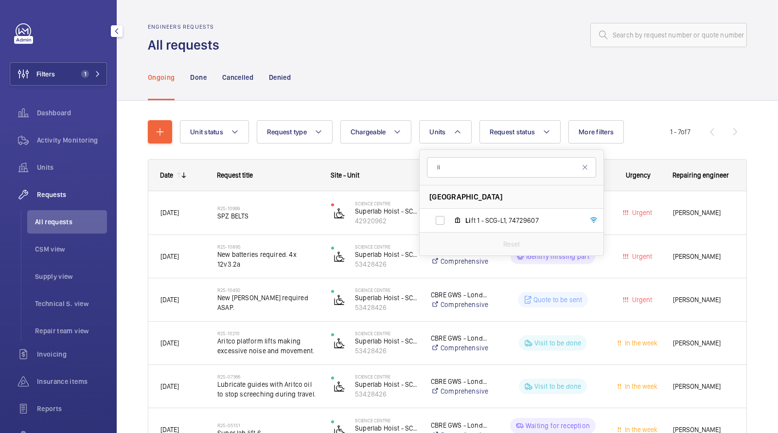
type input "l"
type input "1"
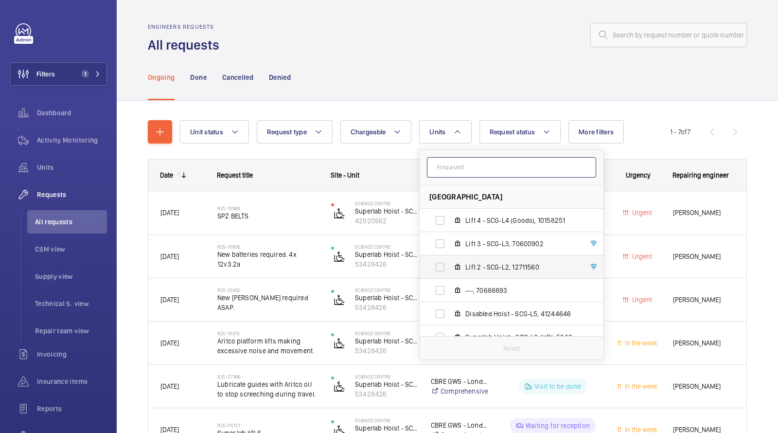
scroll to position [59, 0]
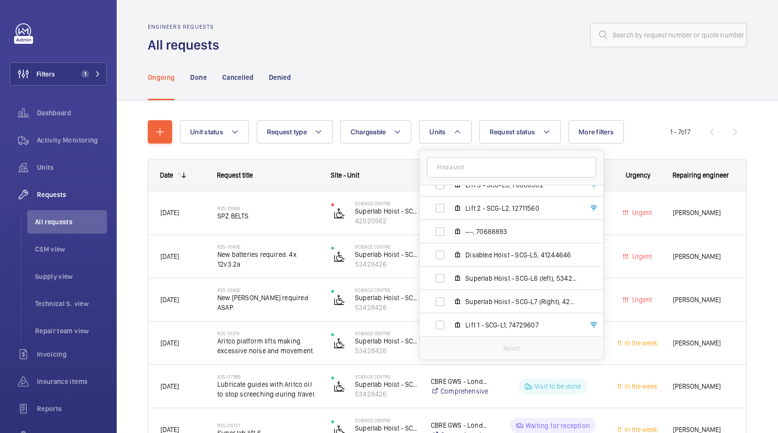
click at [453, 110] on div "Unit status Request type Chargeable Units Science Centre - Science Centre,, N7 …" at bounding box center [447, 312] width 599 height 415
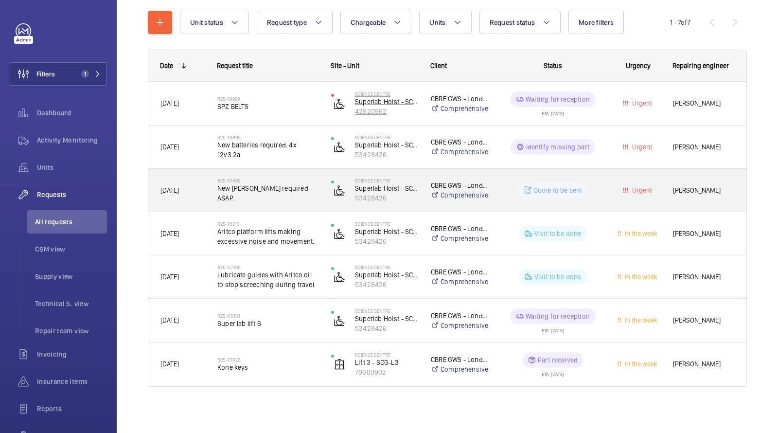
scroll to position [0, 0]
